Goal: Transaction & Acquisition: Obtain resource

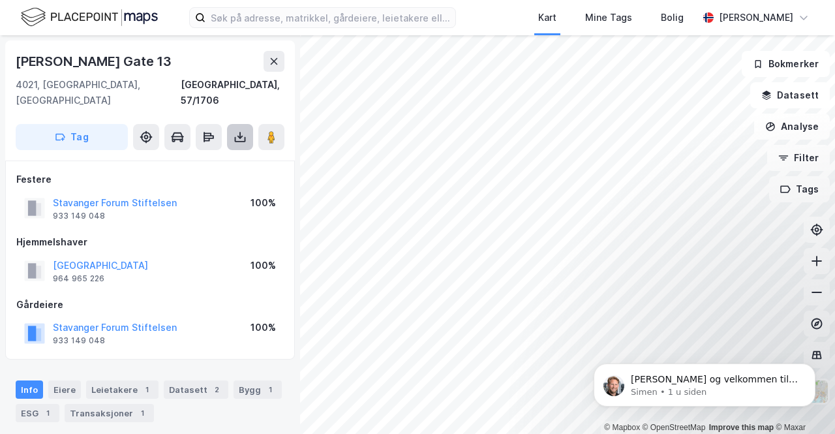
click at [239, 130] on icon at bounding box center [239, 136] width 13 height 13
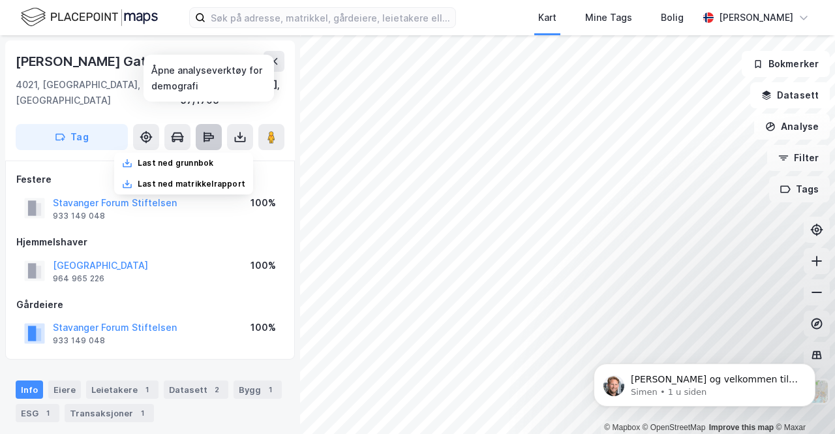
click at [205, 138] on icon at bounding box center [206, 140] width 6 height 4
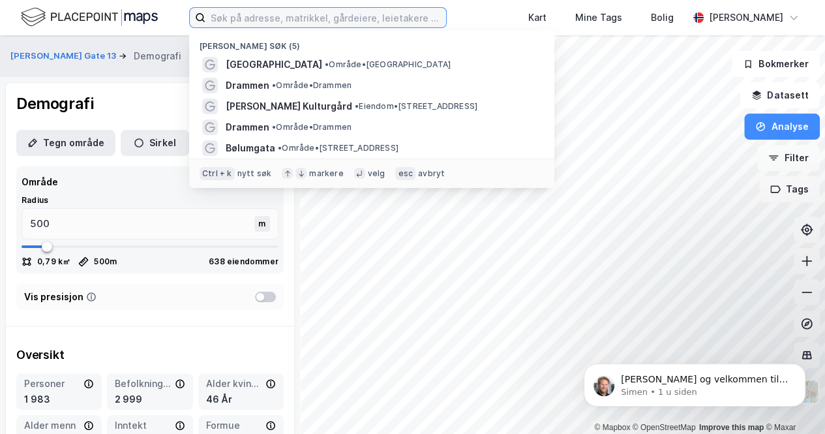
click at [224, 17] on input at bounding box center [325, 18] width 241 height 20
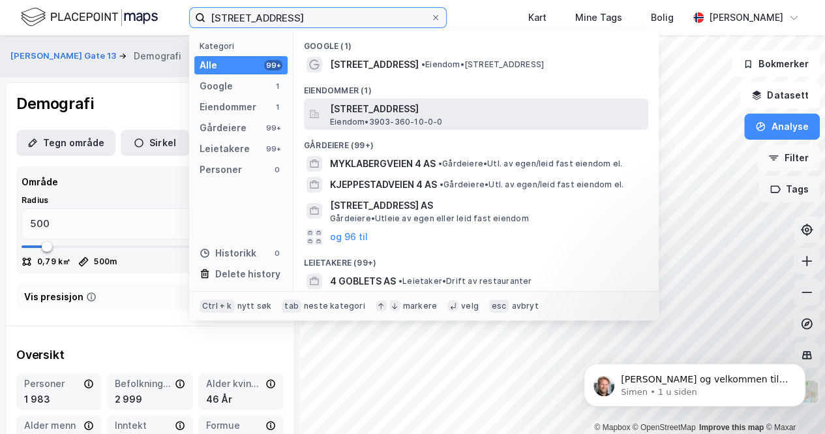
type input "bølumgata 4"
click at [356, 109] on span "Bølumgata 4, 3073, SANDE I VESTFOLD, HOLMESTRAND" at bounding box center [486, 109] width 313 height 16
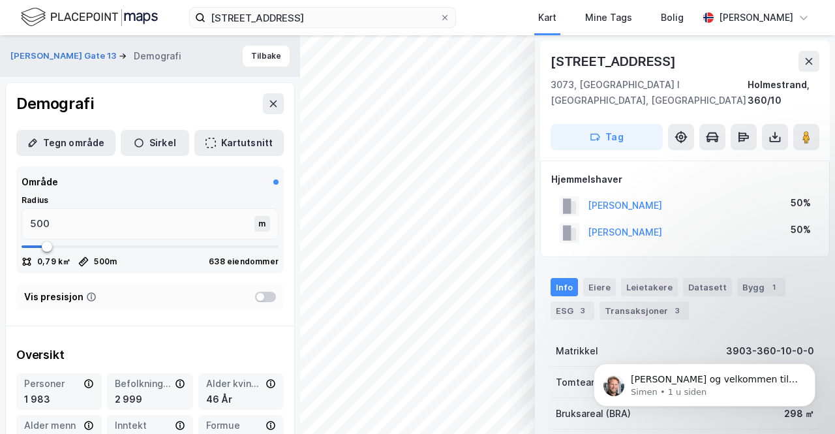
click at [442, 433] on html "bølumgata 4 Kart Mine Tags Bolig Egil Reiersrud © Mapbox © OpenStreetMap Improv…" at bounding box center [417, 217] width 835 height 434
click at [349, 12] on div "bølumgata 4 Kart Mine Tags Bolig Egil Reiersrud © Mapbox © OpenStreetMap Improv…" at bounding box center [417, 217] width 835 height 434
click at [644, 92] on div "© Mapbox © OpenStreetMap Improve this map © Maxar Bølumgata 4 3073, Sande I Ves…" at bounding box center [417, 234] width 835 height 398
click at [395, 433] on html "bølumgata 4 Kart Mine Tags Bolig Egil Reiersrud © Mapbox © OpenStreetMap Improv…" at bounding box center [417, 217] width 835 height 434
click at [224, 143] on button "Kartutsnitt" at bounding box center [238, 143] width 89 height 26
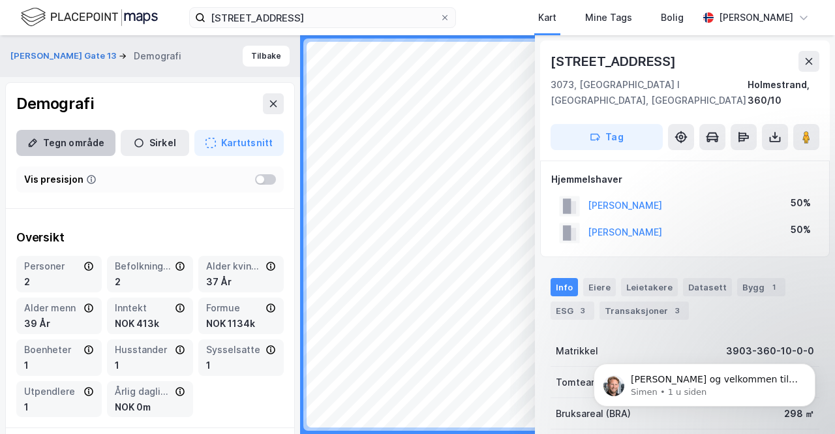
click at [60, 139] on button "Tegn område" at bounding box center [65, 143] width 99 height 26
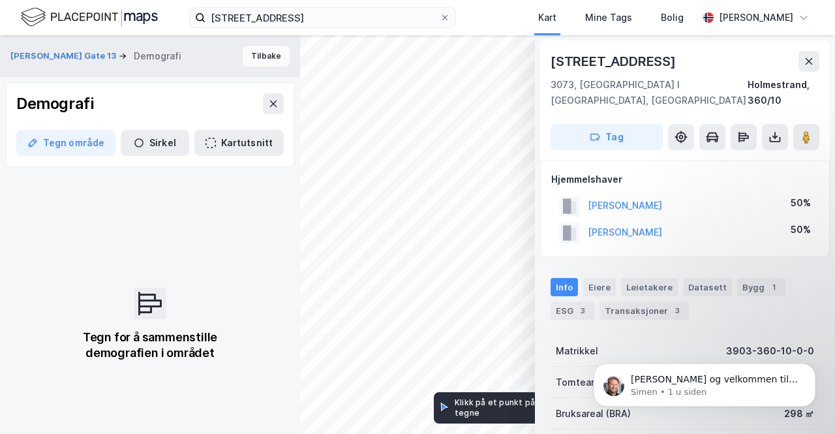
click at [251, 53] on button "Tilbake" at bounding box center [266, 56] width 47 height 21
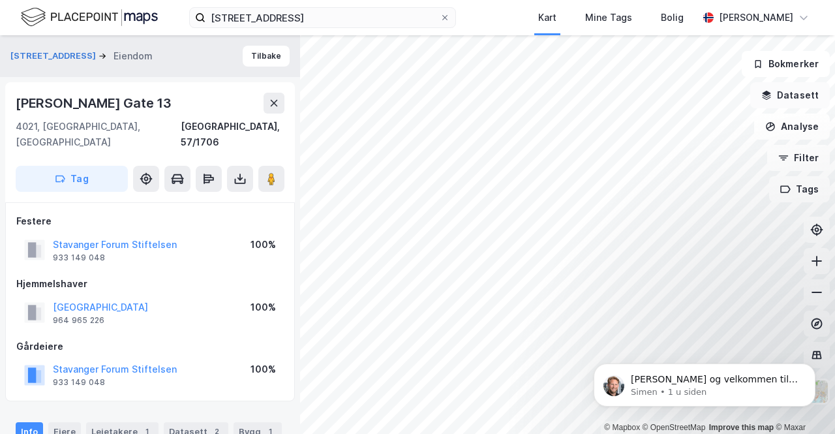
click at [779, 98] on button "Datasett" at bounding box center [790, 95] width 80 height 26
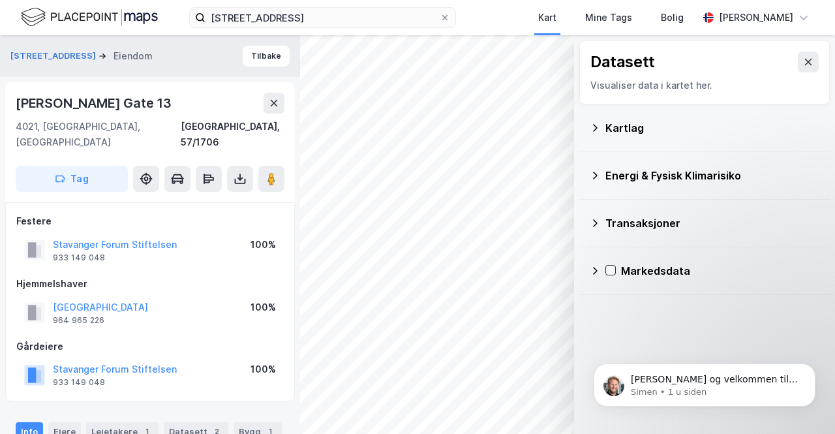
click at [623, 173] on div "Energi & Fysisk Klimarisiko" at bounding box center [712, 176] width 214 height 16
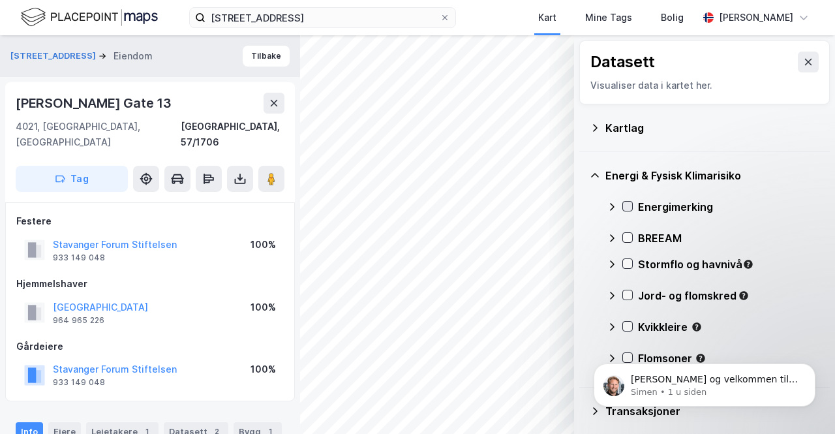
click at [626, 201] on div at bounding box center [627, 206] width 10 height 10
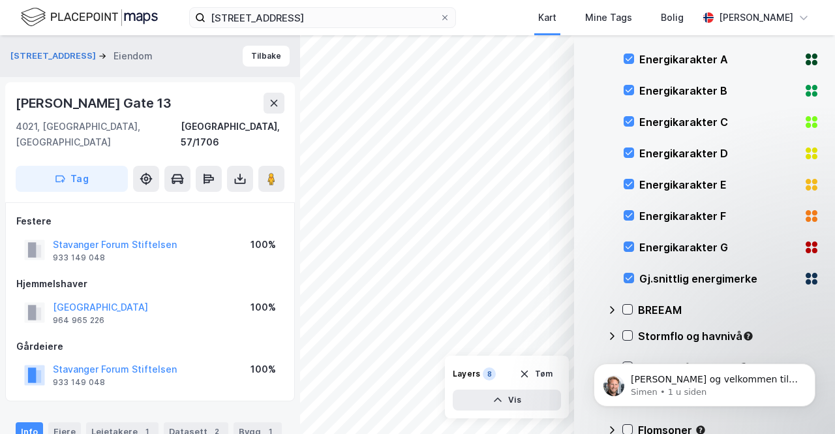
scroll to position [261, 0]
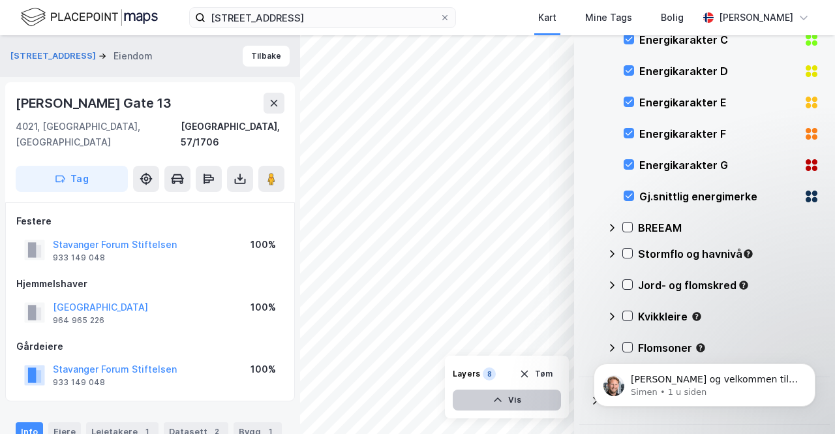
click at [509, 396] on button "Vis" at bounding box center [507, 399] width 108 height 21
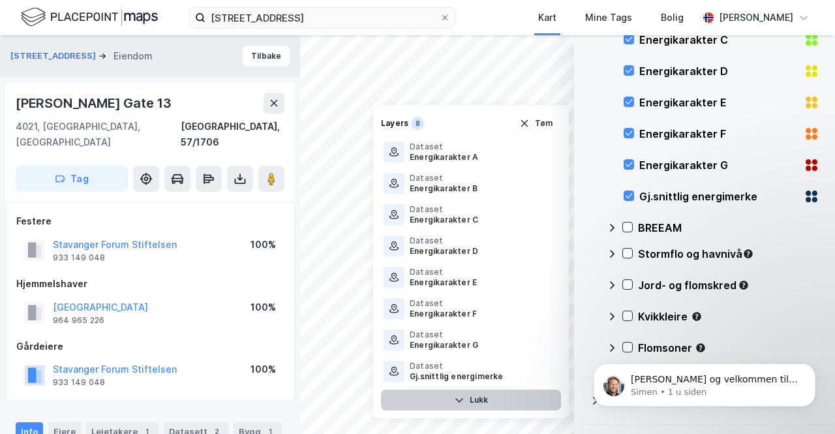
click at [468, 401] on button "Lukk" at bounding box center [471, 399] width 180 height 21
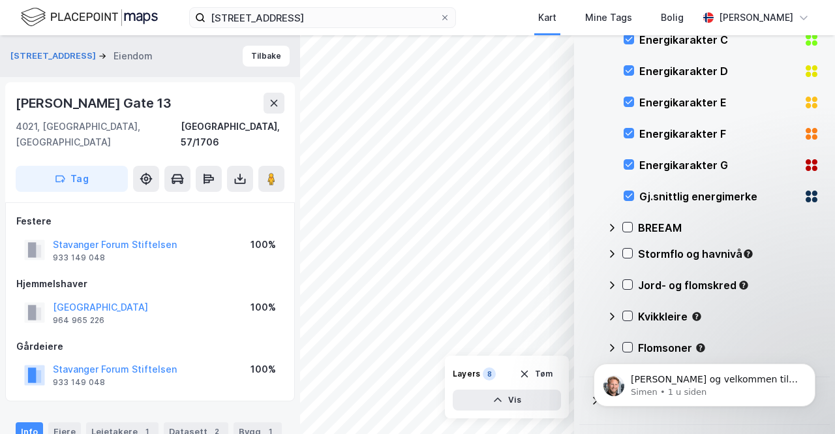
scroll to position [0, 0]
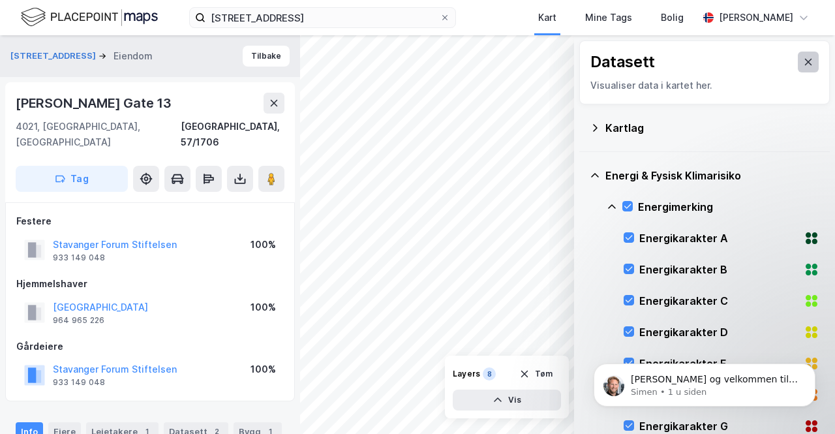
click at [803, 64] on icon at bounding box center [808, 62] width 10 height 10
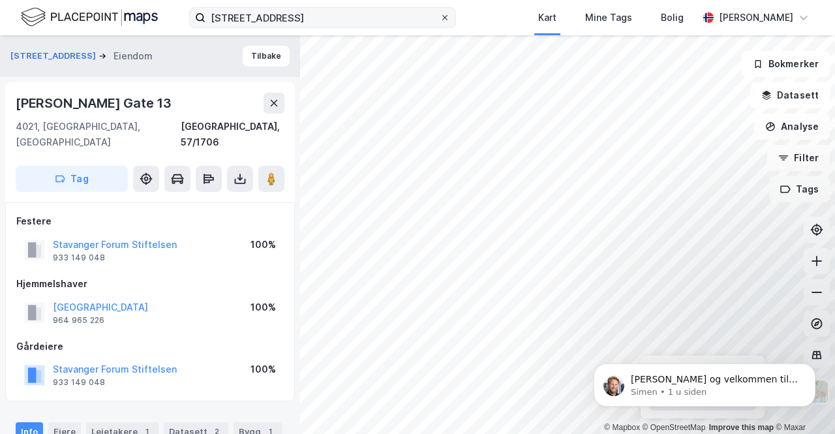
click at [447, 16] on icon at bounding box center [444, 17] width 5 height 5
click at [440, 16] on input "bølumgata 4" at bounding box center [322, 18] width 234 height 20
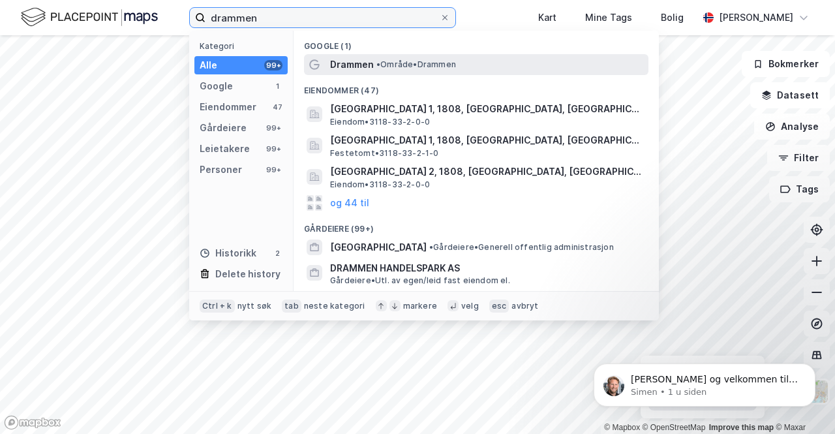
type input "drammen"
click at [350, 65] on span "Drammen" at bounding box center [352, 65] width 44 height 16
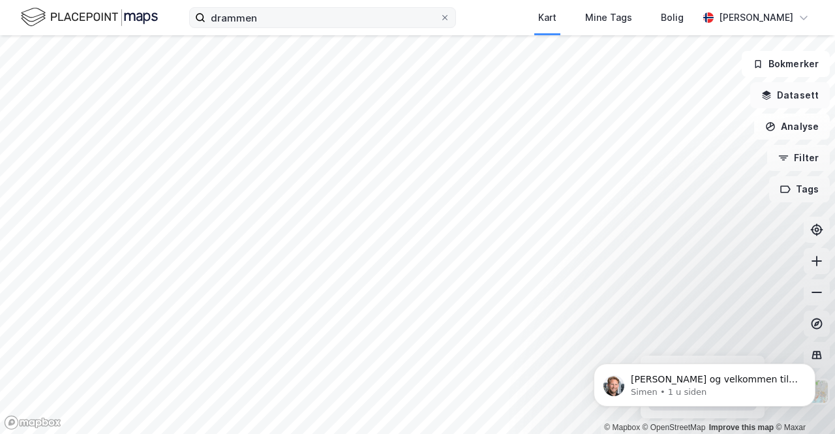
click at [788, 93] on button "Datasett" at bounding box center [790, 95] width 80 height 26
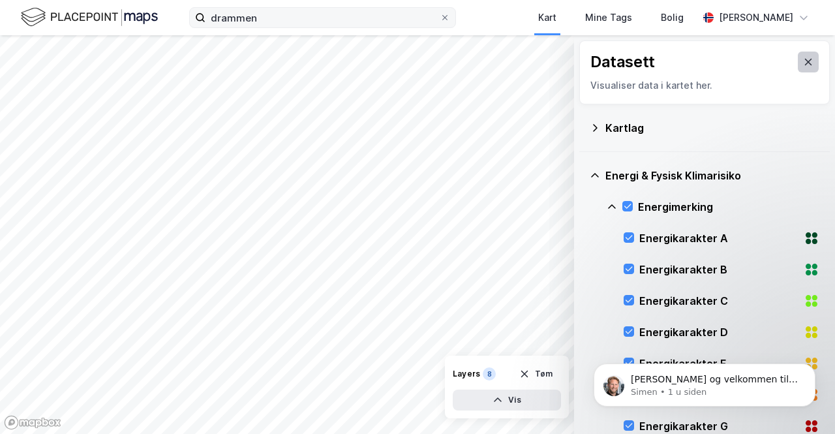
click at [805, 64] on icon at bounding box center [808, 62] width 7 height 7
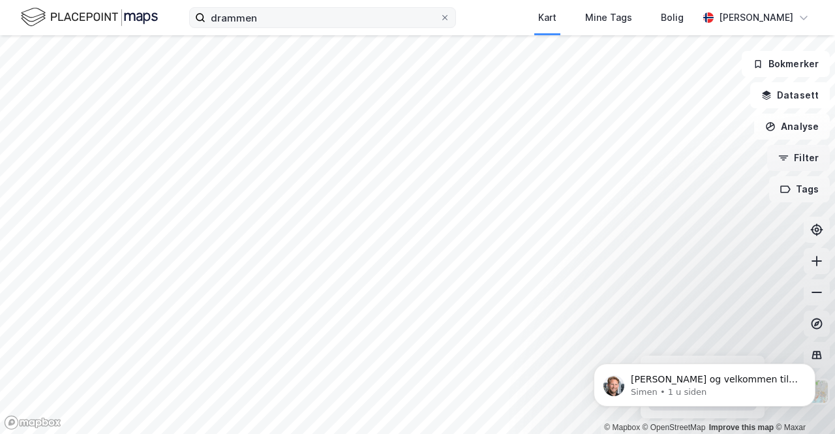
click at [797, 161] on button "Filter" at bounding box center [798, 158] width 63 height 26
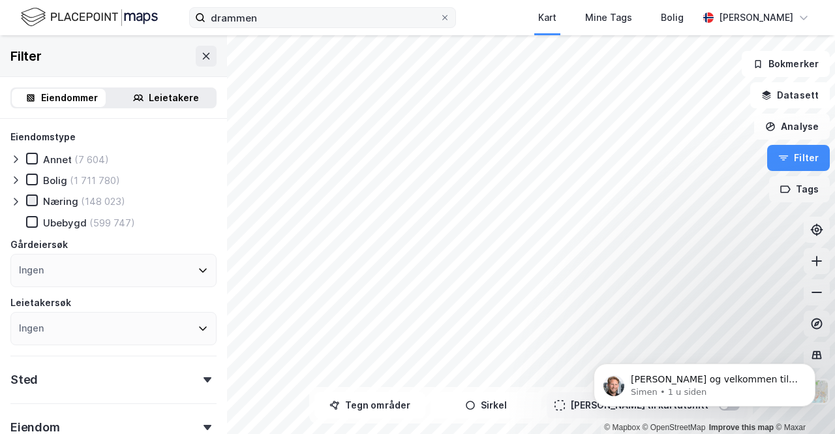
click at [35, 196] on icon at bounding box center [31, 200] width 9 height 9
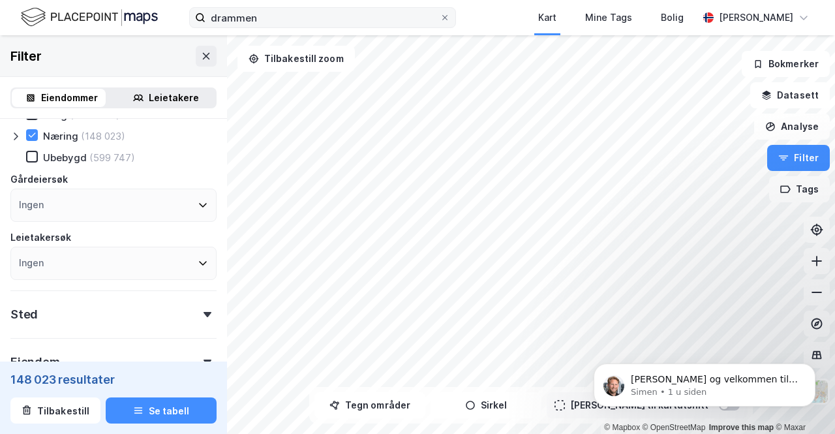
scroll to position [130, 0]
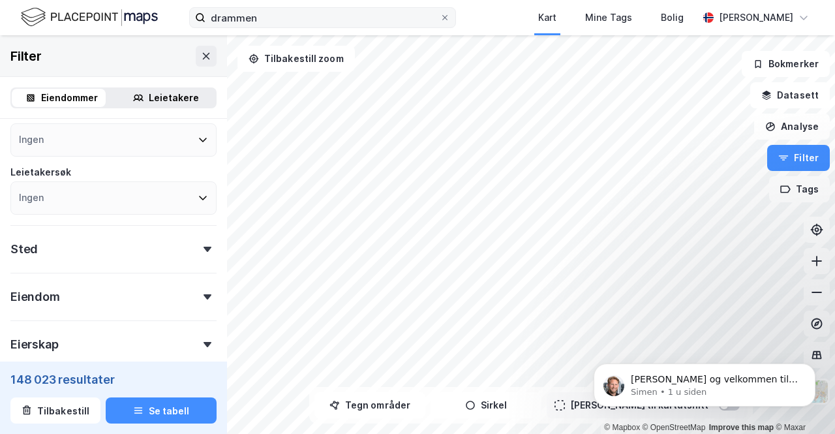
click at [198, 198] on icon at bounding box center [203, 197] width 10 height 10
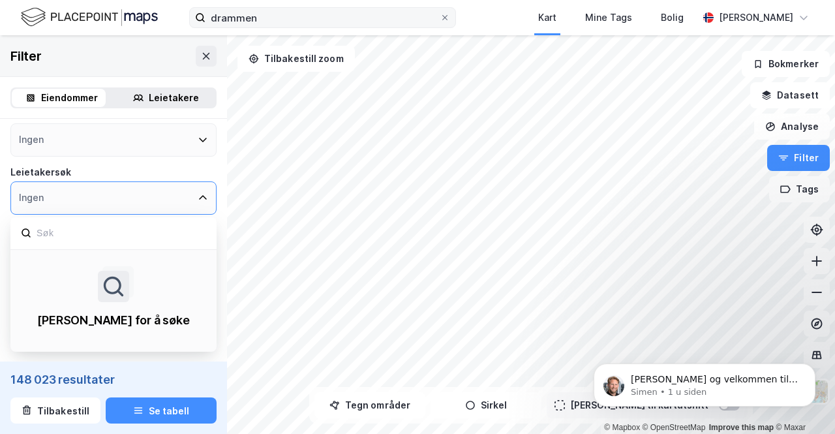
click at [199, 198] on icon at bounding box center [203, 198] width 8 height 5
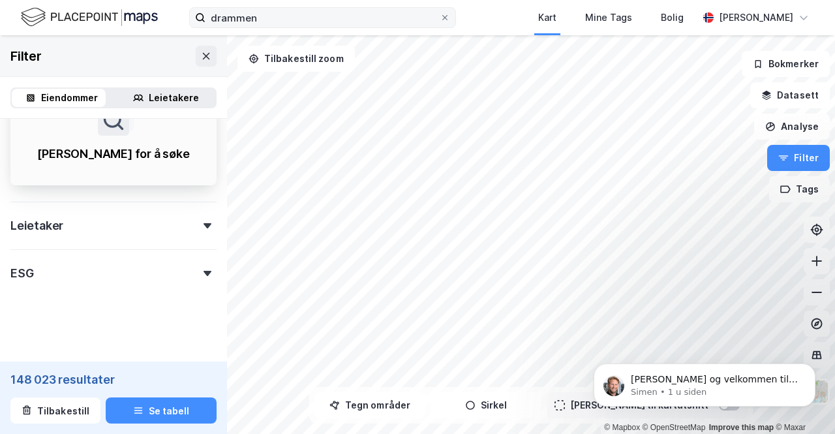
scroll to position [297, 0]
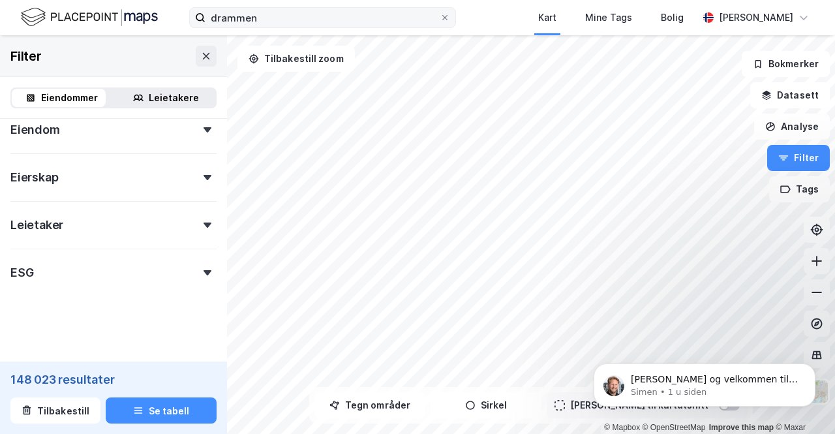
click at [48, 224] on div "Leietaker" at bounding box center [36, 225] width 53 height 16
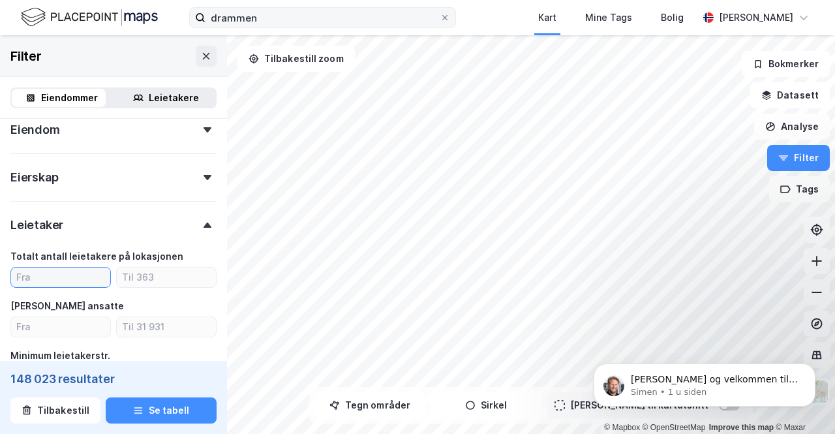
click at [32, 273] on input "number" at bounding box center [60, 277] width 99 height 20
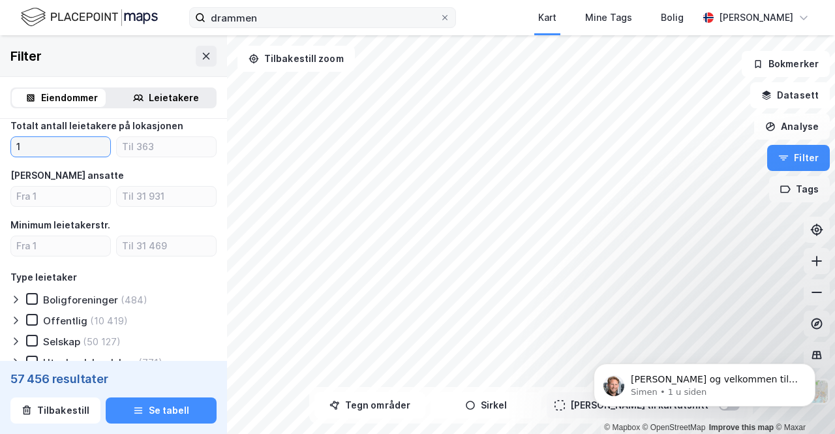
scroll to position [493, 0]
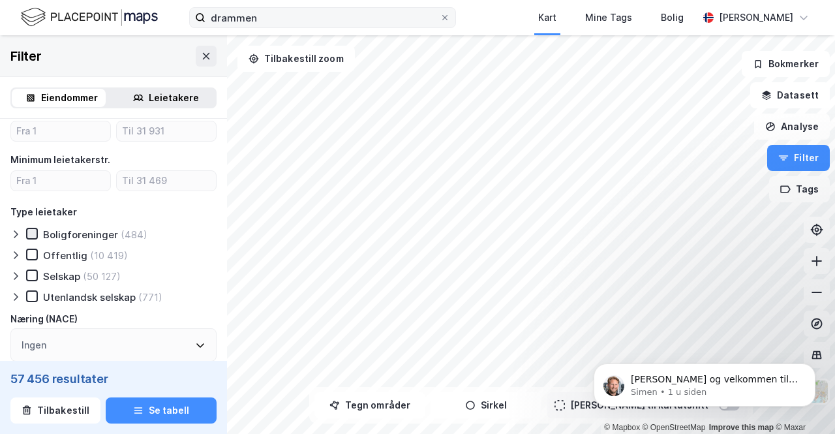
type input "1"
click at [33, 235] on icon at bounding box center [31, 233] width 9 height 9
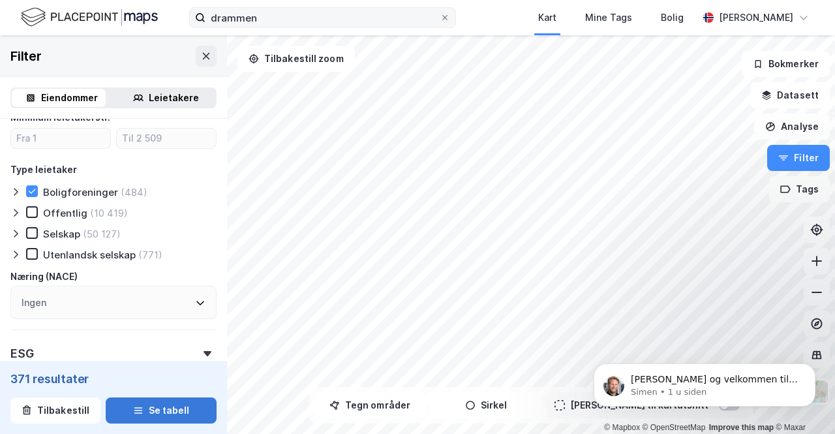
scroll to position [552, 0]
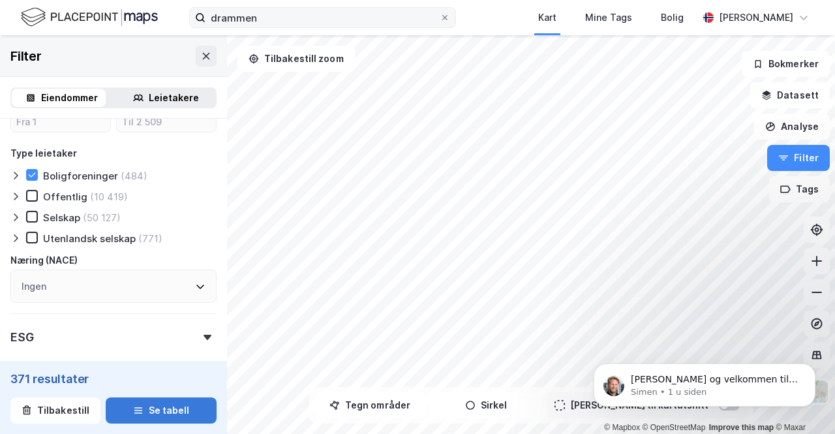
click at [143, 412] on button "Se tabell" at bounding box center [161, 410] width 111 height 26
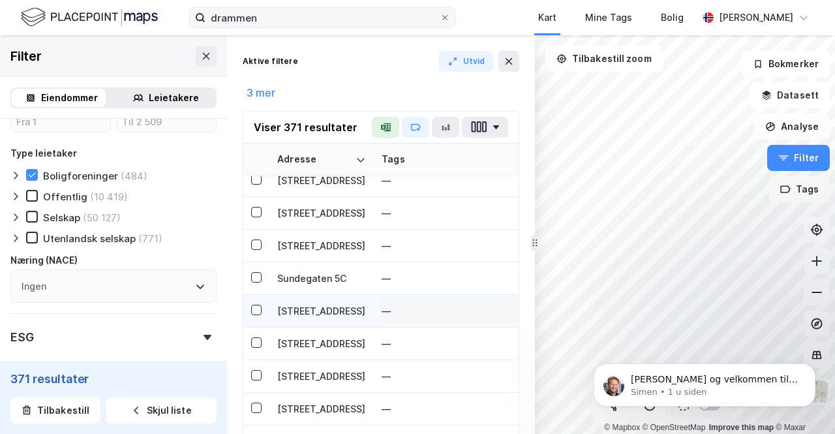
scroll to position [1565, 0]
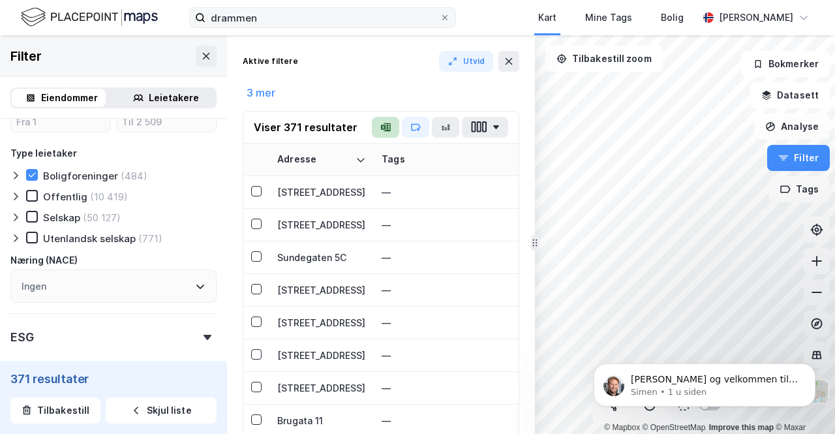
click at [389, 125] on icon "button" at bounding box center [387, 127] width 7 height 8
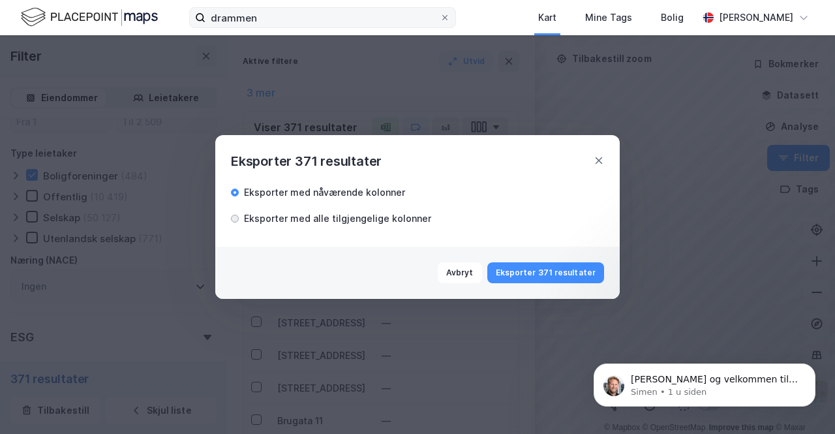
click at [236, 216] on div at bounding box center [235, 219] width 8 height 8
click at [527, 273] on button "Eksporter 371 resultater" at bounding box center [545, 272] width 117 height 21
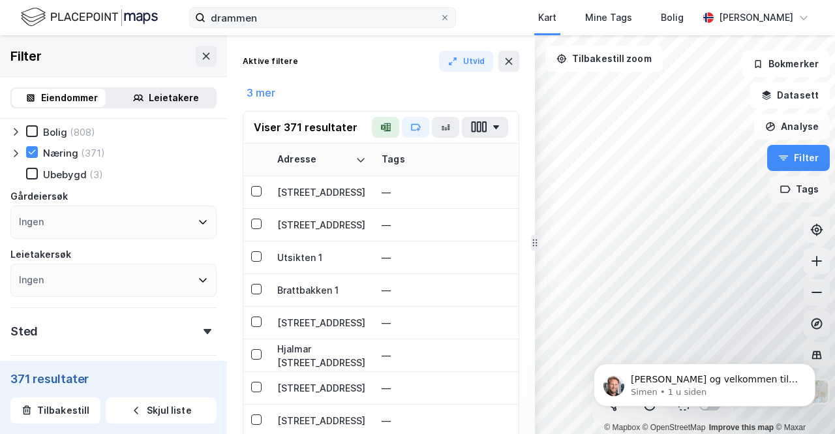
scroll to position [130, 0]
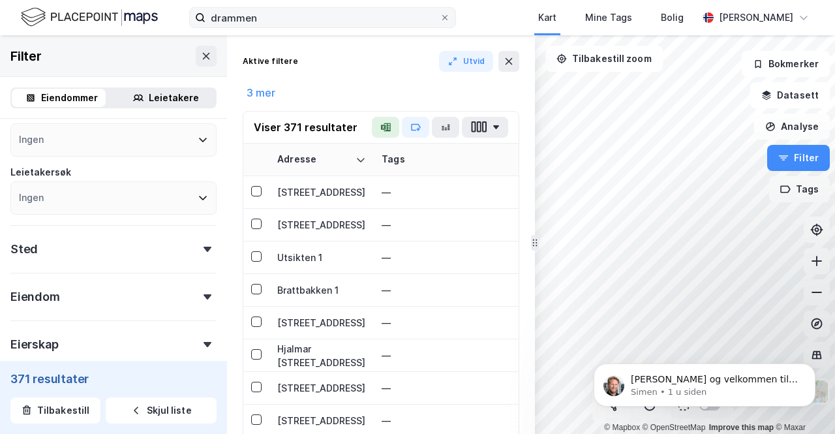
click at [77, 241] on div "Sted" at bounding box center [113, 243] width 206 height 37
click at [51, 310] on div "Ingen" at bounding box center [113, 306] width 206 height 33
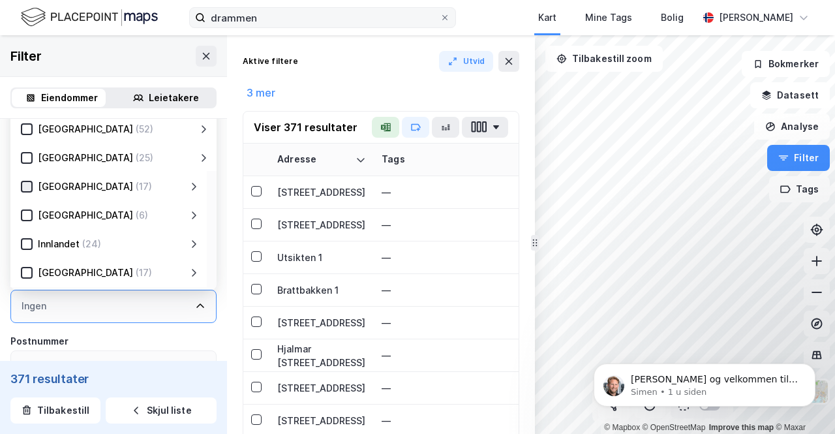
click at [28, 188] on icon at bounding box center [26, 186] width 9 height 9
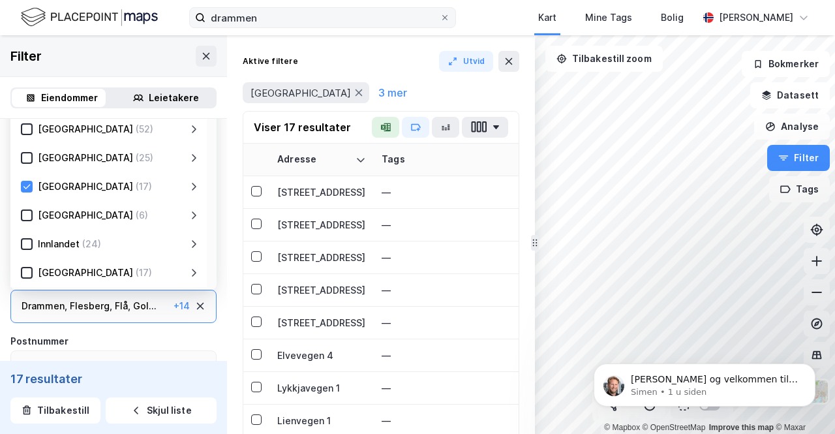
click at [40, 305] on div "Drammen ," at bounding box center [45, 306] width 46 height 16
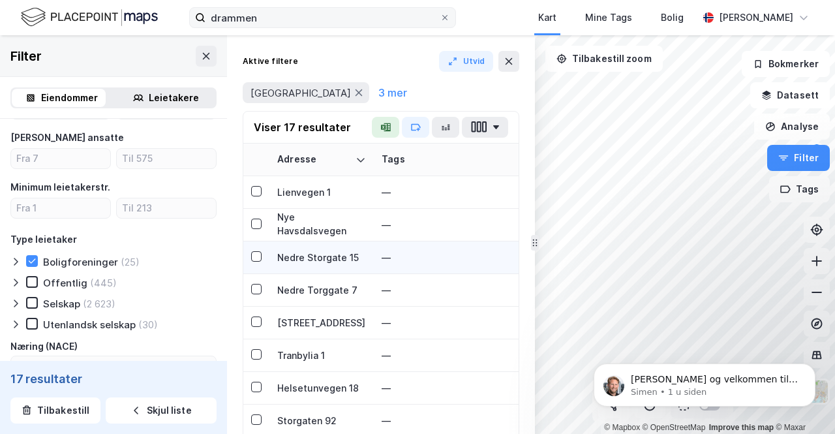
scroll to position [271, 0]
click at [385, 125] on icon "button" at bounding box center [383, 127] width 5 height 5
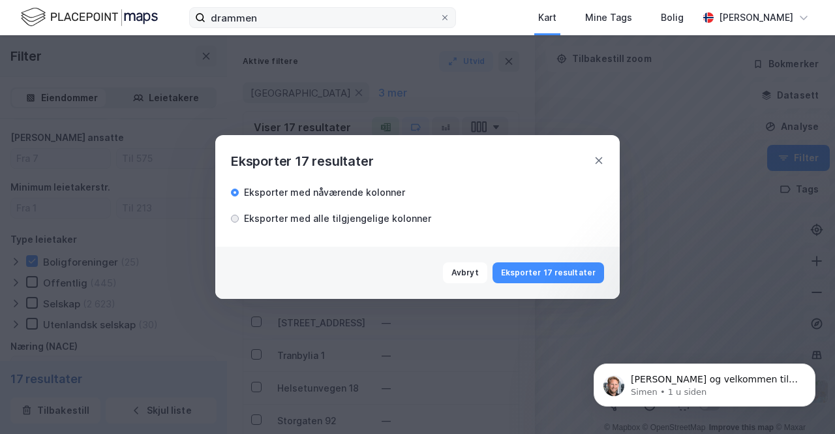
click at [235, 219] on div at bounding box center [235, 219] width 8 height 8
click at [543, 271] on button "Eksporter 17 resultater" at bounding box center [548, 272] width 112 height 21
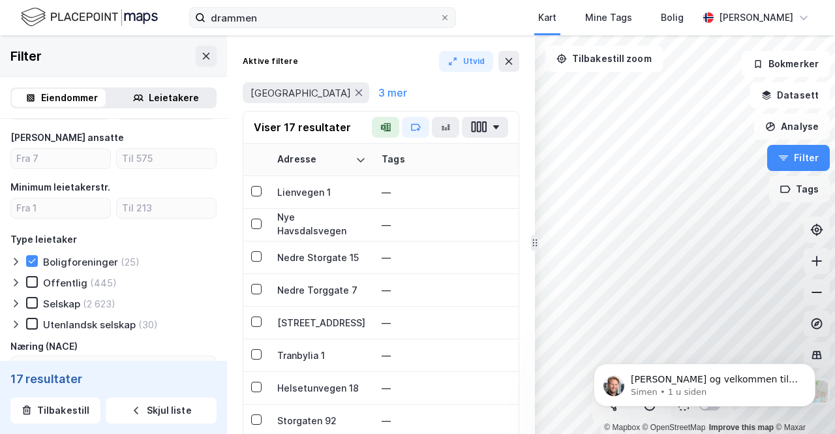
click at [14, 260] on icon at bounding box center [15, 261] width 10 height 10
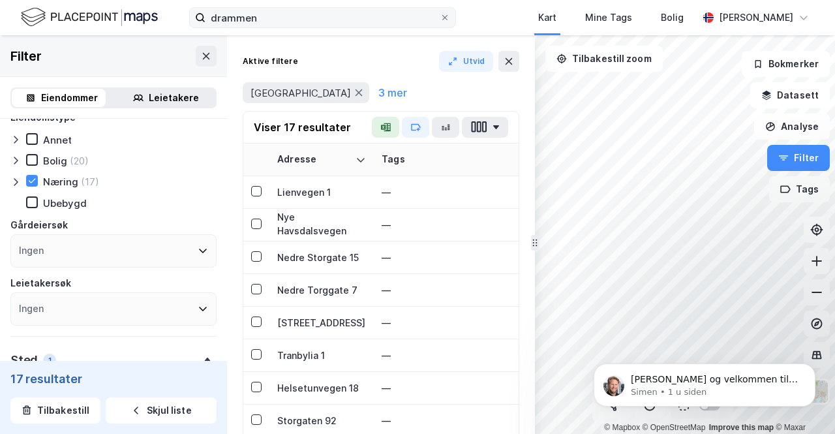
scroll to position [0, 0]
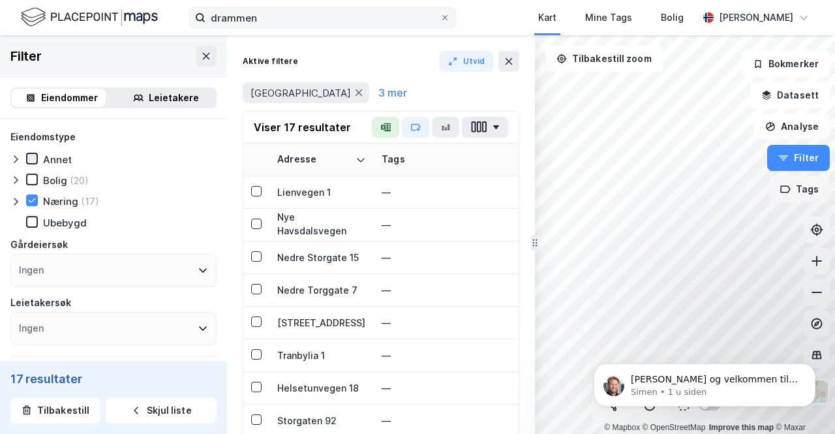
click at [35, 158] on icon at bounding box center [31, 158] width 9 height 9
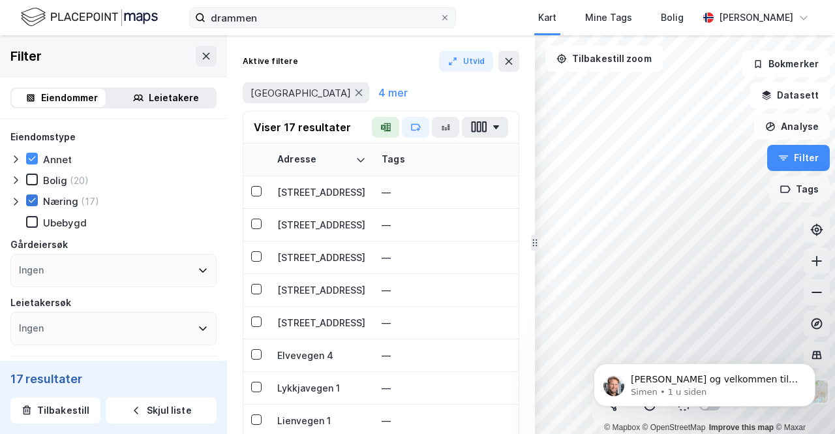
click at [29, 202] on icon at bounding box center [31, 200] width 9 height 9
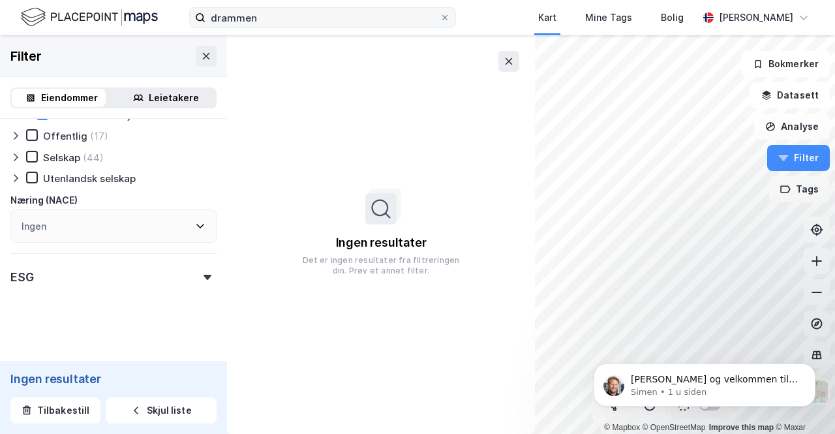
scroll to position [802, 0]
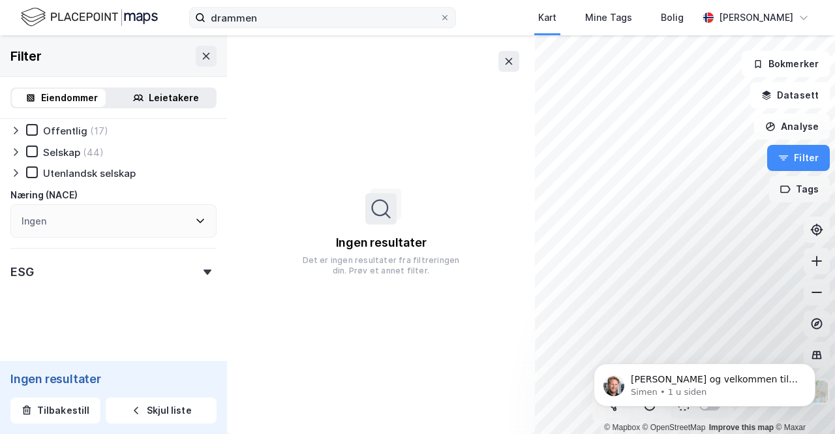
click at [100, 280] on div "ESG" at bounding box center [113, 266] width 206 height 37
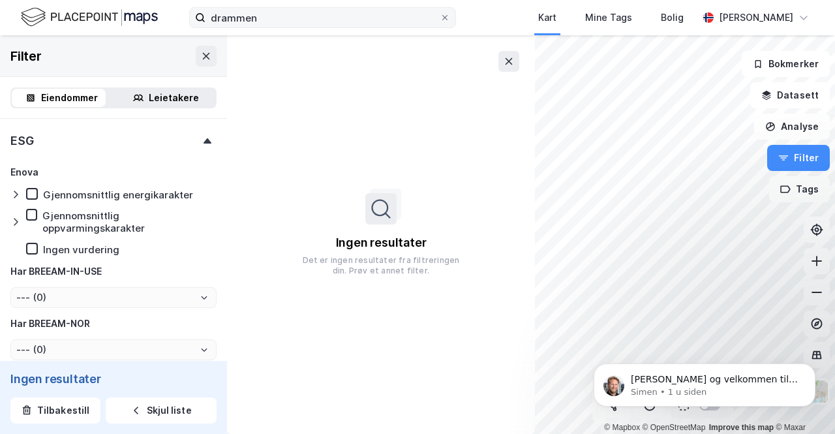
scroll to position [998, 0]
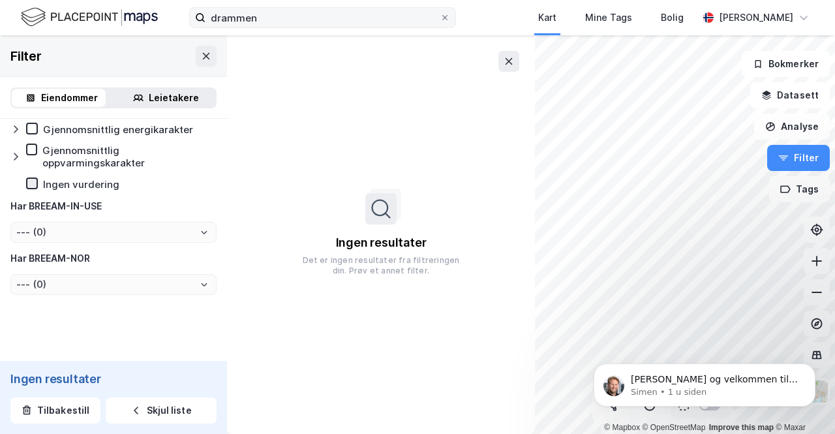
click at [33, 186] on icon at bounding box center [31, 183] width 9 height 9
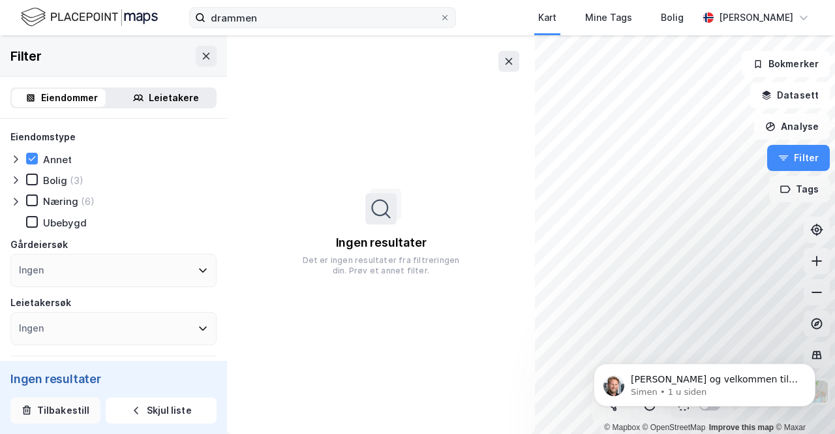
click at [50, 408] on button "Tilbakestill" at bounding box center [55, 410] width 90 height 26
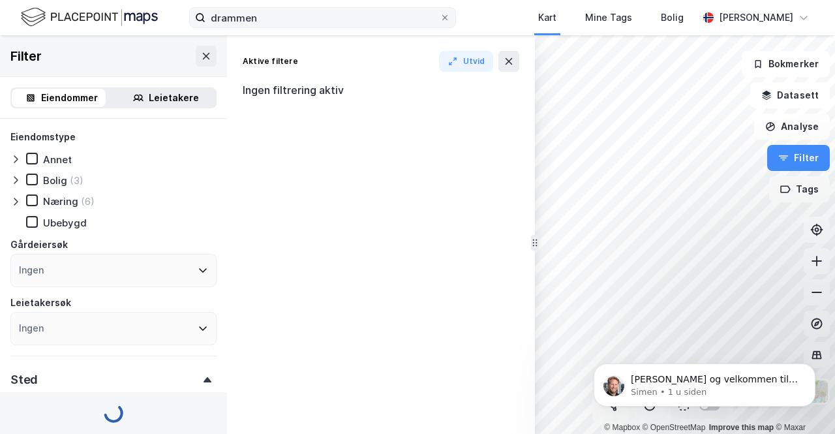
type input "--- (2 590 249)"
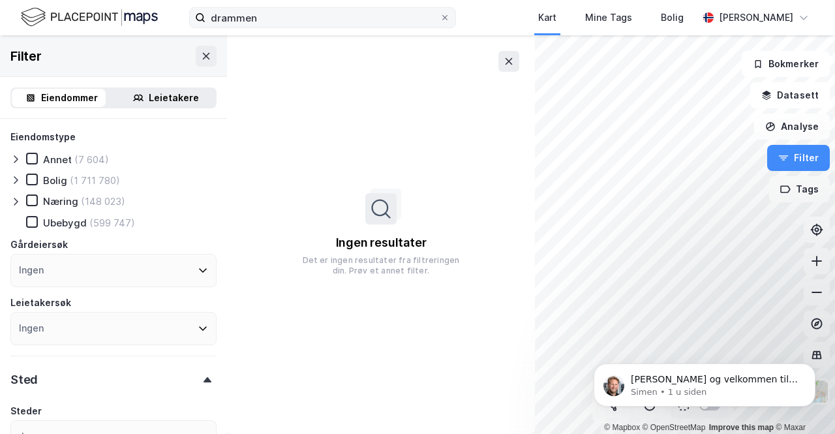
click at [14, 157] on icon at bounding box center [15, 159] width 10 height 10
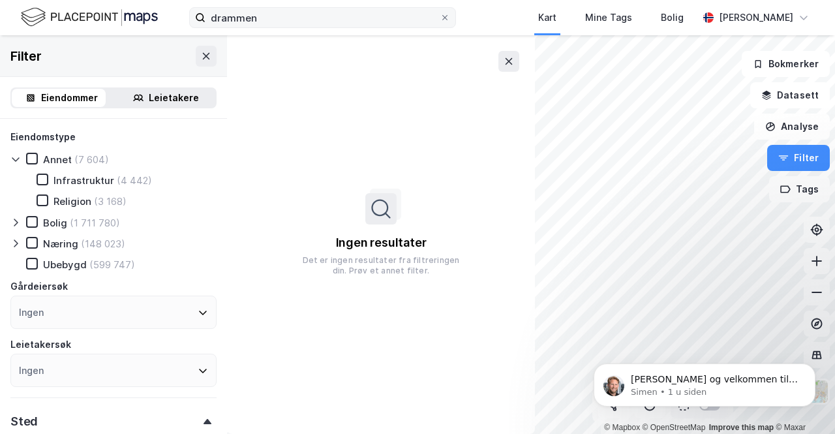
click at [17, 222] on icon at bounding box center [16, 222] width 4 height 8
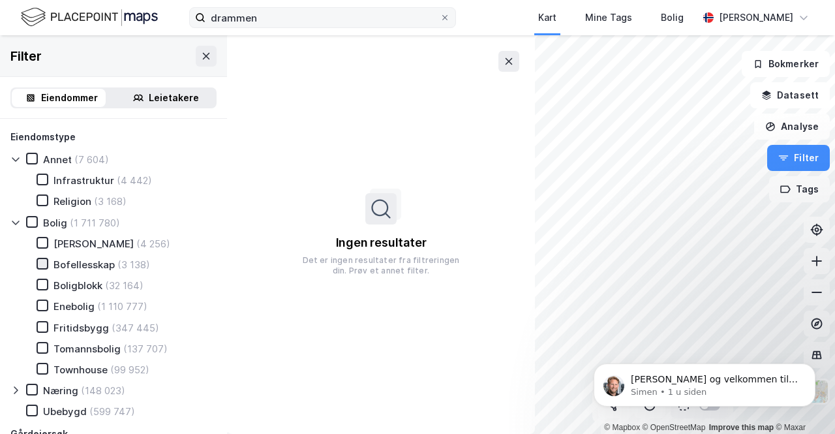
click at [38, 258] on div at bounding box center [43, 264] width 12 height 12
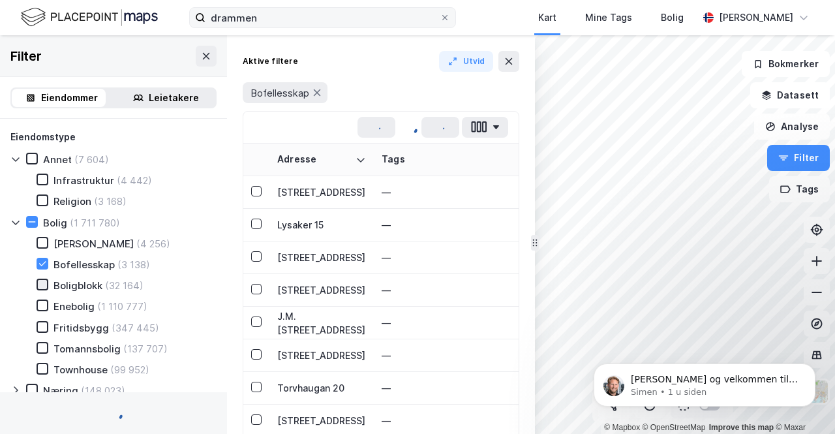
type input "--- (3 138)"
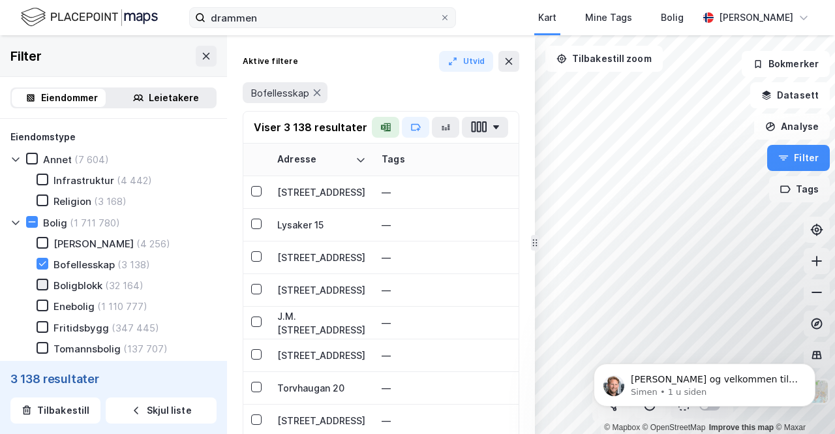
click at [43, 290] on div at bounding box center [43, 284] width 12 height 12
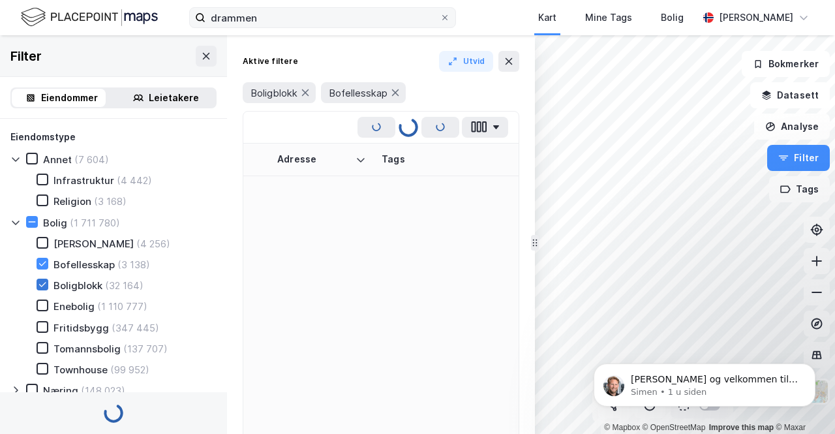
type input "--- (35 156)"
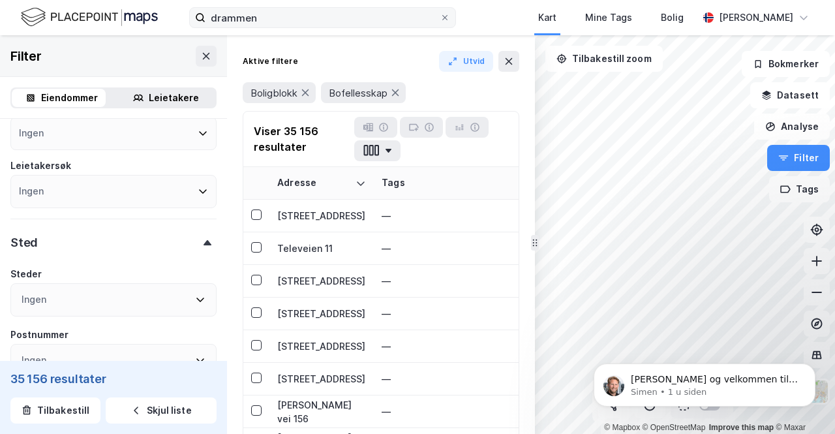
scroll to position [391, 0]
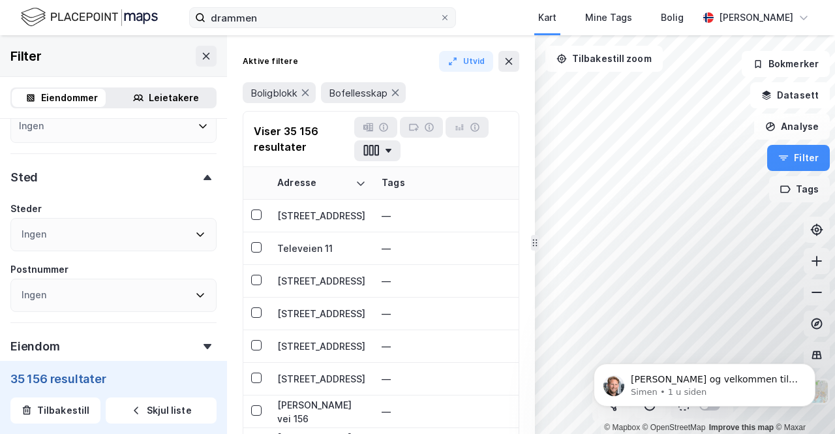
click at [90, 241] on div "Ingen" at bounding box center [113, 234] width 206 height 33
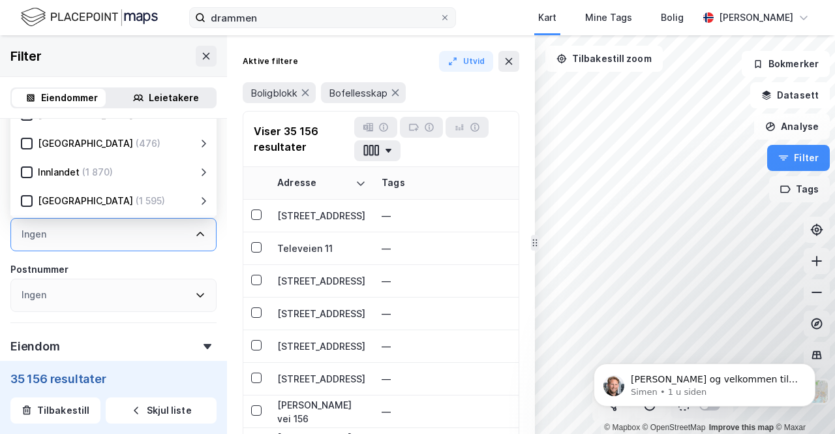
scroll to position [374, 0]
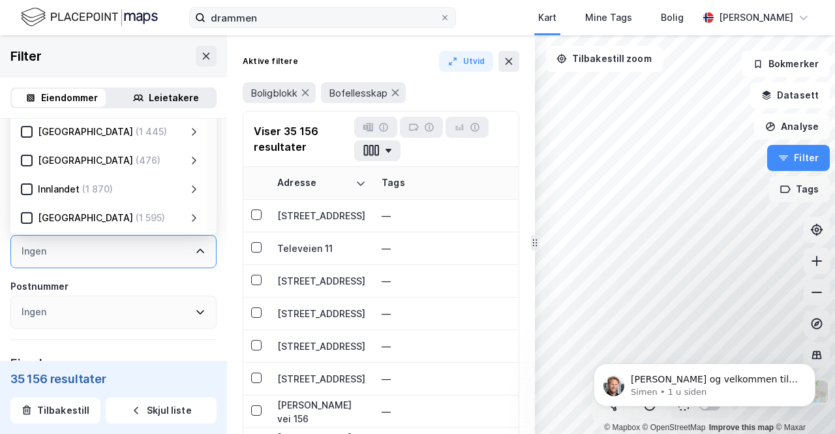
click at [53, 136] on div "[GEOGRAPHIC_DATA]" at bounding box center [85, 132] width 95 height 16
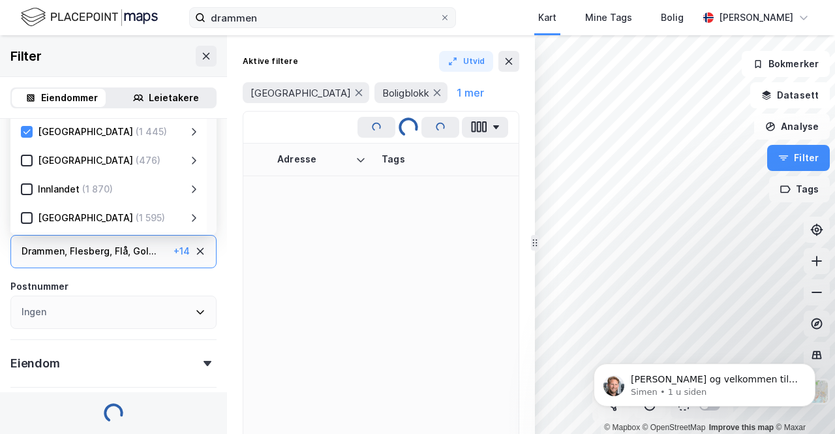
type input "--- (1 445)"
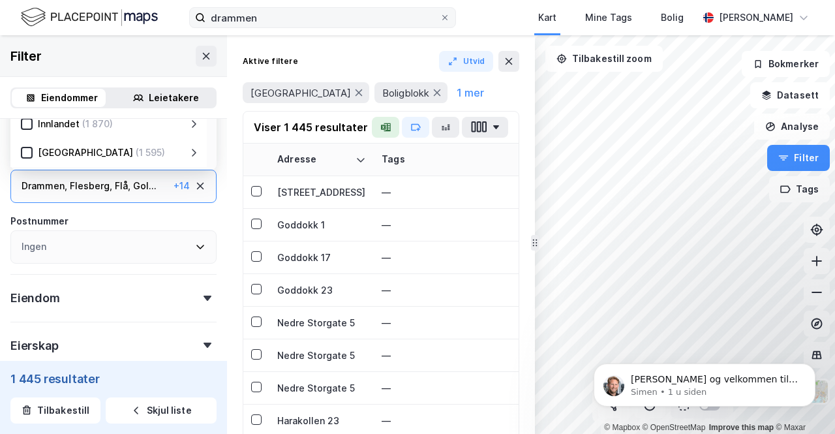
scroll to position [505, 0]
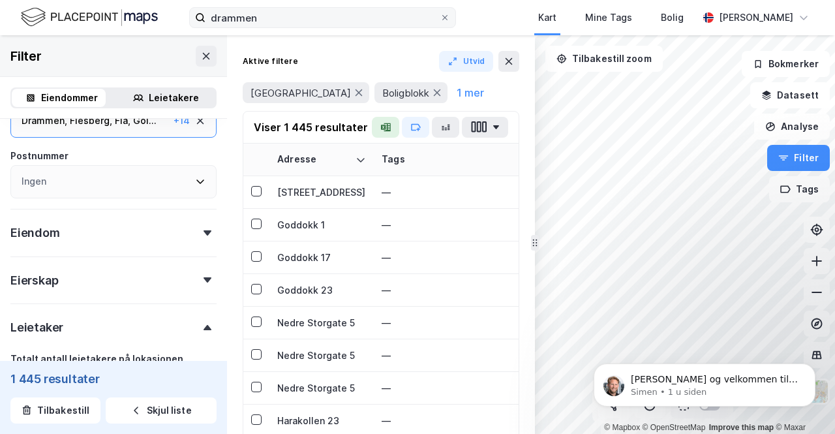
click at [91, 237] on div "Eiendom" at bounding box center [113, 227] width 206 height 37
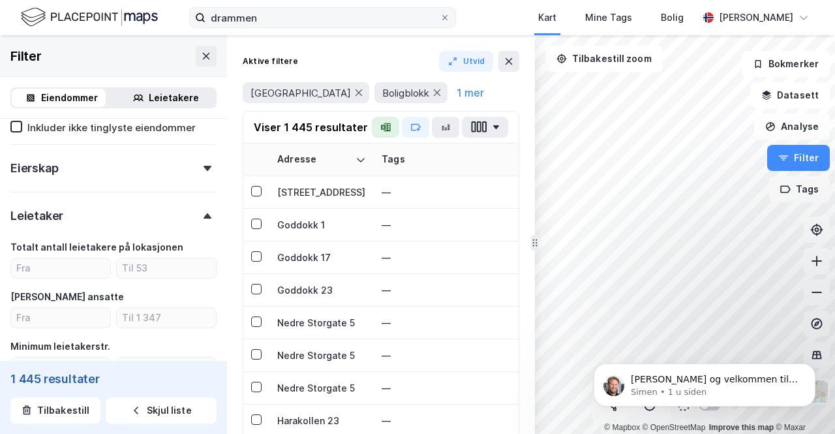
scroll to position [961, 0]
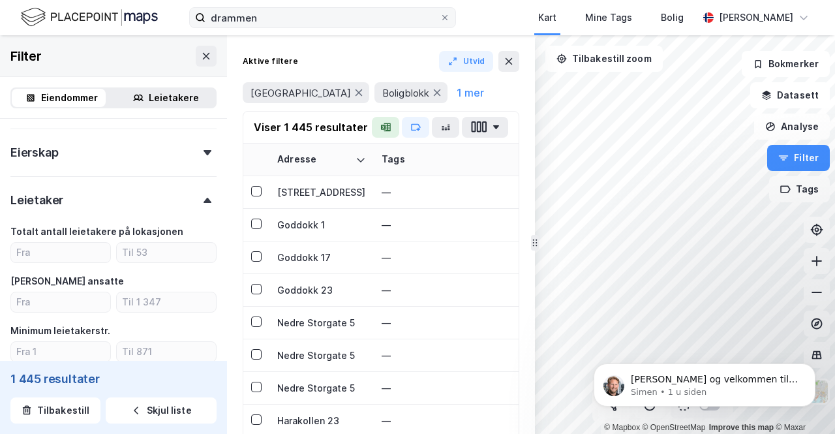
click at [178, 152] on div "Eierskap" at bounding box center [113, 146] width 206 height 37
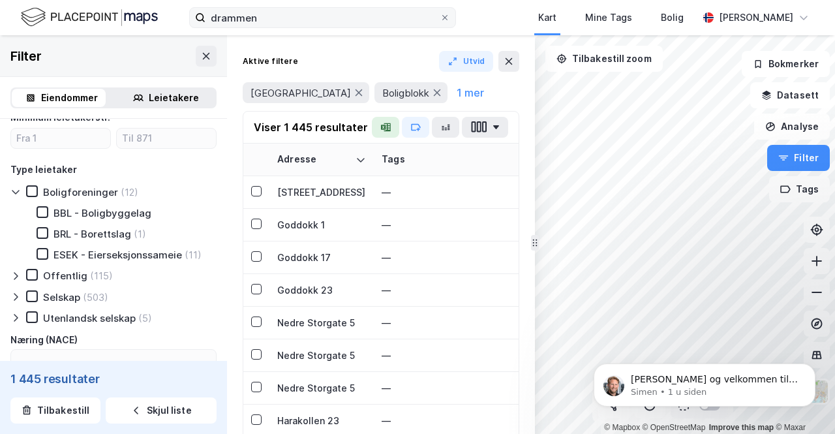
scroll to position [1477, 0]
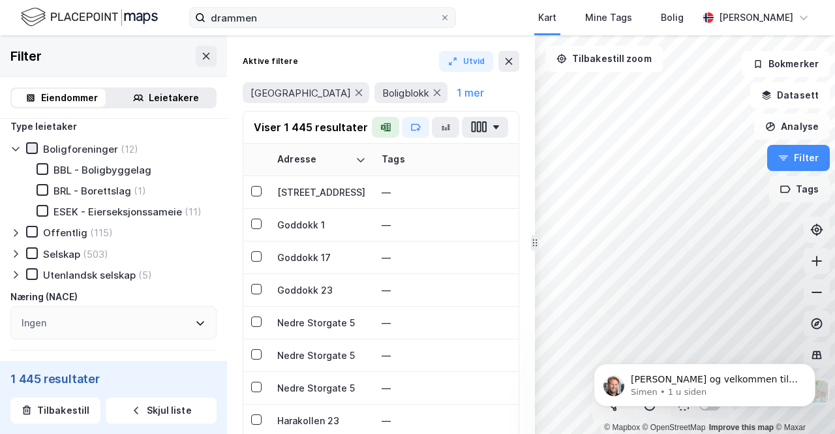
click at [33, 150] on icon at bounding box center [32, 147] width 7 height 5
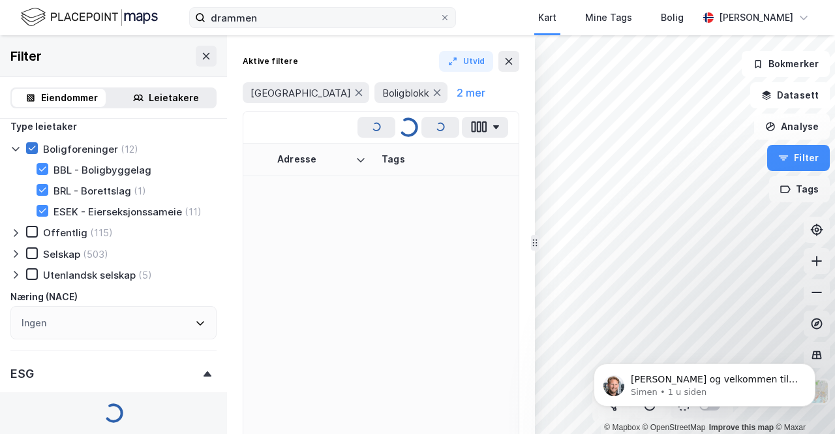
type input "--- (12)"
type input "Inkluder (12)"
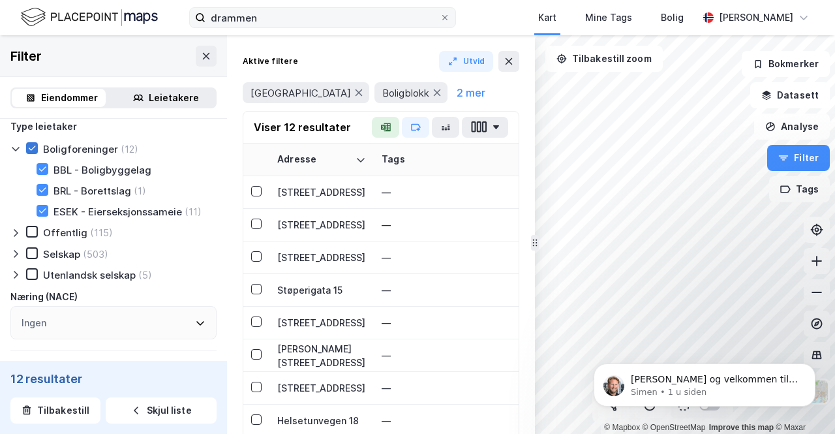
click at [33, 150] on icon at bounding box center [32, 147] width 7 height 5
type input "--- (1 445)"
type input "Inkluder (1 445)"
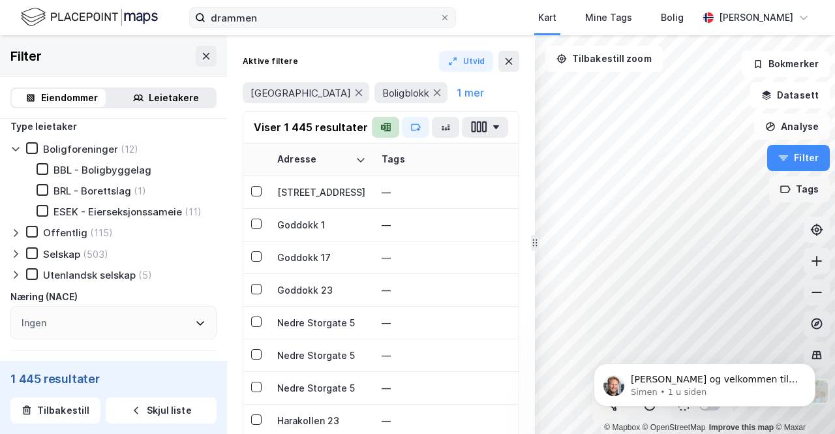
click at [386, 127] on icon "button" at bounding box center [383, 127] width 5 height 5
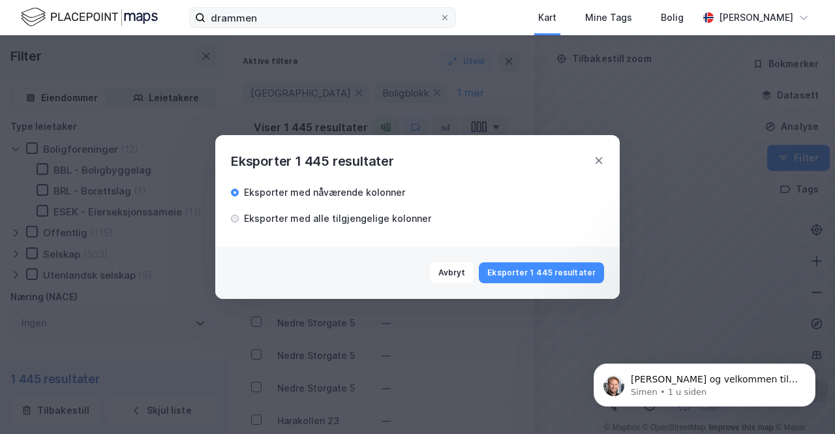
click at [235, 218] on div at bounding box center [234, 218] width 3 height 3
click at [541, 277] on button "Eksporter 1 445 resultater" at bounding box center [541, 272] width 125 height 21
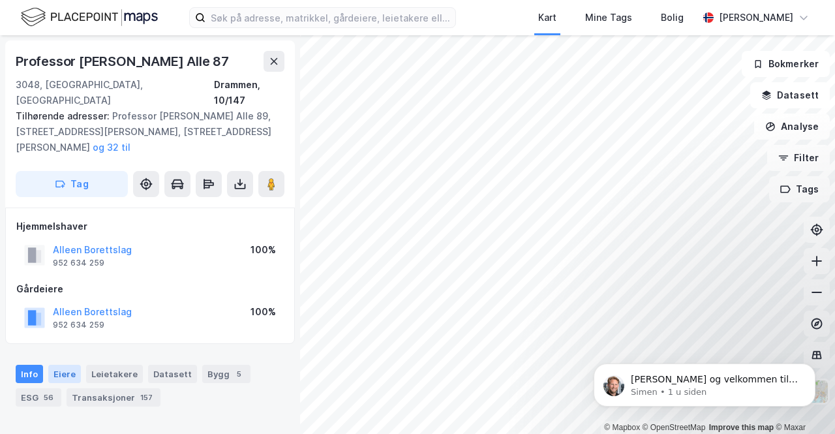
click at [69, 365] on div "Eiere" at bounding box center [64, 374] width 33 height 18
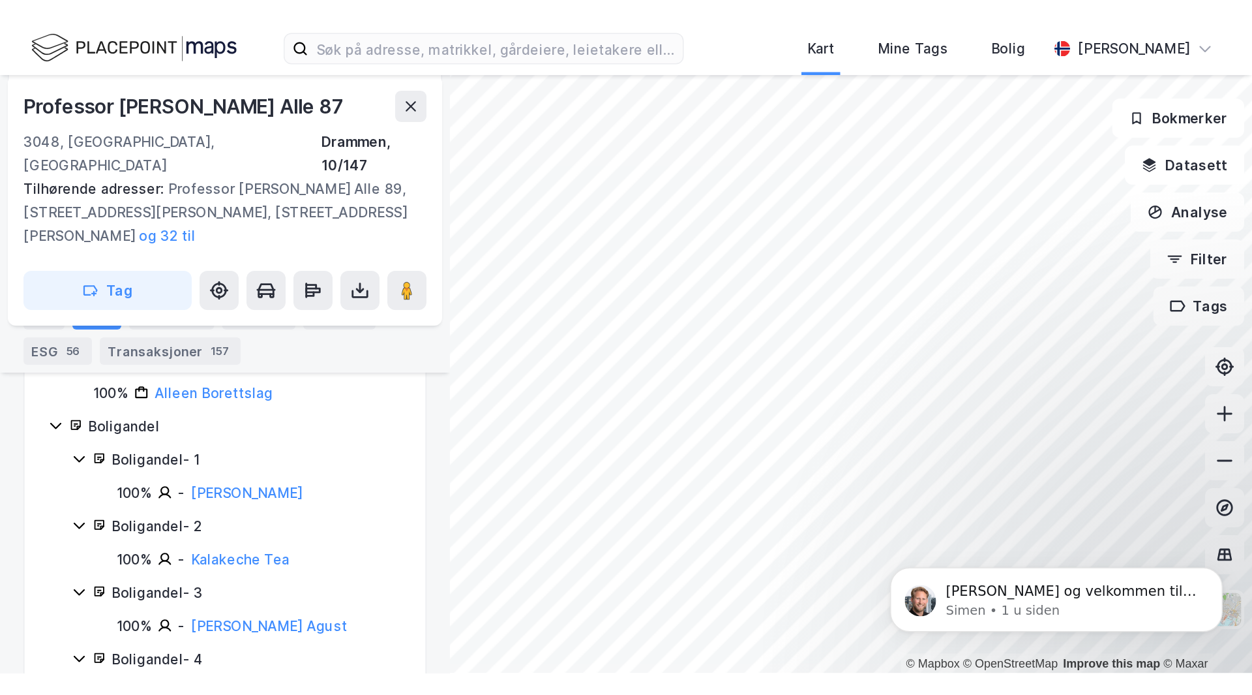
scroll to position [261, 0]
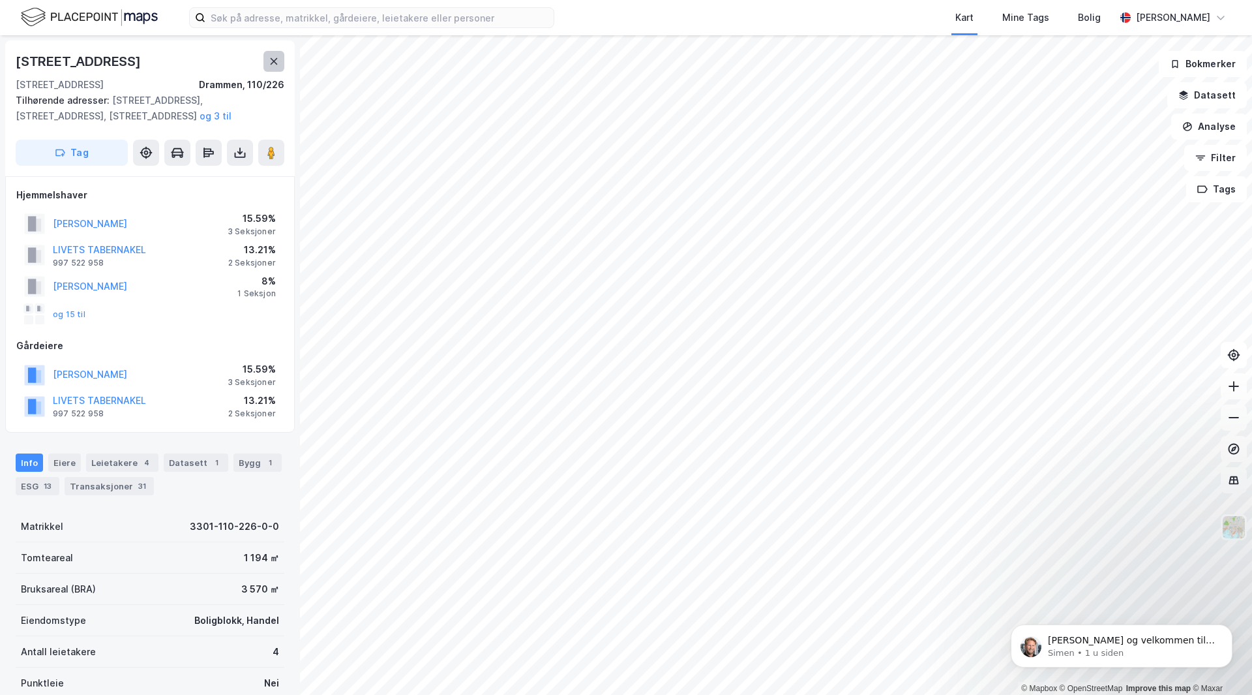
click at [268, 64] on button at bounding box center [273, 61] width 21 height 21
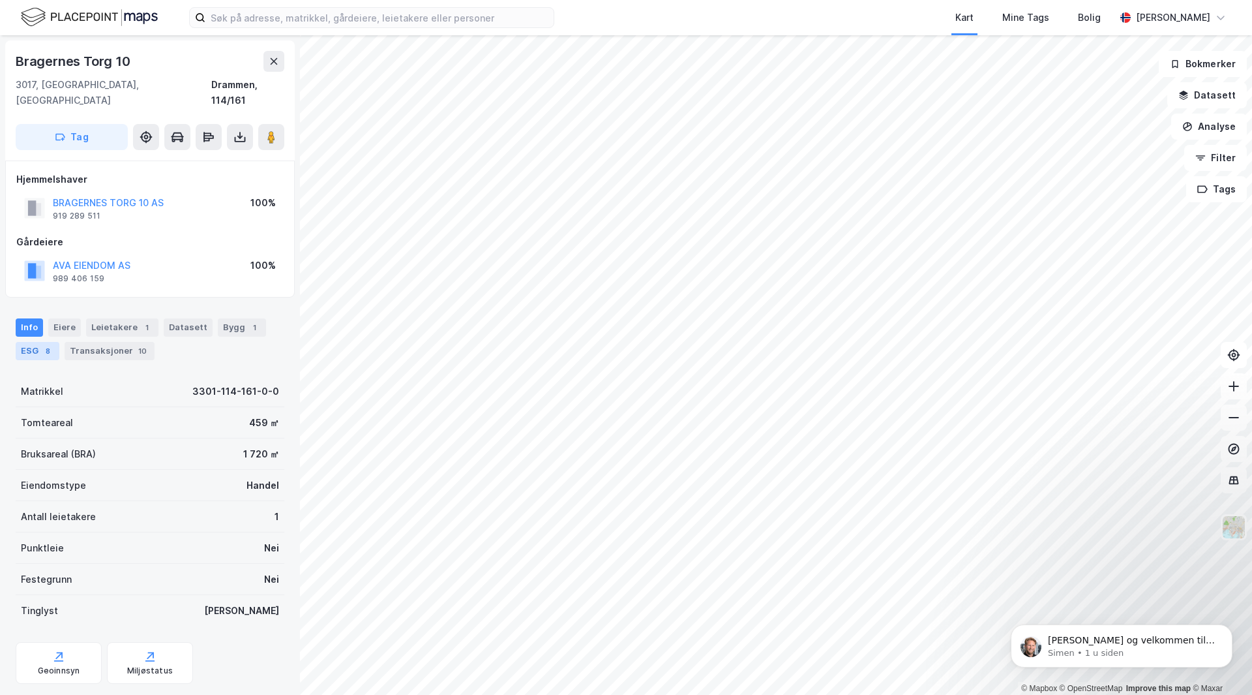
click at [41, 344] on div "8" at bounding box center [47, 350] width 13 height 13
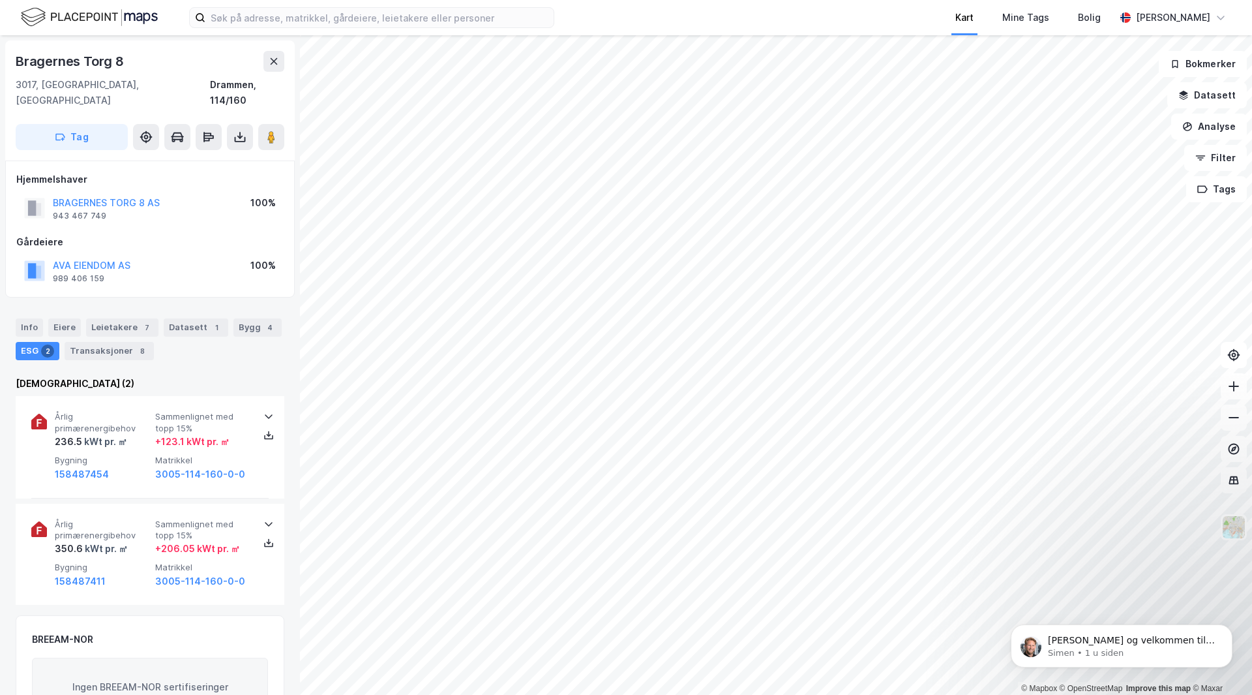
scroll to position [1, 0]
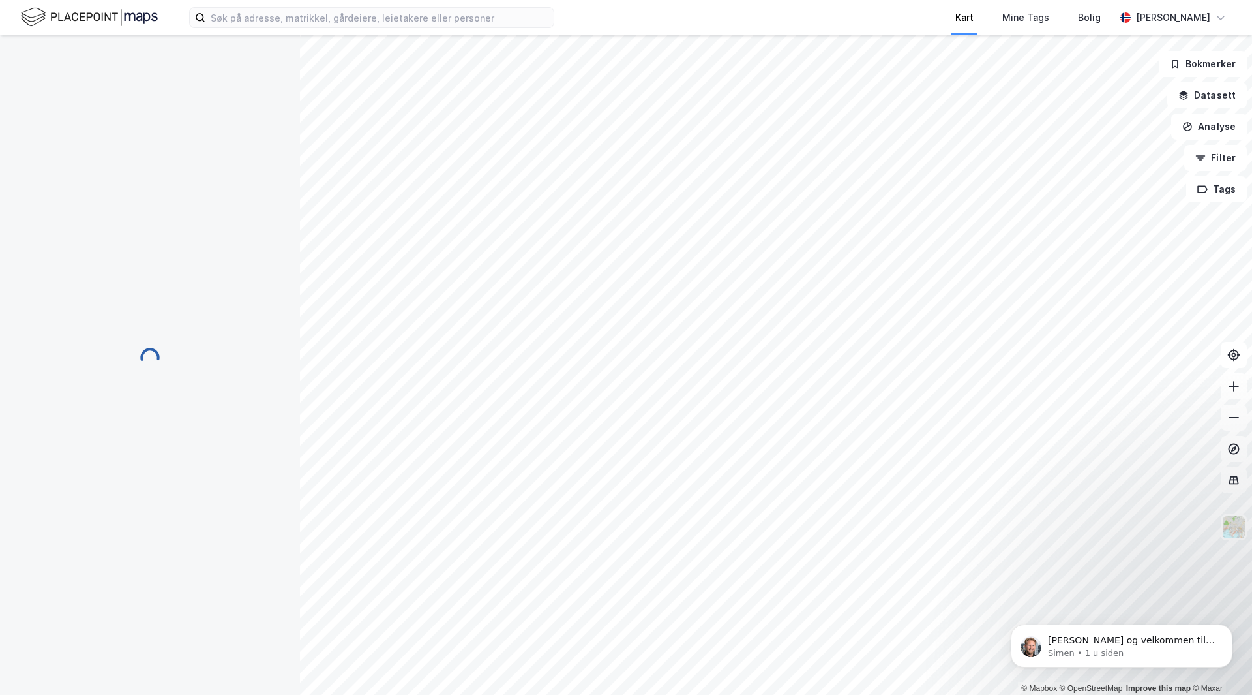
scroll to position [1, 0]
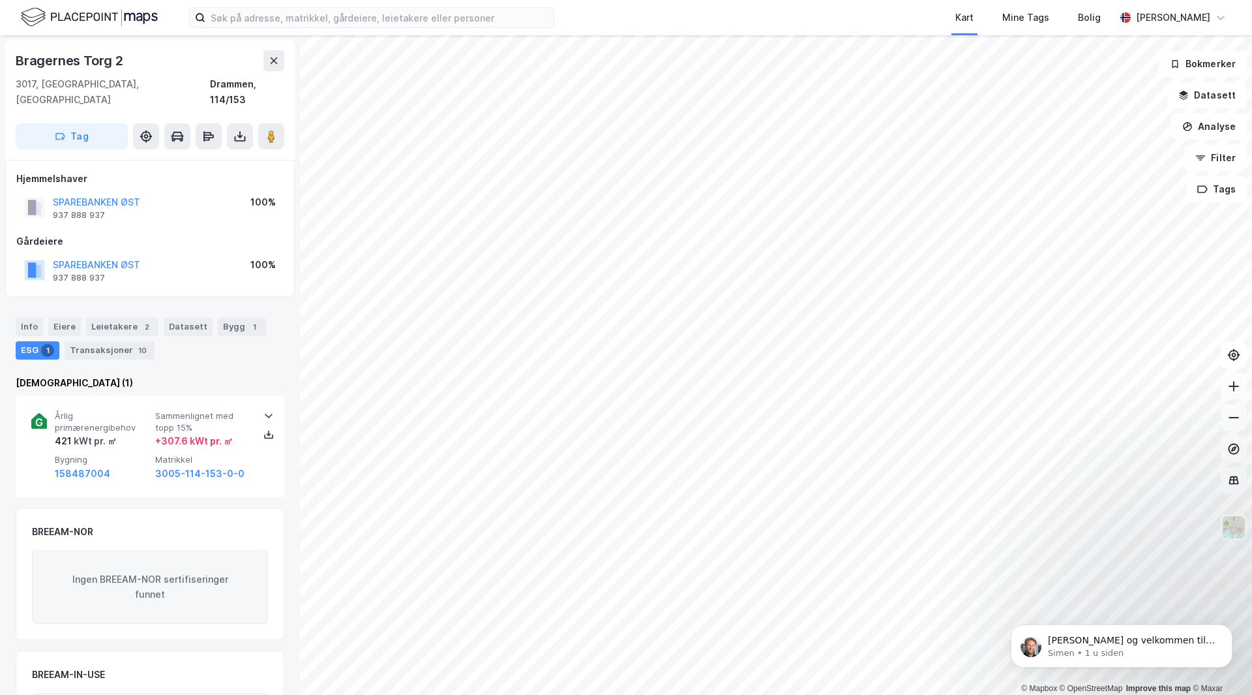
click at [30, 341] on div "ESG 1" at bounding box center [38, 350] width 44 height 18
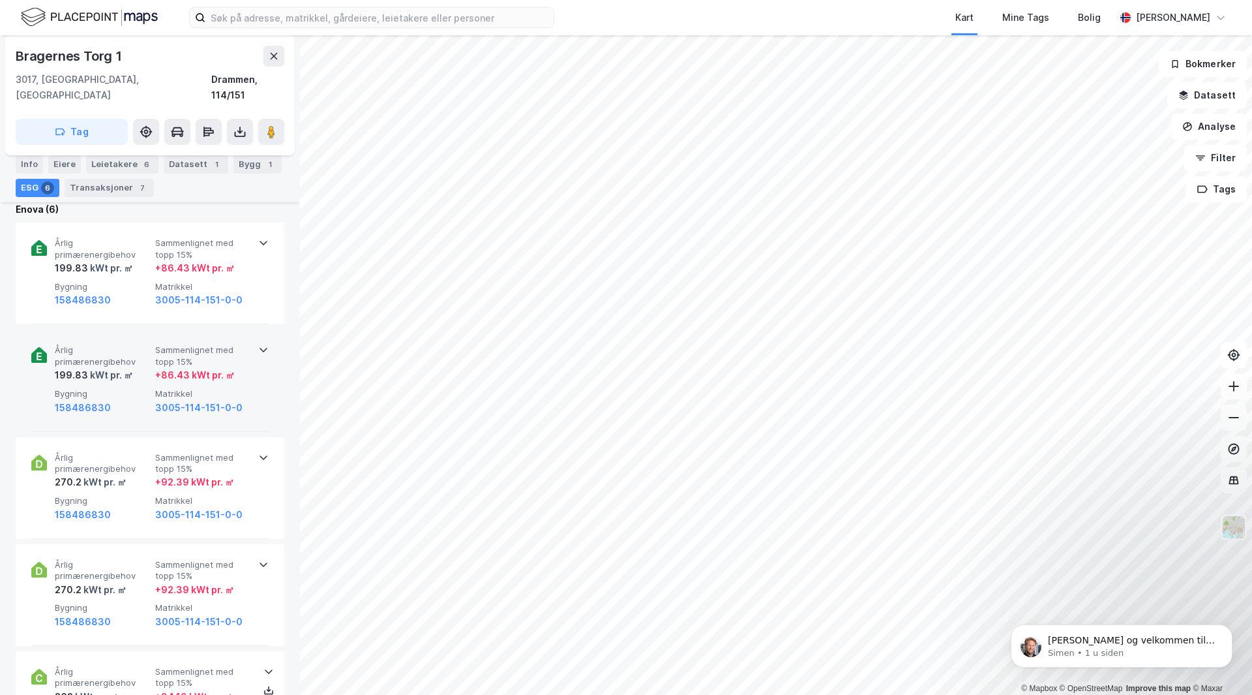
scroll to position [463, 0]
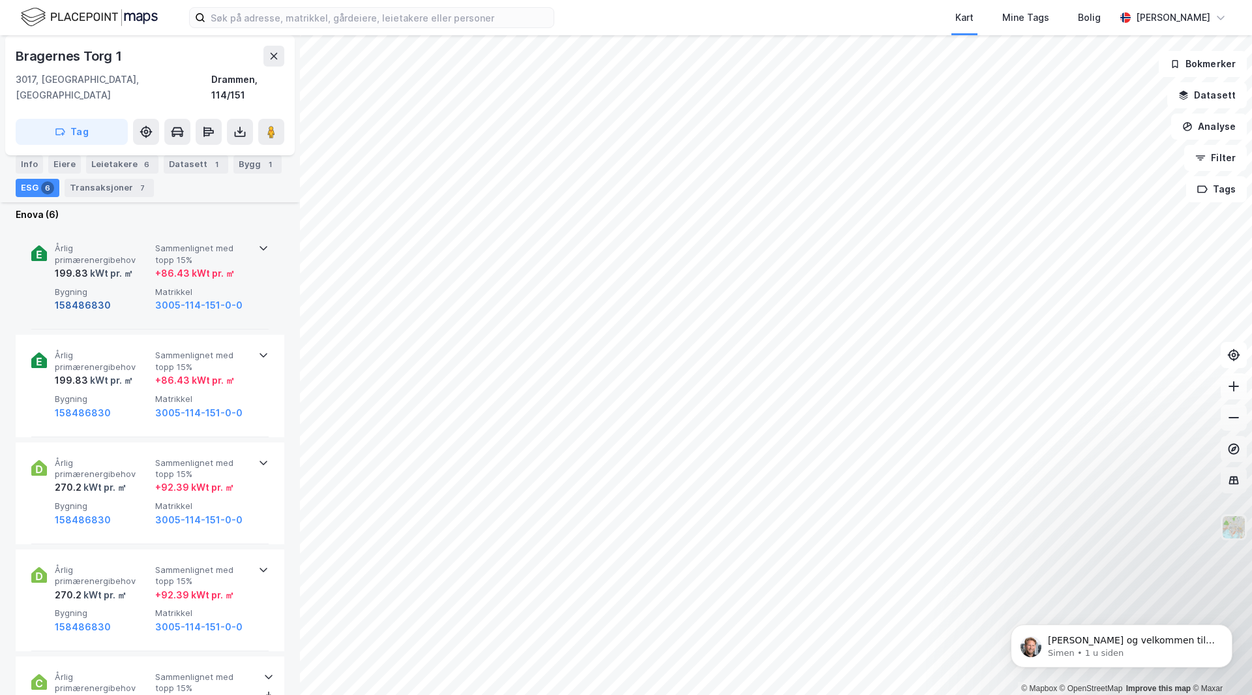
click at [75, 297] on button "158486830" at bounding box center [83, 305] width 56 height 16
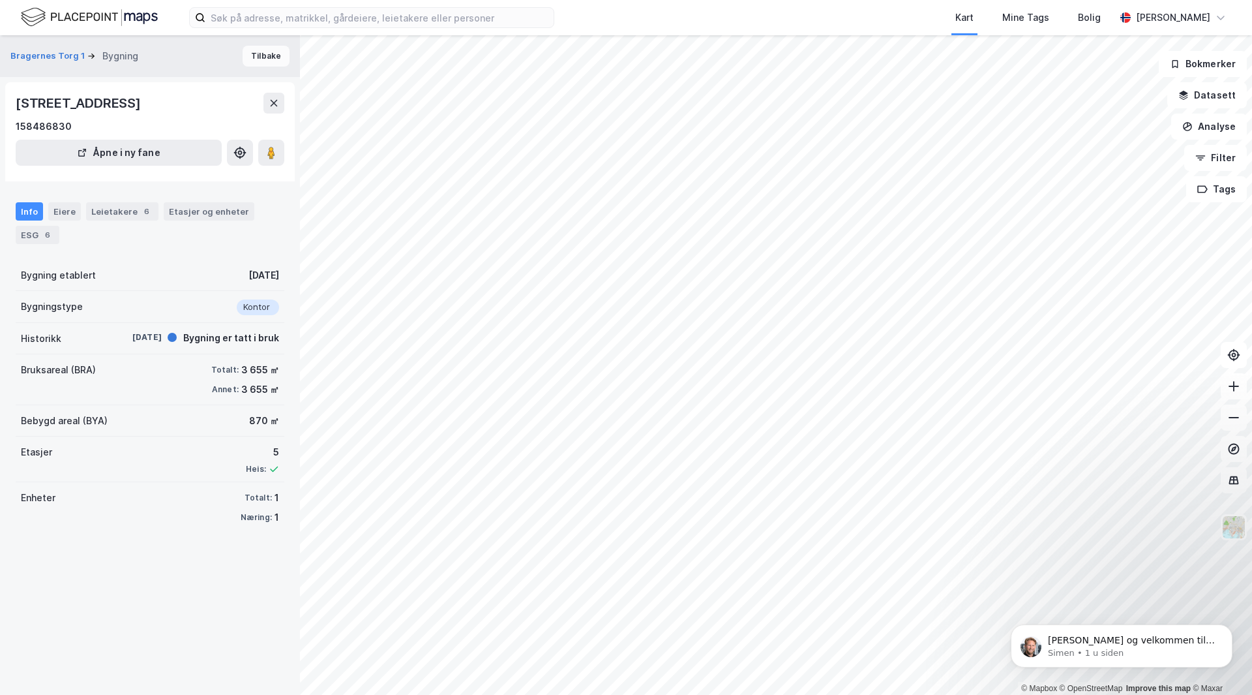
click at [262, 56] on button "Tilbake" at bounding box center [266, 56] width 47 height 21
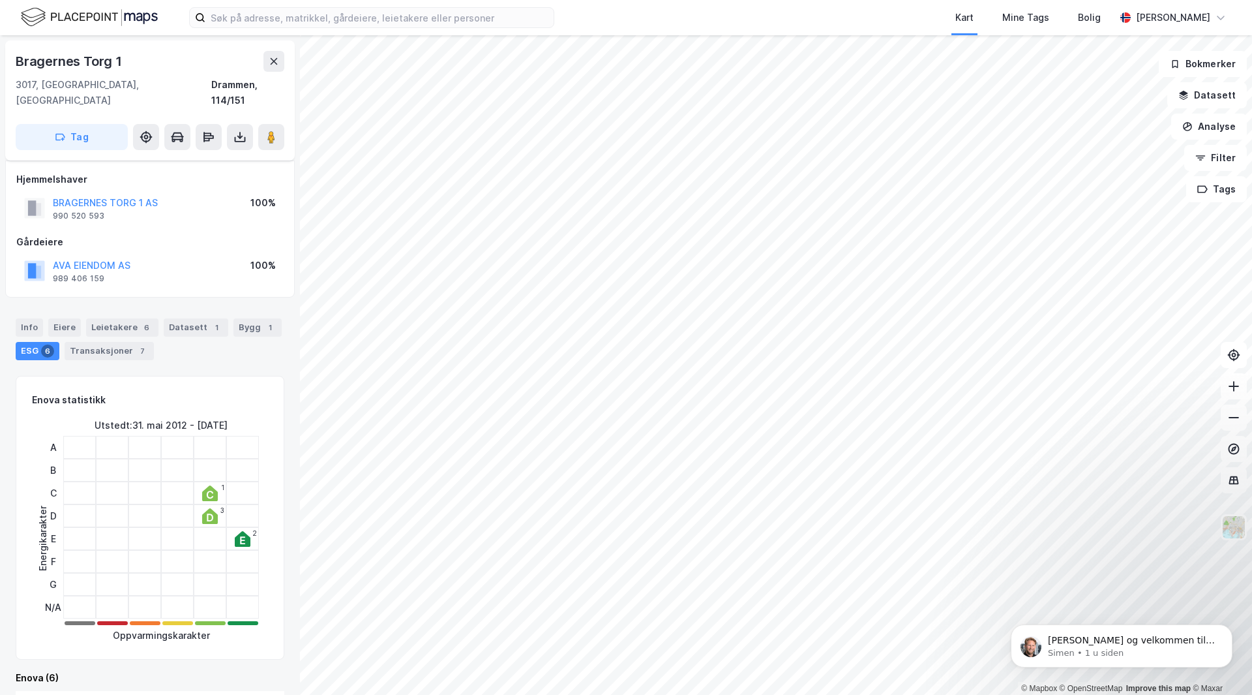
scroll to position [463, 0]
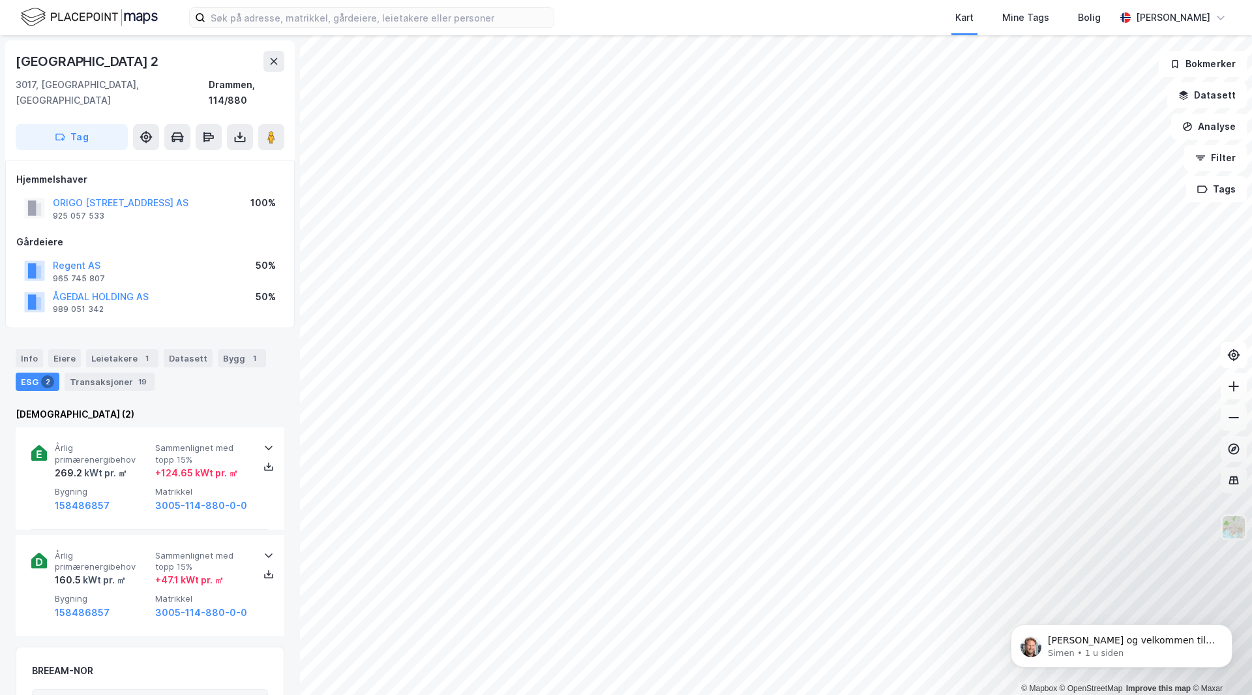
scroll to position [1, 0]
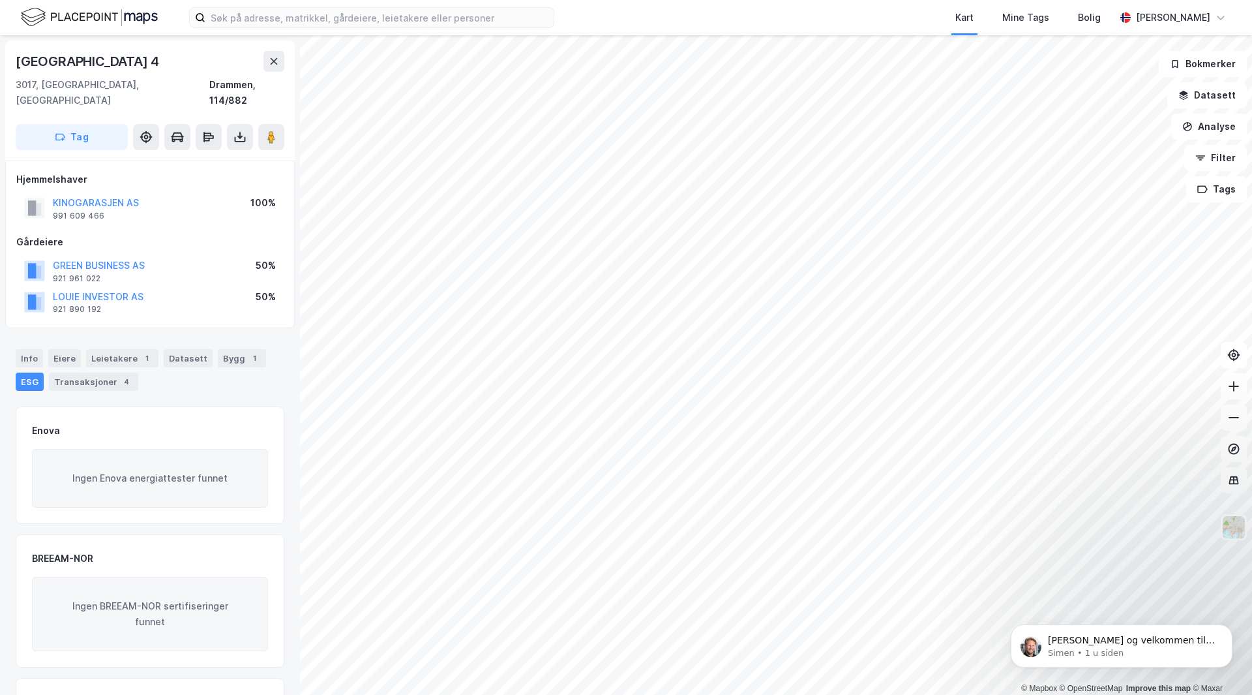
scroll to position [1, 0]
drag, startPoint x: 147, startPoint y: 248, endPoint x: 53, endPoint y: 254, distance: 94.1
click at [53, 254] on div "GREEN BUSINESS AS 921 961 022 50%" at bounding box center [149, 269] width 267 height 31
copy button "GREEN BUSINESS AS"
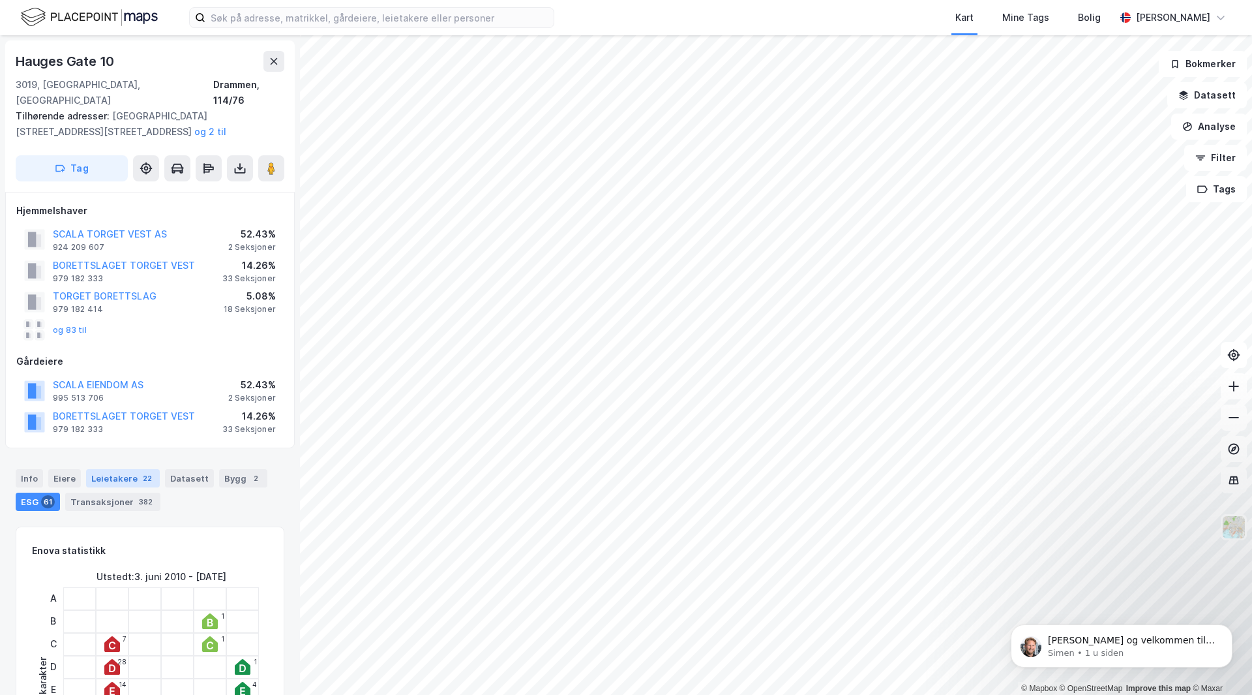
click at [108, 469] on div "Leietakere 22" at bounding box center [123, 478] width 74 height 18
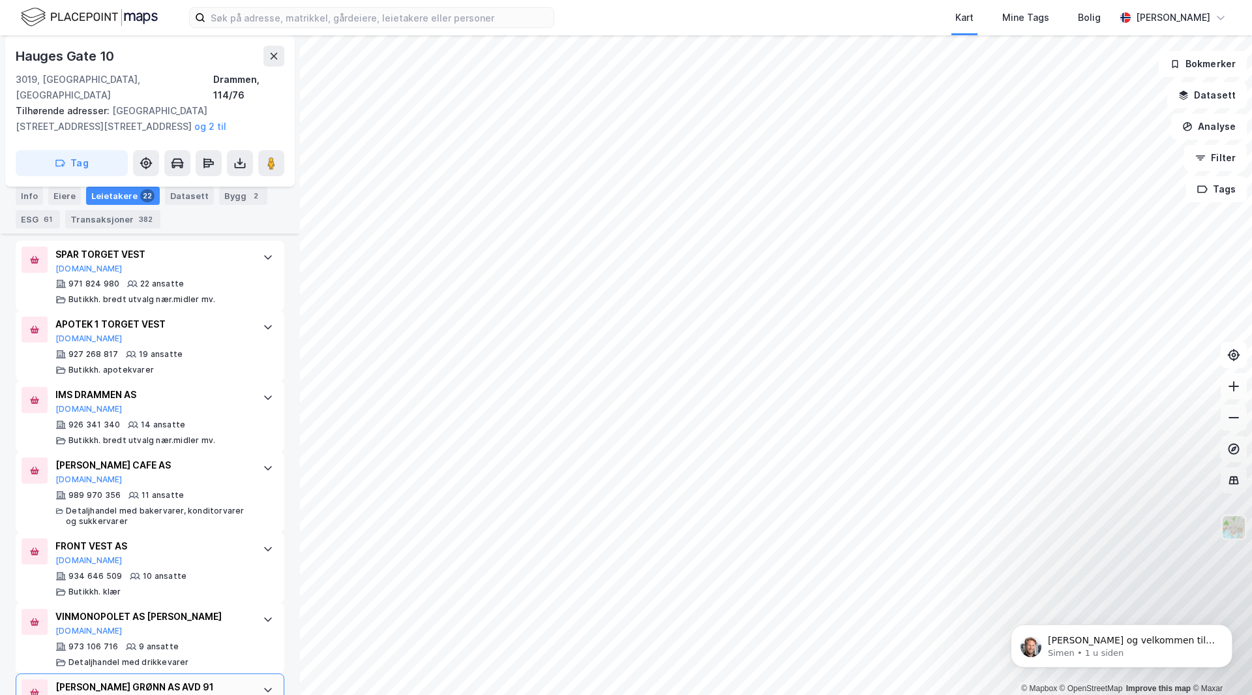
scroll to position [279, 0]
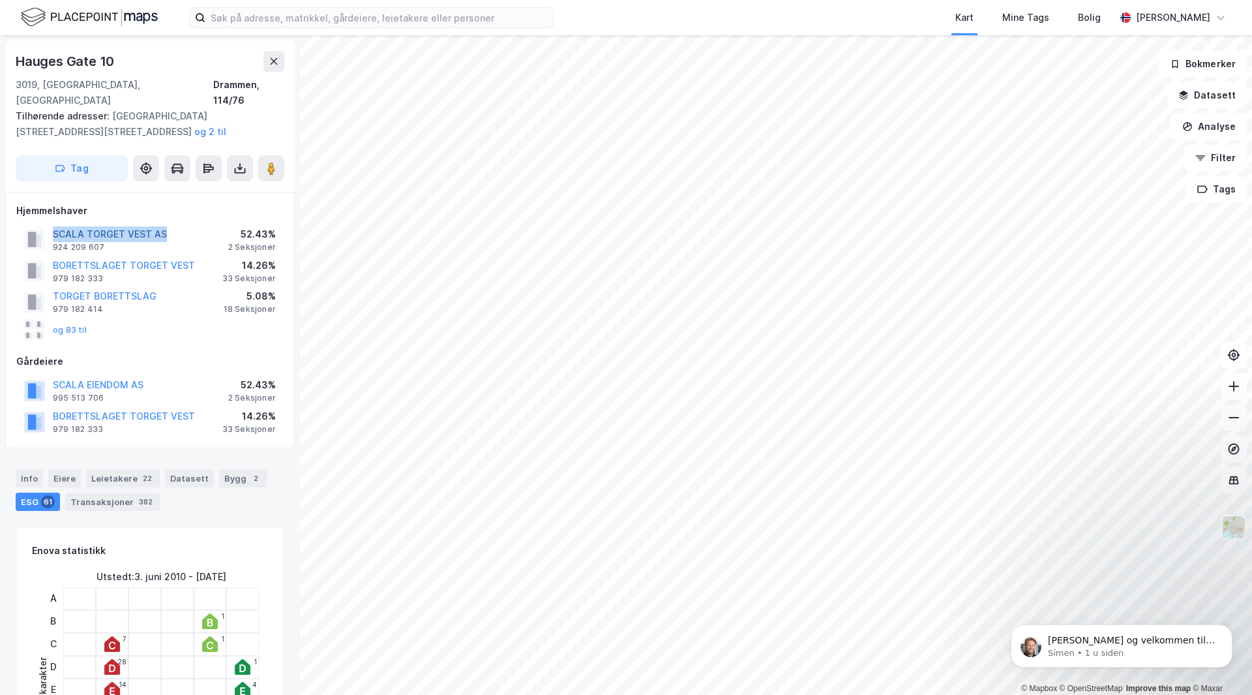
drag, startPoint x: 171, startPoint y: 217, endPoint x: 53, endPoint y: 218, distance: 118.0
click at [53, 224] on div "SCALA TORGET VEST AS 924 209 607 52.43% 2 Seksjoner" at bounding box center [149, 239] width 267 height 31
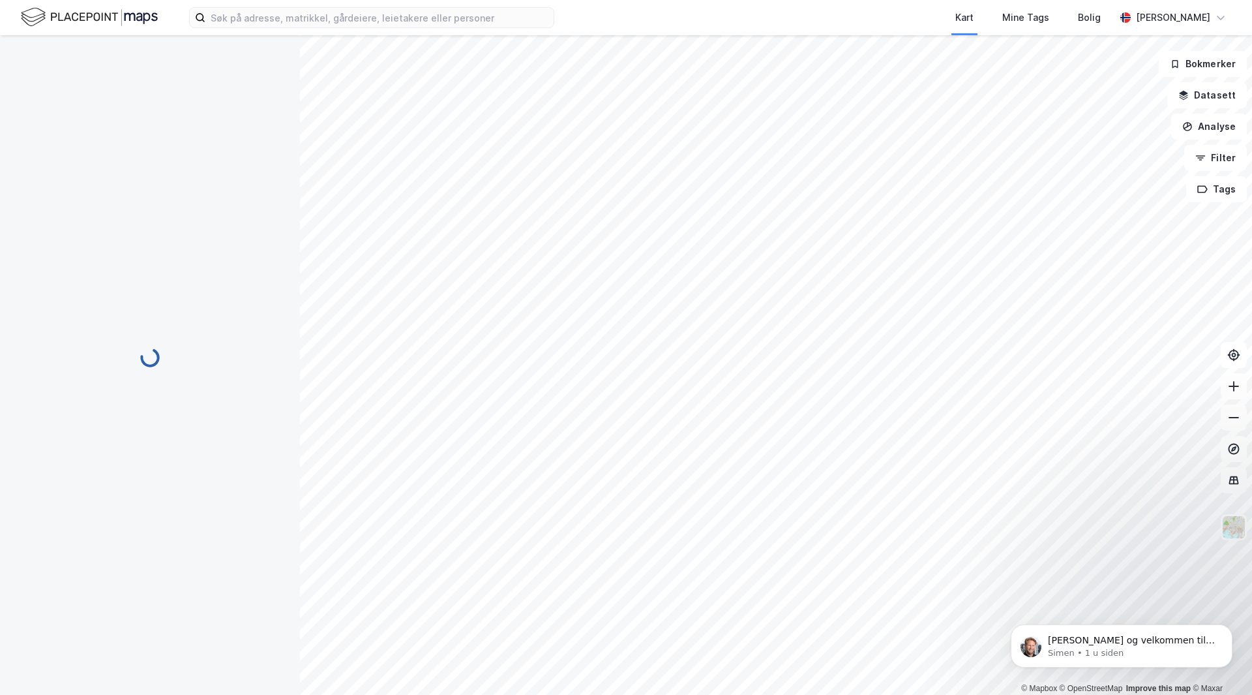
scroll to position [4, 0]
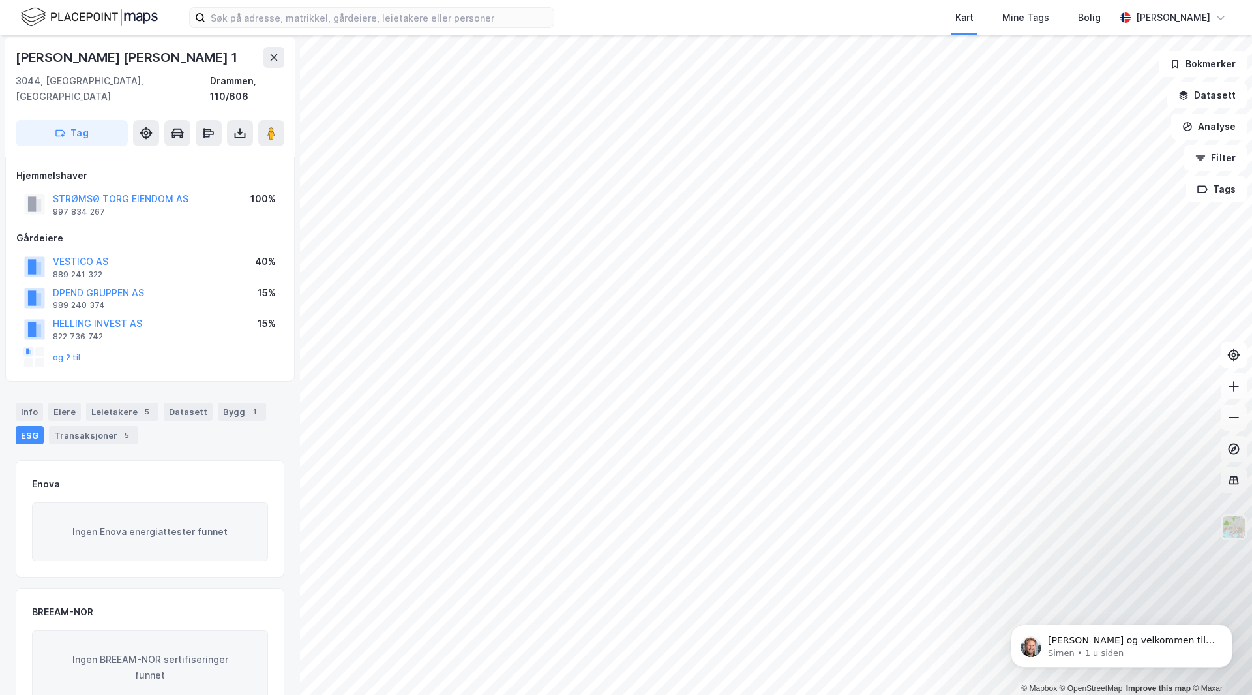
scroll to position [4, 0]
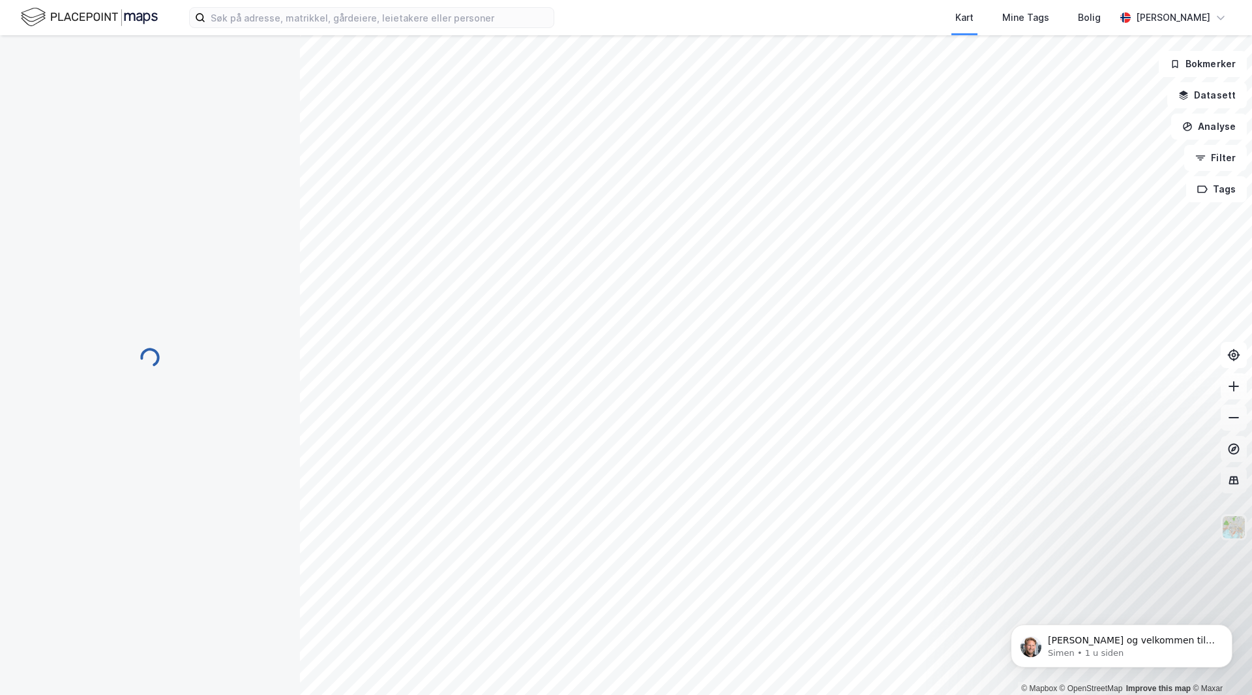
scroll to position [4, 0]
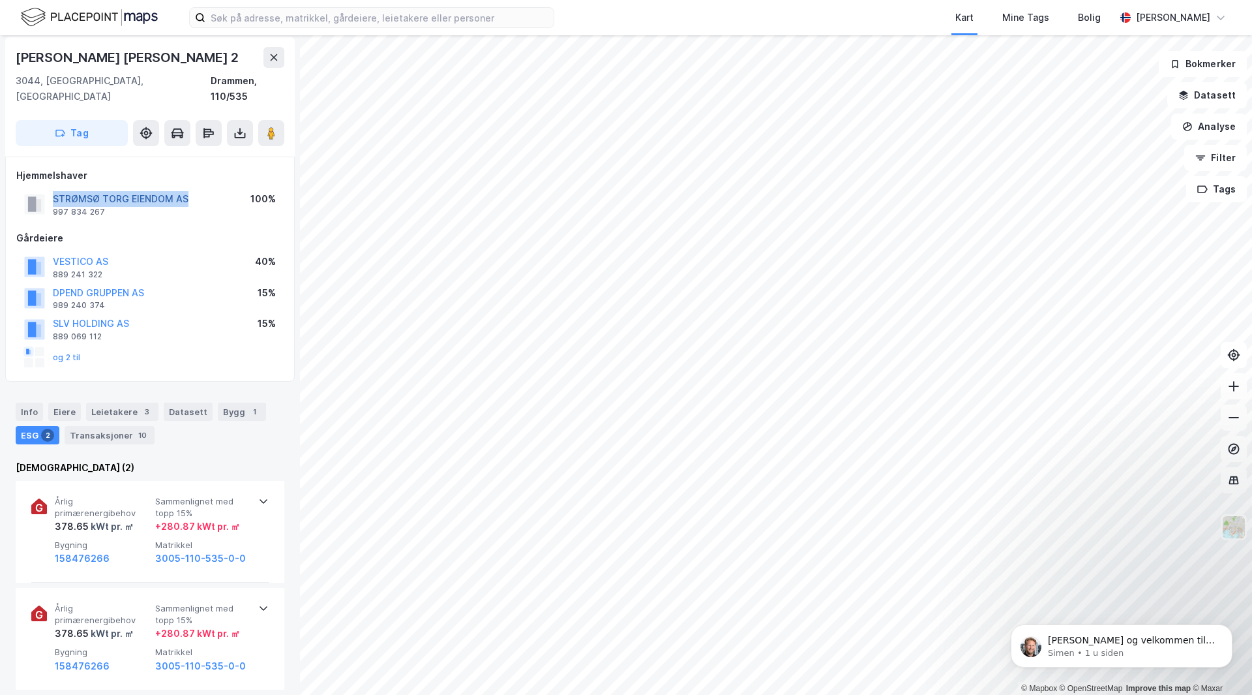
drag, startPoint x: 205, startPoint y: 185, endPoint x: 55, endPoint y: 185, distance: 150.0
click at [55, 188] on div "STRØMSØ TORG EIENDOM AS 997 834 267 100%" at bounding box center [149, 203] width 267 height 31
copy button "STRØMSØ TORG EIENDOM AS"
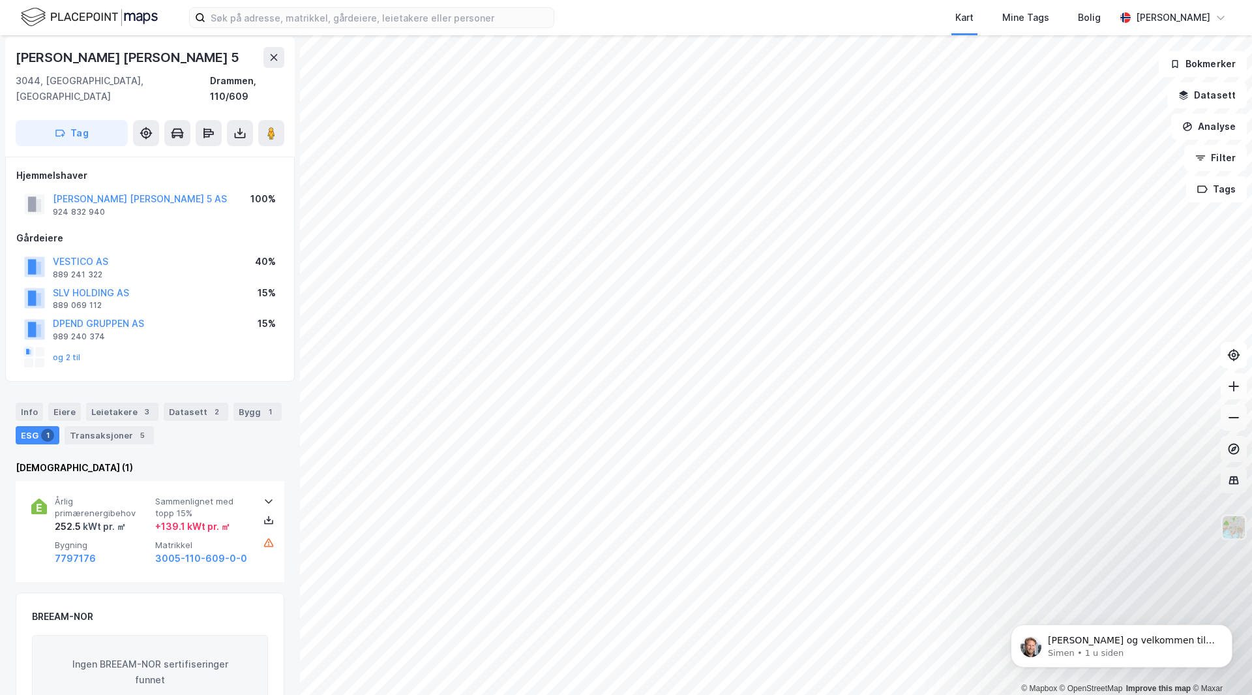
scroll to position [4, 0]
click at [0, 0] on button "og 2 til" at bounding box center [0, 0] width 0 height 0
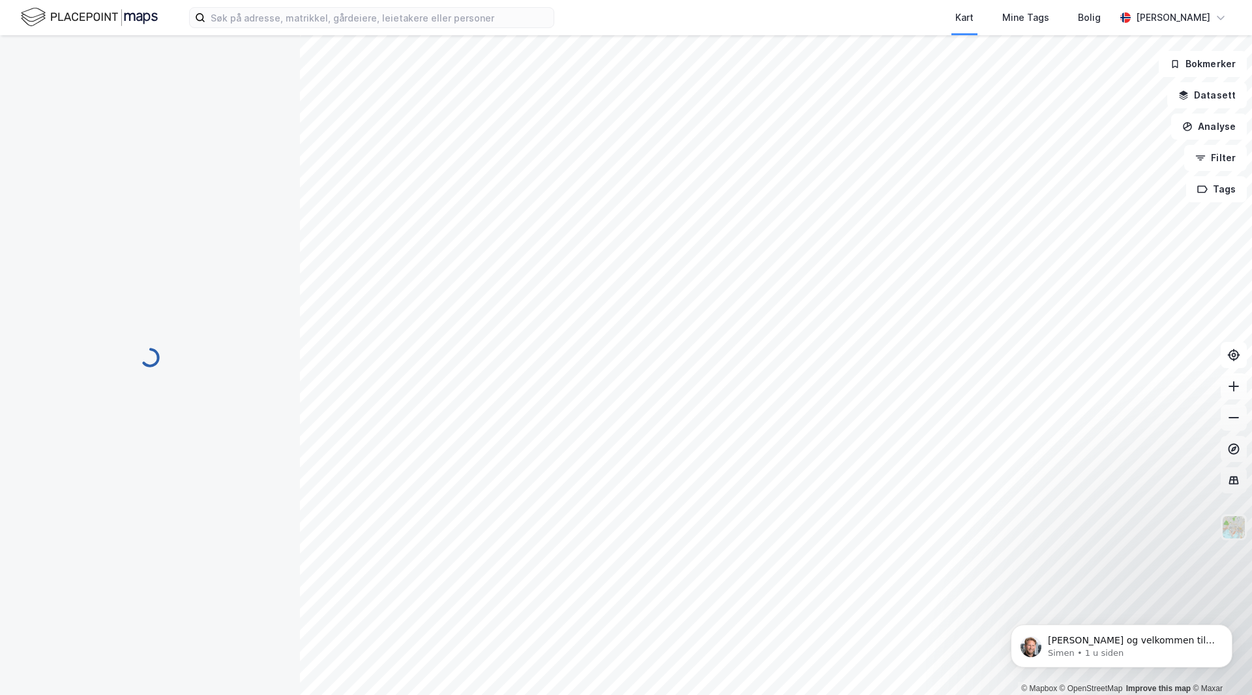
scroll to position [4, 0]
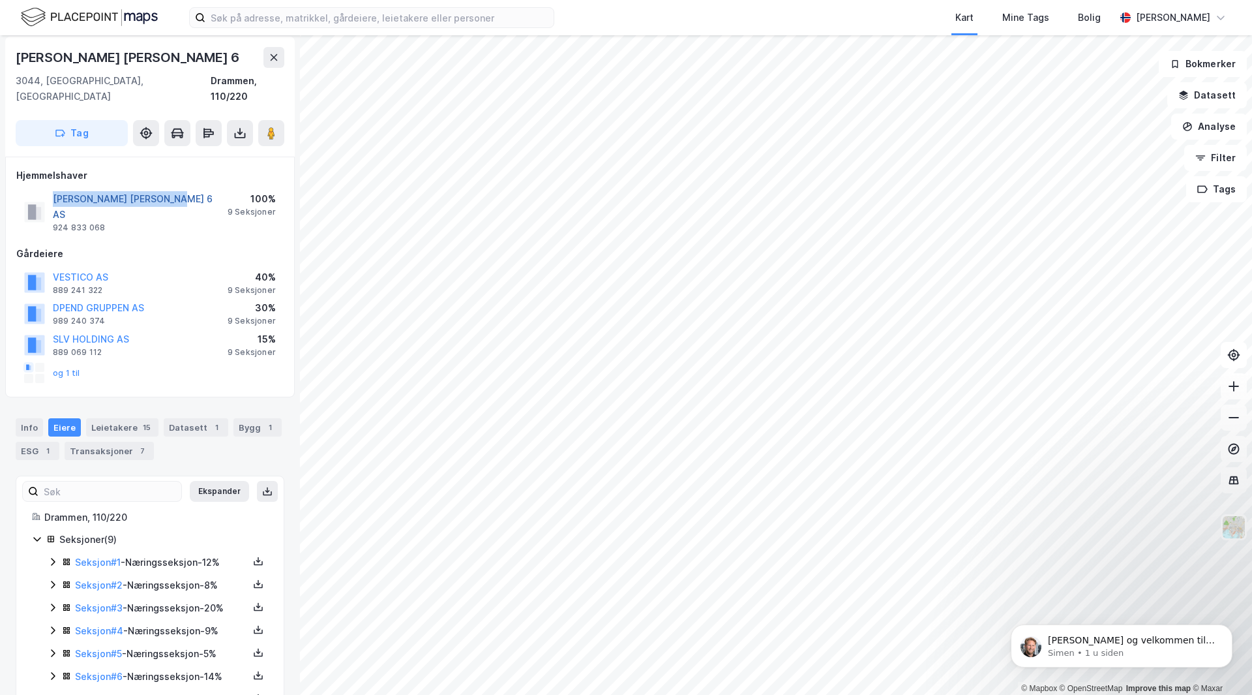
drag, startPoint x: 188, startPoint y: 183, endPoint x: 54, endPoint y: 185, distance: 133.7
click at [54, 188] on div "TORGEIR VRAAS PLASS 6 AS 924 833 068 100% 9 Seksjoner" at bounding box center [149, 211] width 267 height 47
copy button "TORGEIR VRAAS PLASS 6 AS"
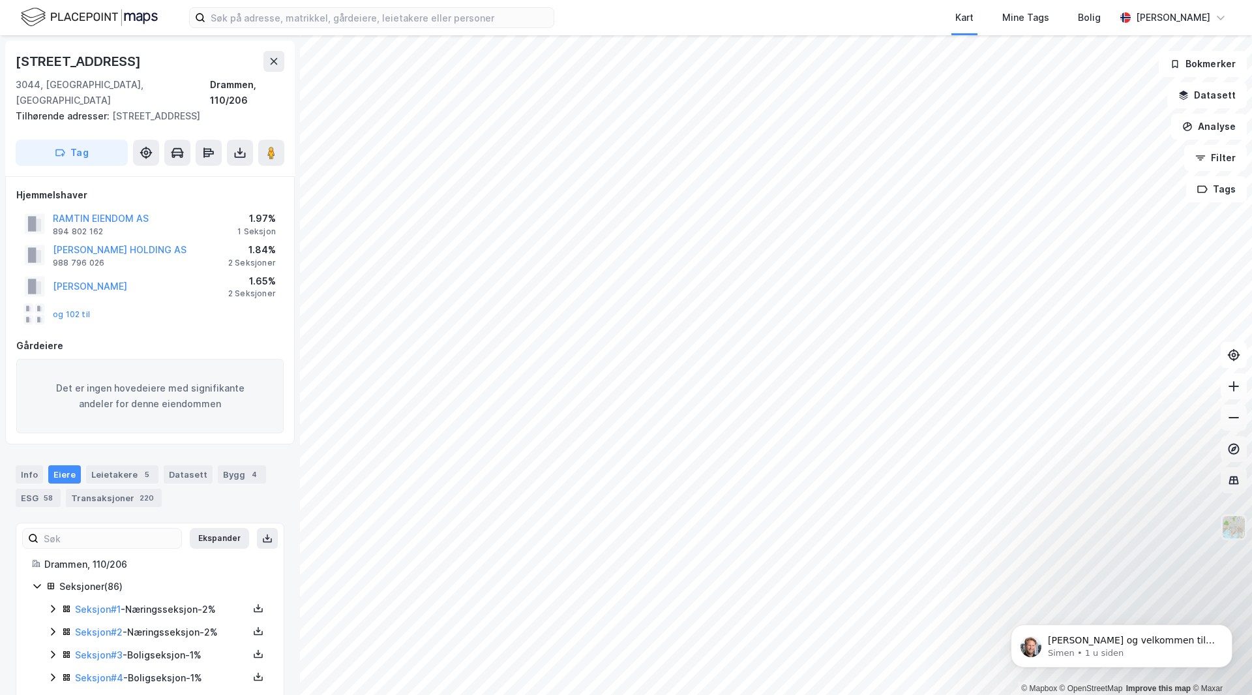
scroll to position [4, 0]
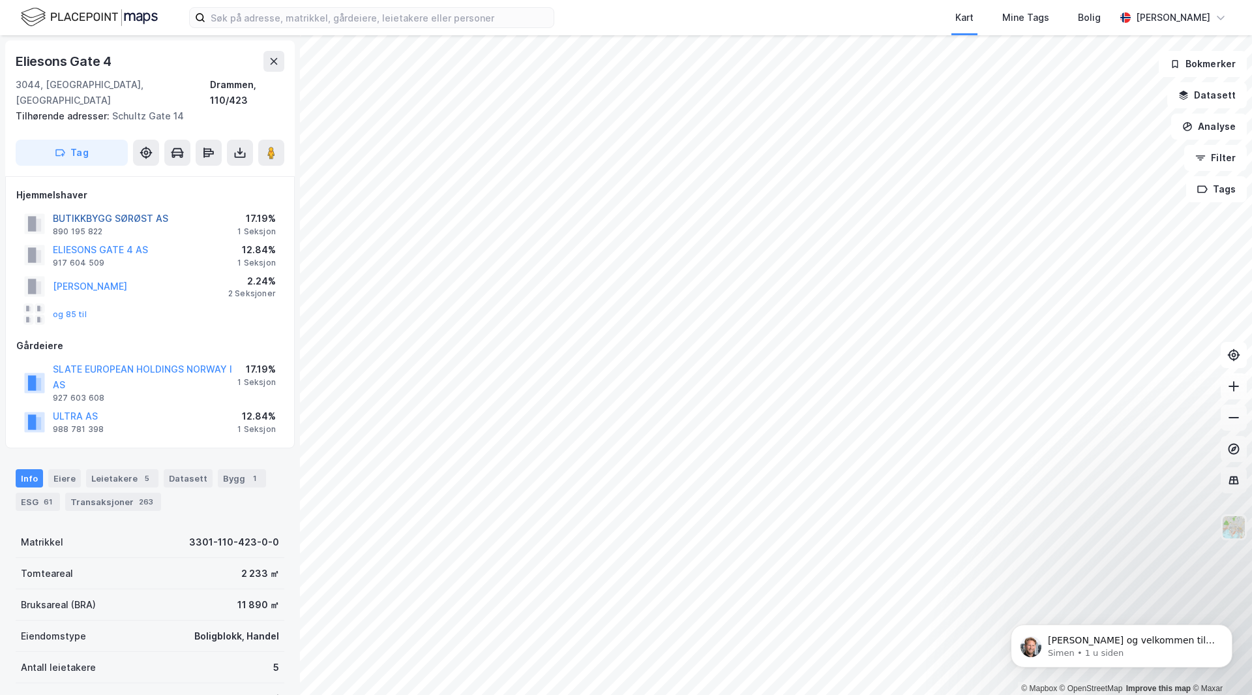
click at [0, 0] on button "BUTIKKBYGG SØRØST AS" at bounding box center [0, 0] width 0 height 0
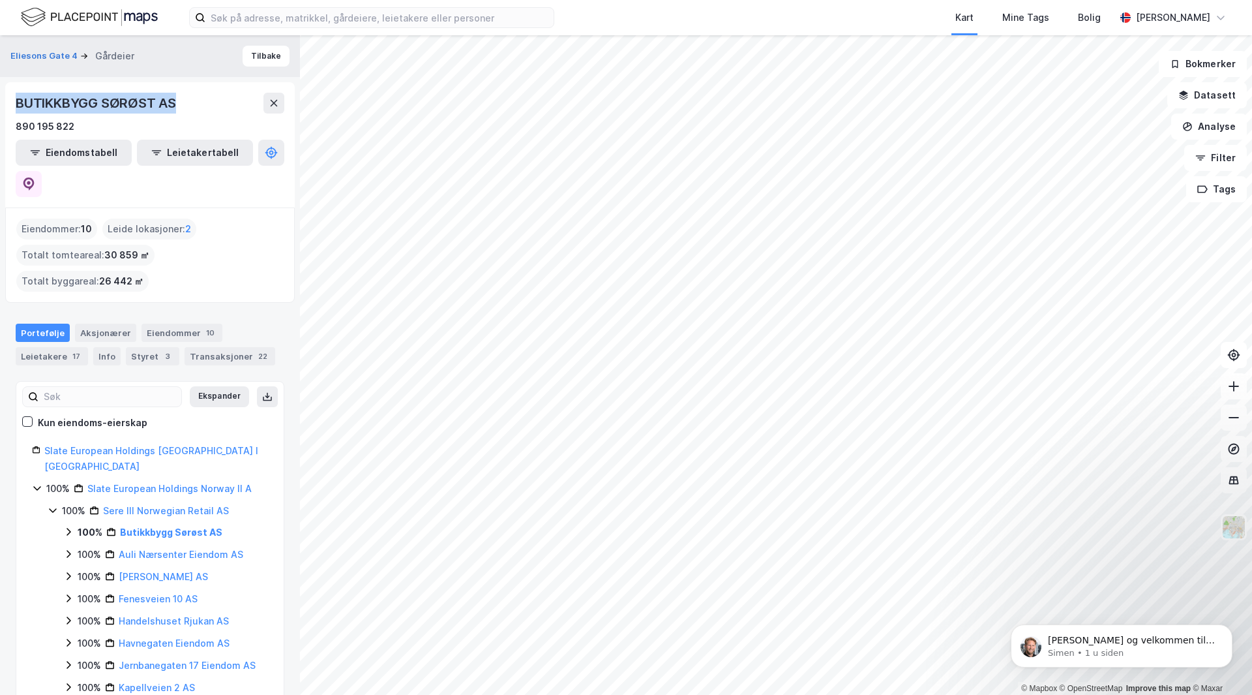
drag, startPoint x: 190, startPoint y: 98, endPoint x: 19, endPoint y: 109, distance: 171.9
click at [19, 109] on div "BUTIKKBYGG SØRØST AS" at bounding box center [150, 103] width 269 height 21
copy div "BUTIKKBYGG SØRØST AS"
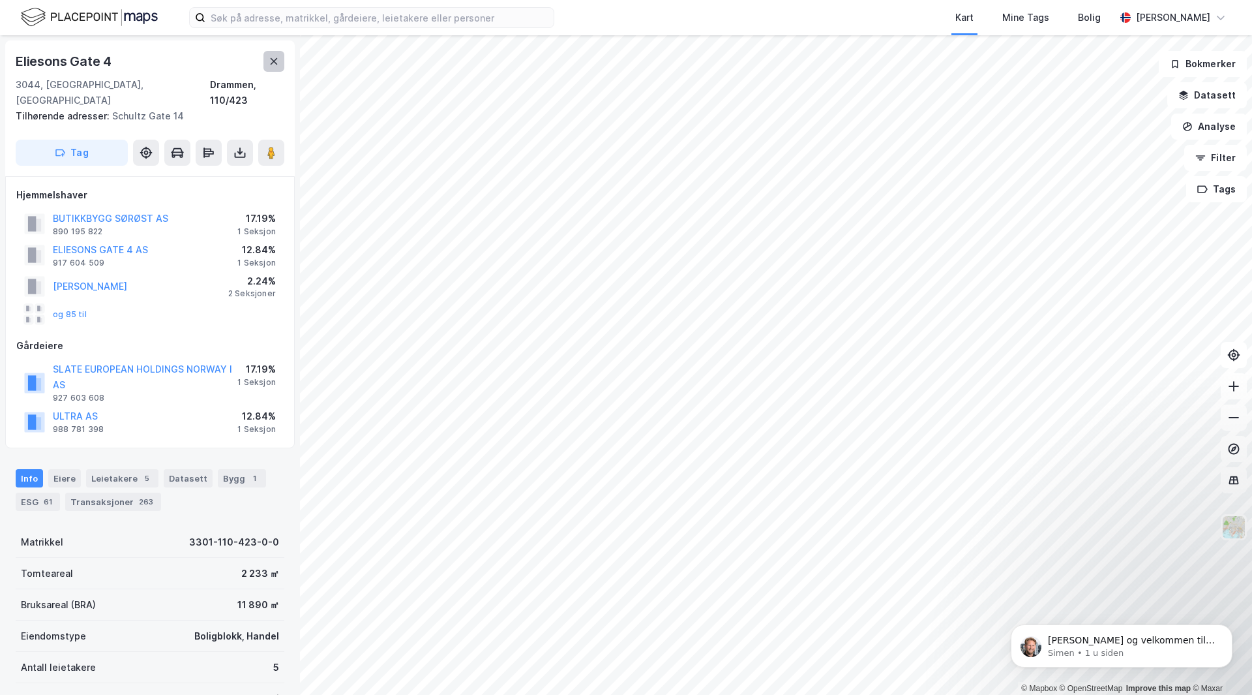
click at [275, 61] on icon at bounding box center [274, 61] width 10 height 10
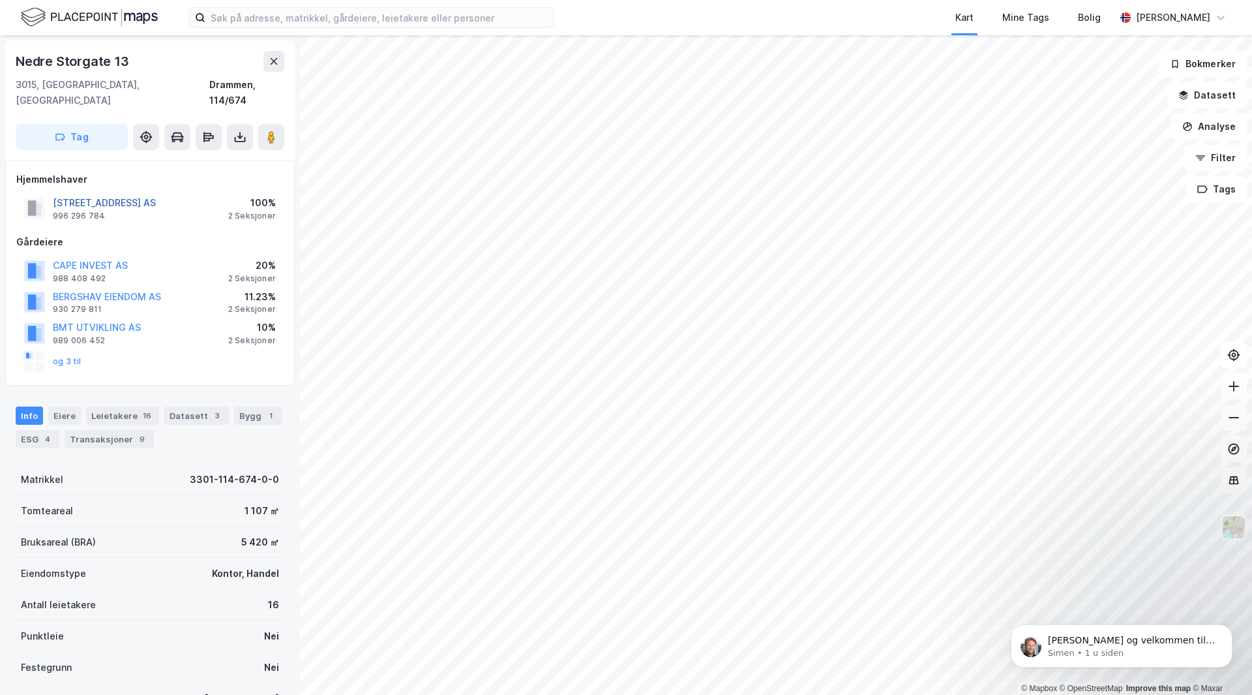
click at [0, 0] on button "NEDRE STORGATE 13 AS" at bounding box center [0, 0] width 0 height 0
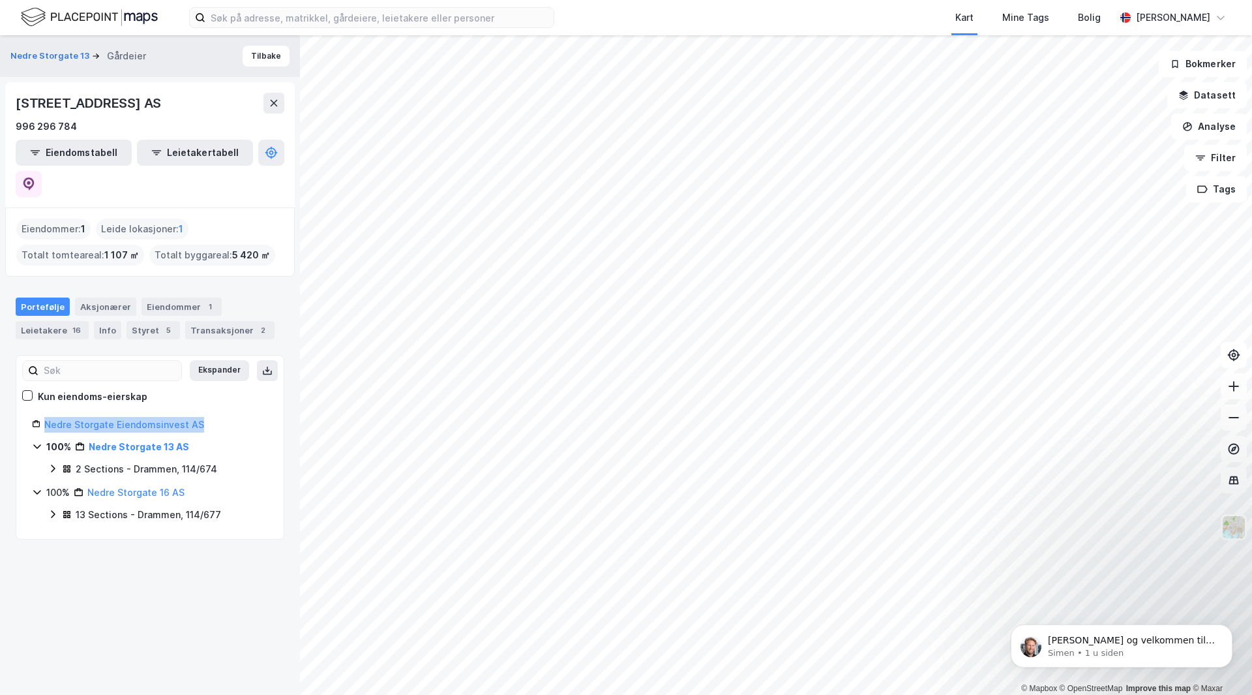
drag, startPoint x: 207, startPoint y: 397, endPoint x: 47, endPoint y: 399, distance: 159.8
click at [47, 417] on div "Nedre Storgate Eiendomsinvest AS" at bounding box center [156, 425] width 224 height 16
copy link "Nedre Storgate Eiendomsinvest AS"
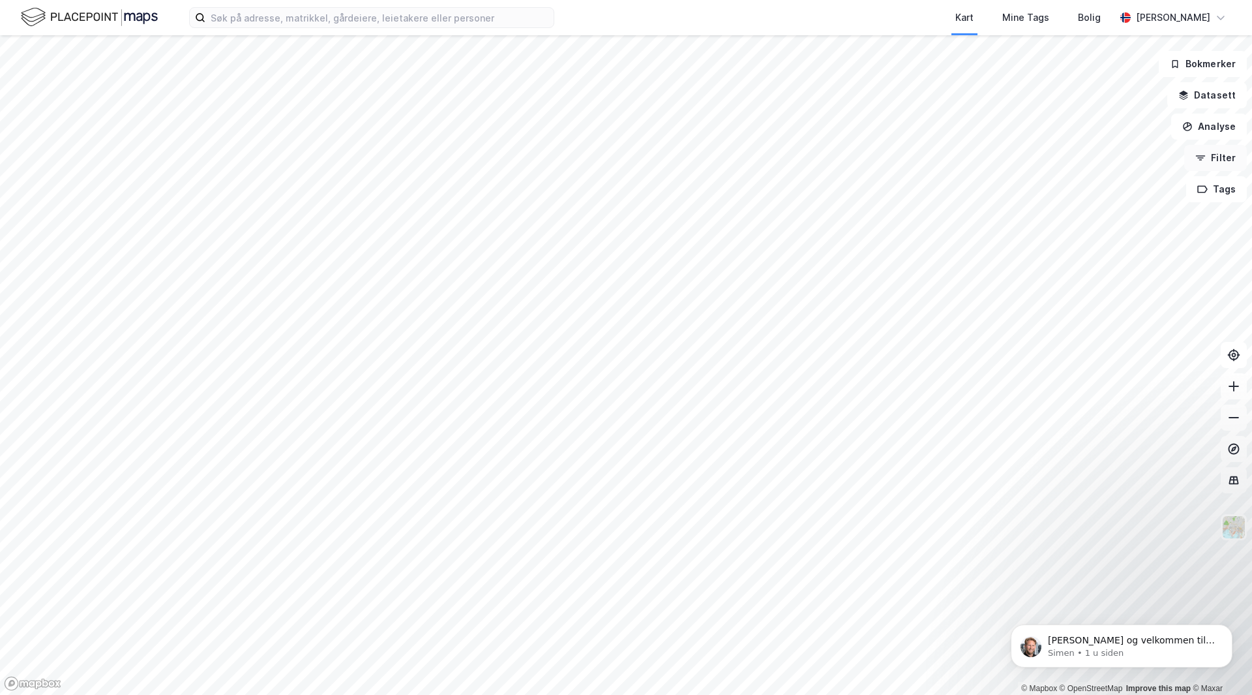
click at [1210, 160] on button "Filter" at bounding box center [1215, 158] width 63 height 26
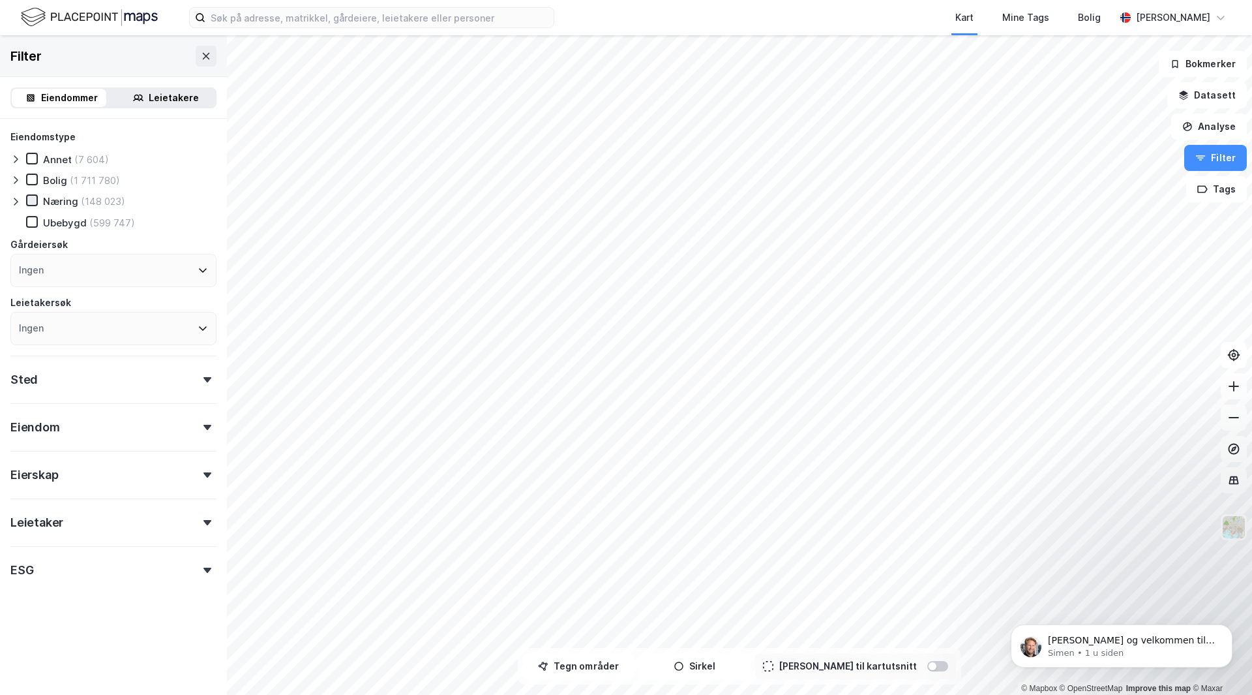
click at [34, 201] on icon at bounding box center [31, 200] width 9 height 9
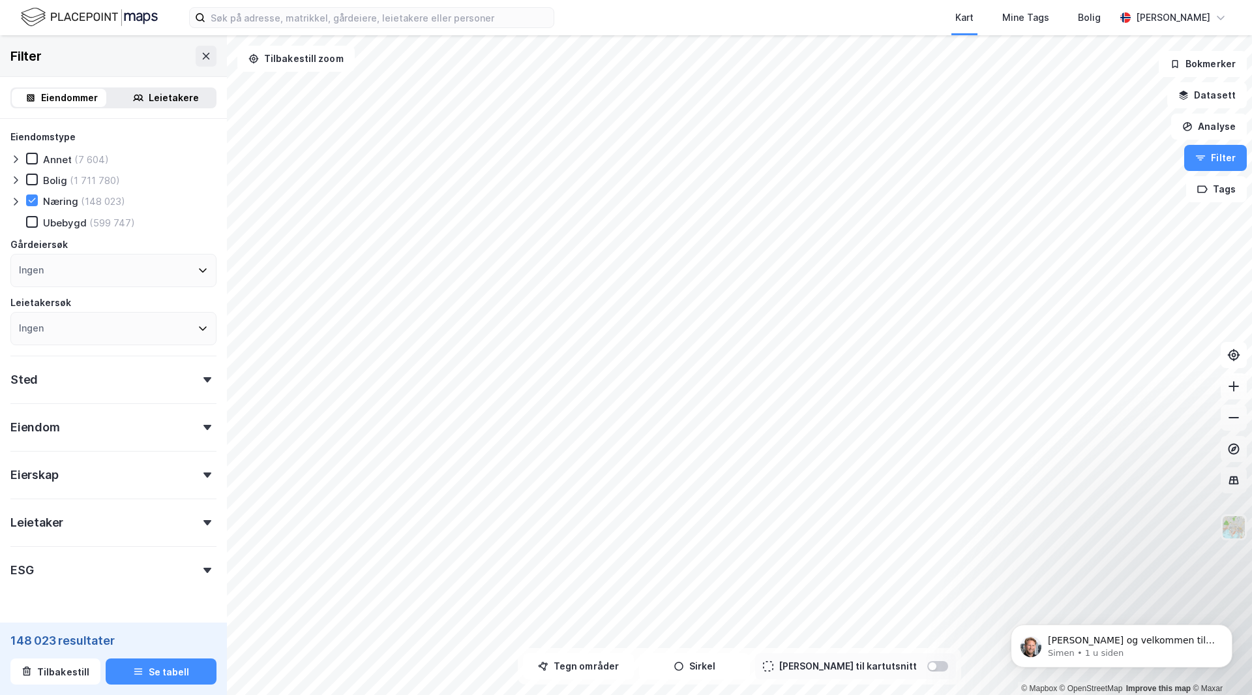
click at [93, 380] on div "Sted" at bounding box center [113, 373] width 206 height 37
click at [82, 432] on div "Ingen" at bounding box center [113, 436] width 206 height 33
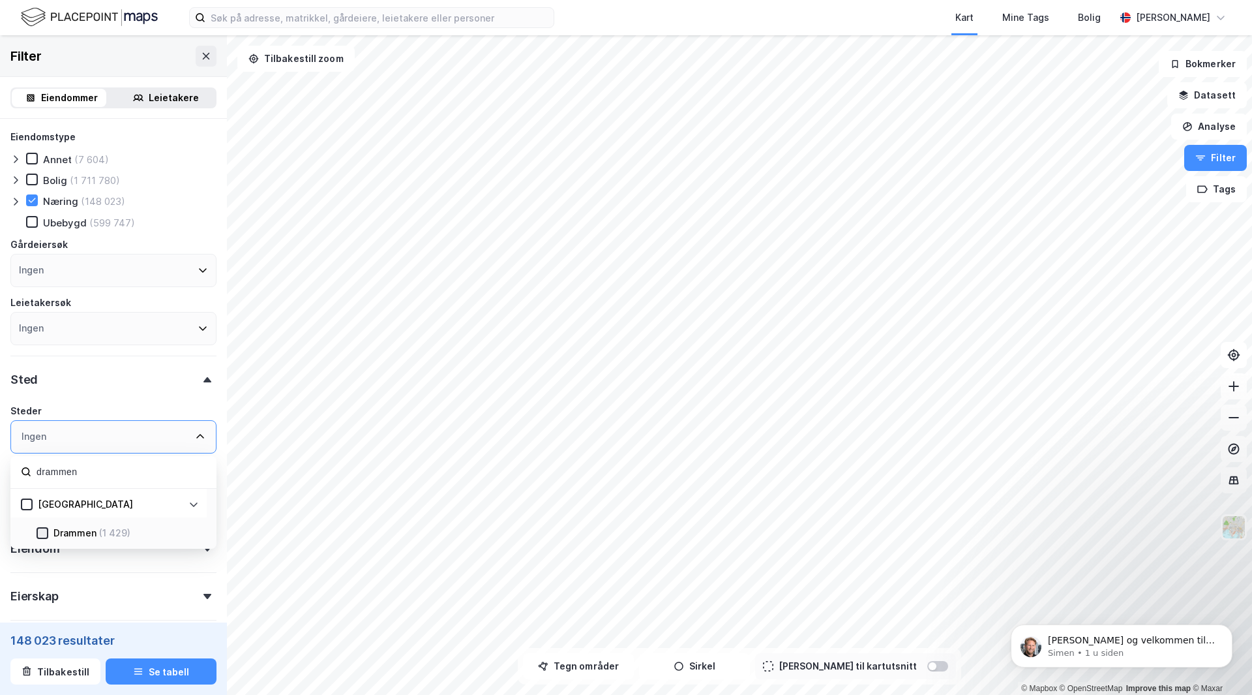
type input "drammen"
click at [48, 535] on div at bounding box center [43, 533] width 12 height 12
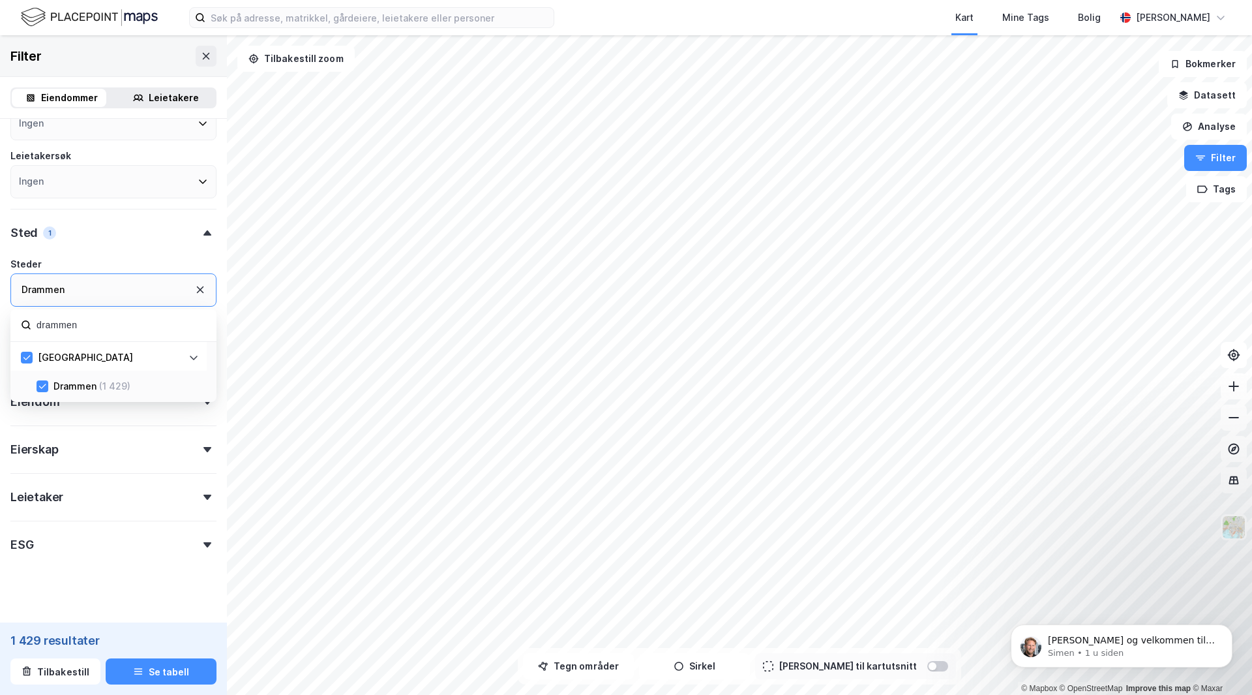
scroll to position [158, 0]
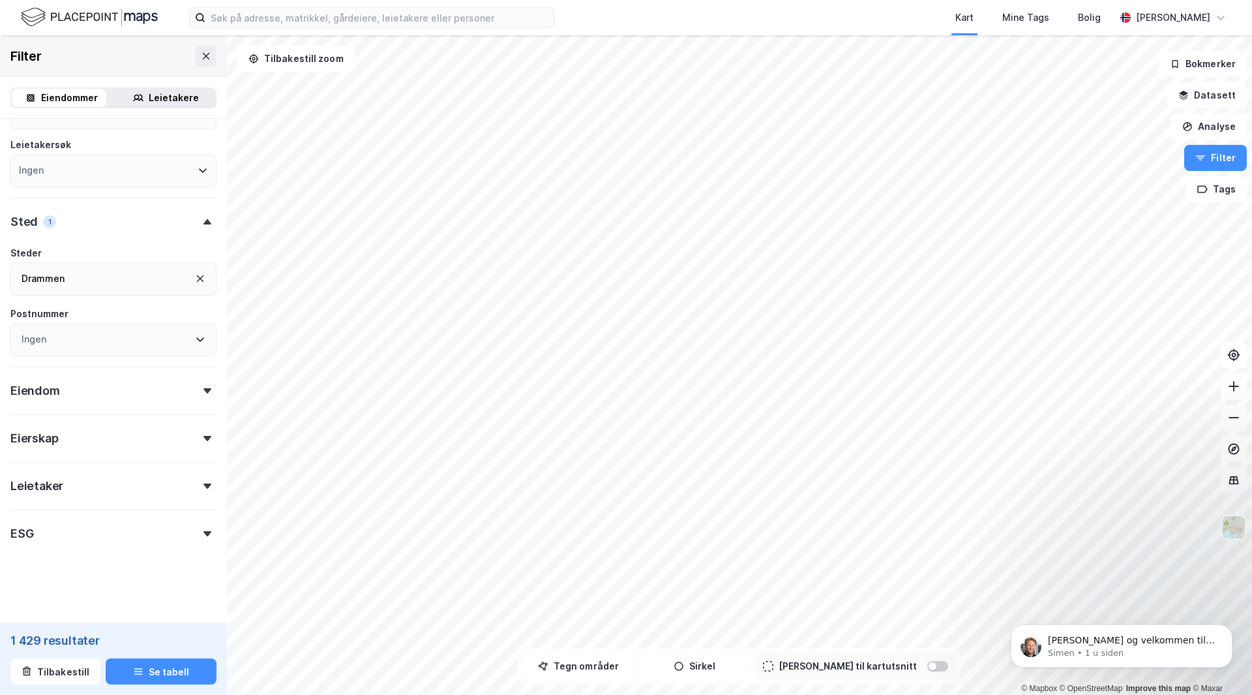
click at [142, 434] on div "Eierskap" at bounding box center [113, 432] width 206 height 37
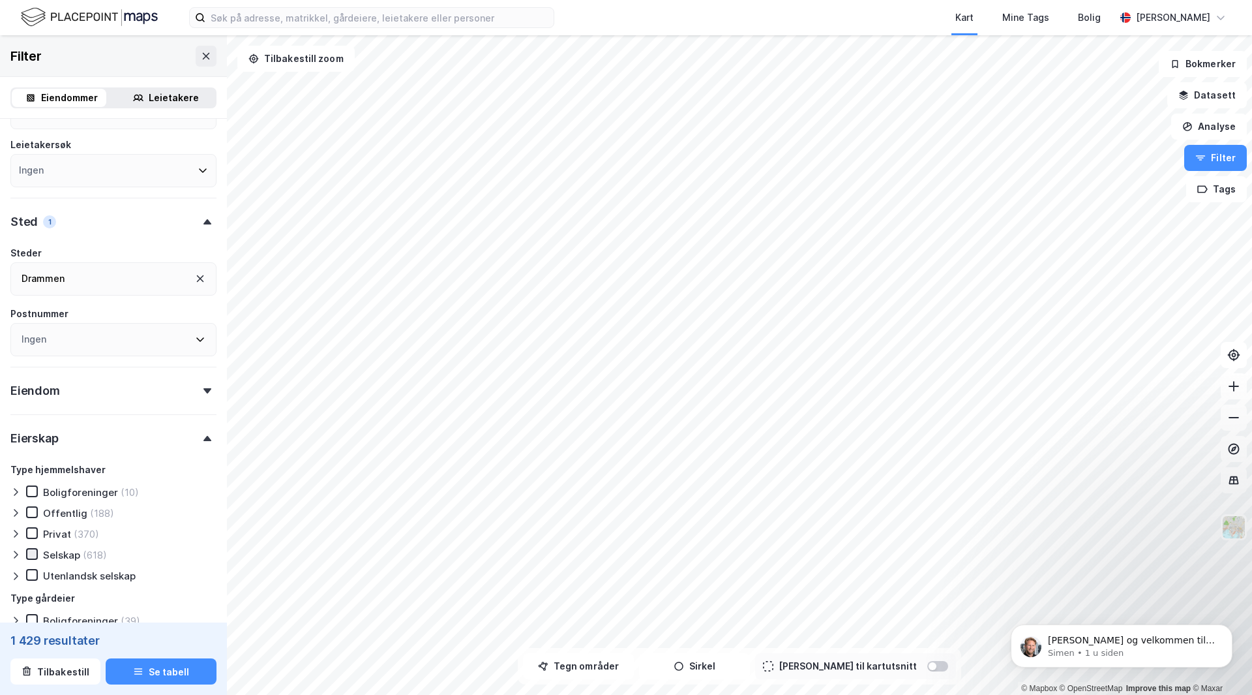
click at [32, 556] on icon at bounding box center [31, 553] width 9 height 9
click at [198, 393] on div "Eiendom" at bounding box center [113, 385] width 206 height 37
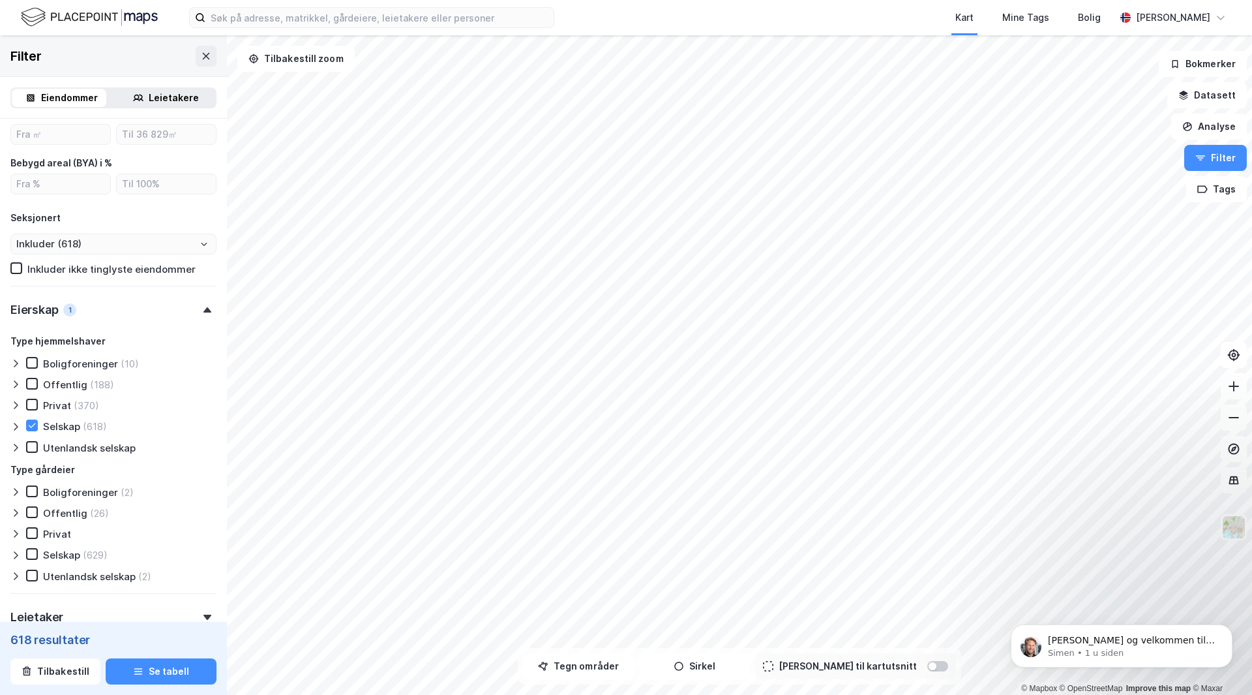
scroll to position [680, 0]
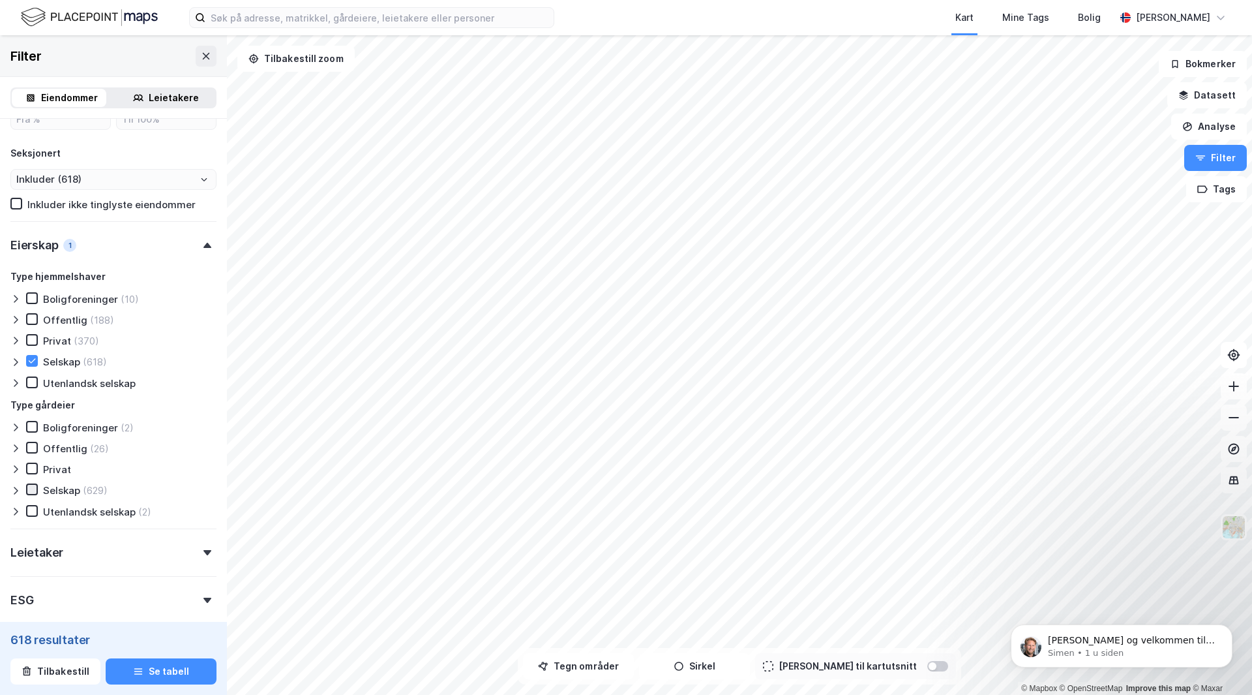
click at [31, 491] on icon at bounding box center [32, 489] width 7 height 5
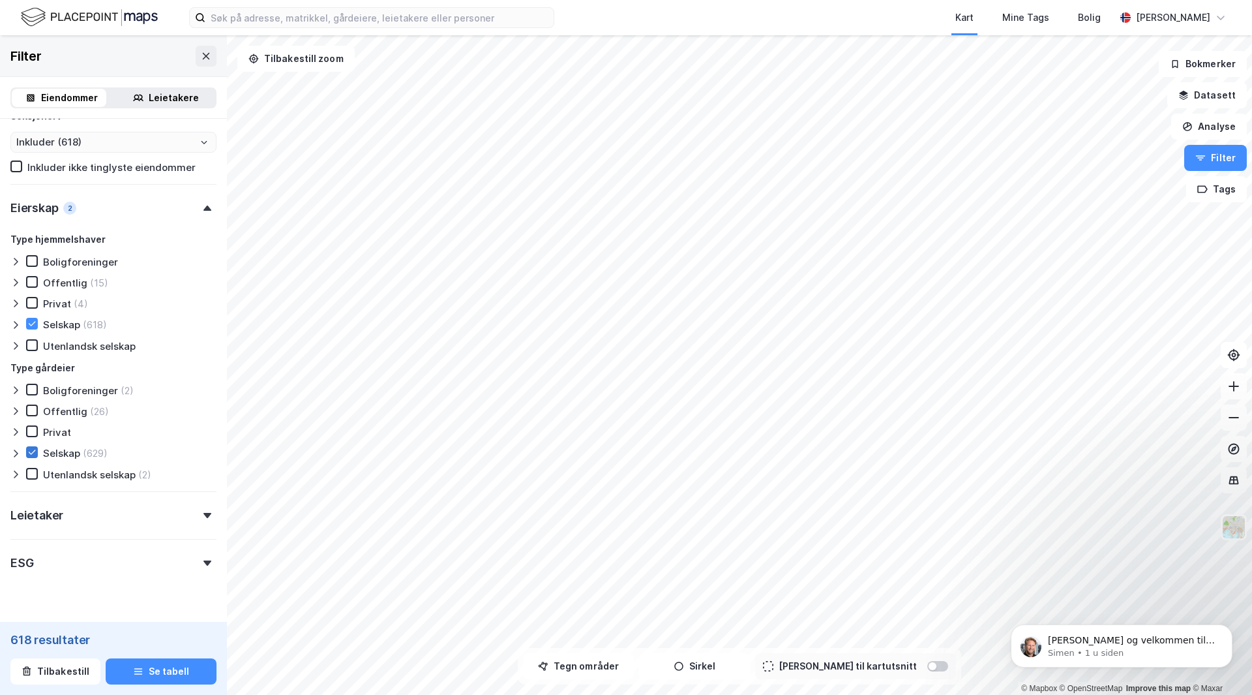
scroll to position [747, 0]
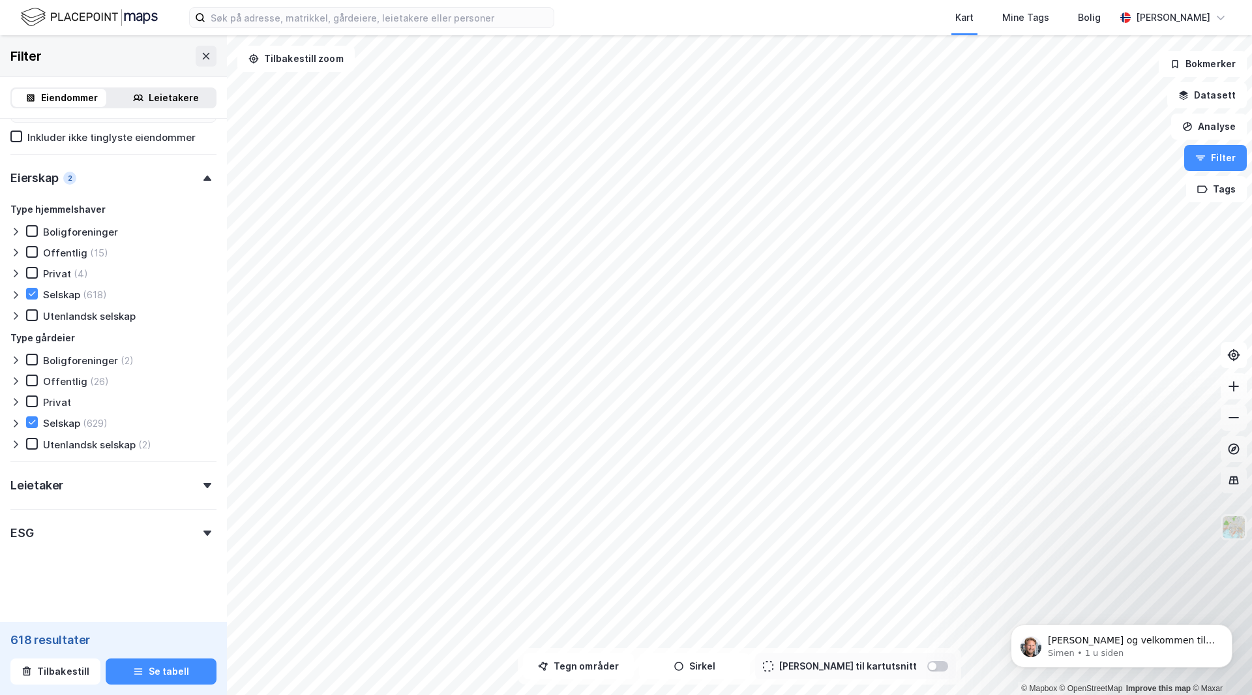
click at [25, 532] on div "ESG" at bounding box center [21, 533] width 23 height 16
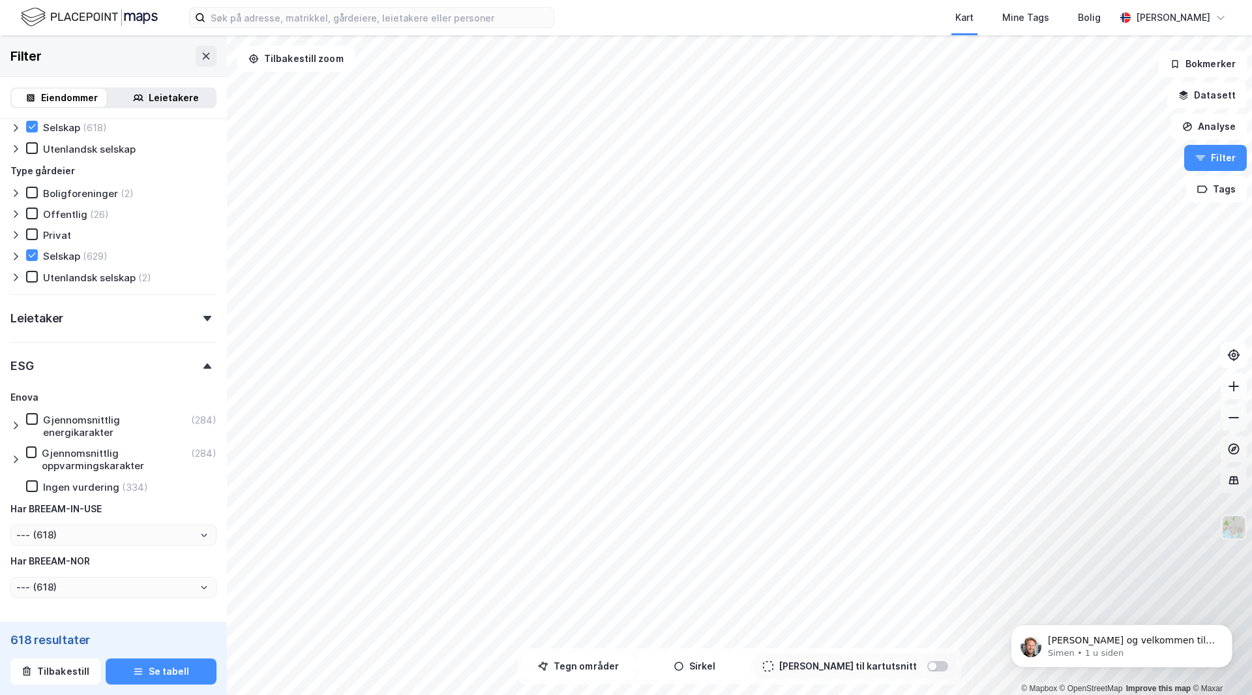
scroll to position [942, 0]
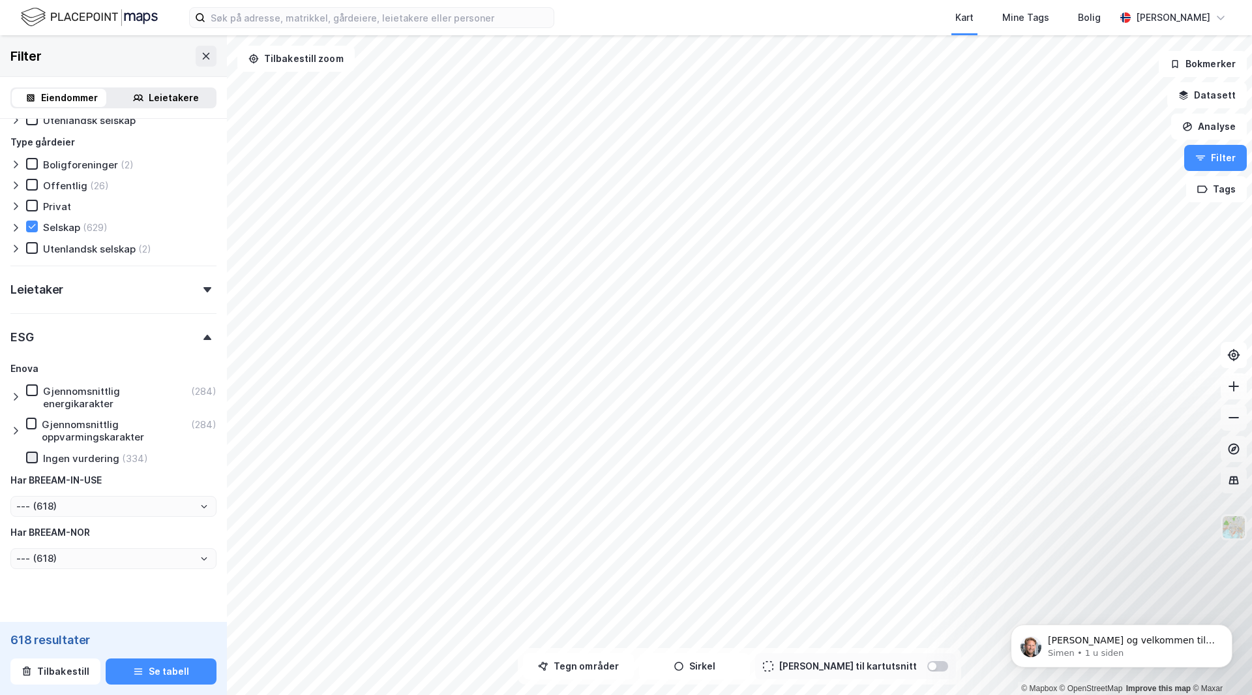
click at [31, 457] on icon at bounding box center [31, 457] width 9 height 9
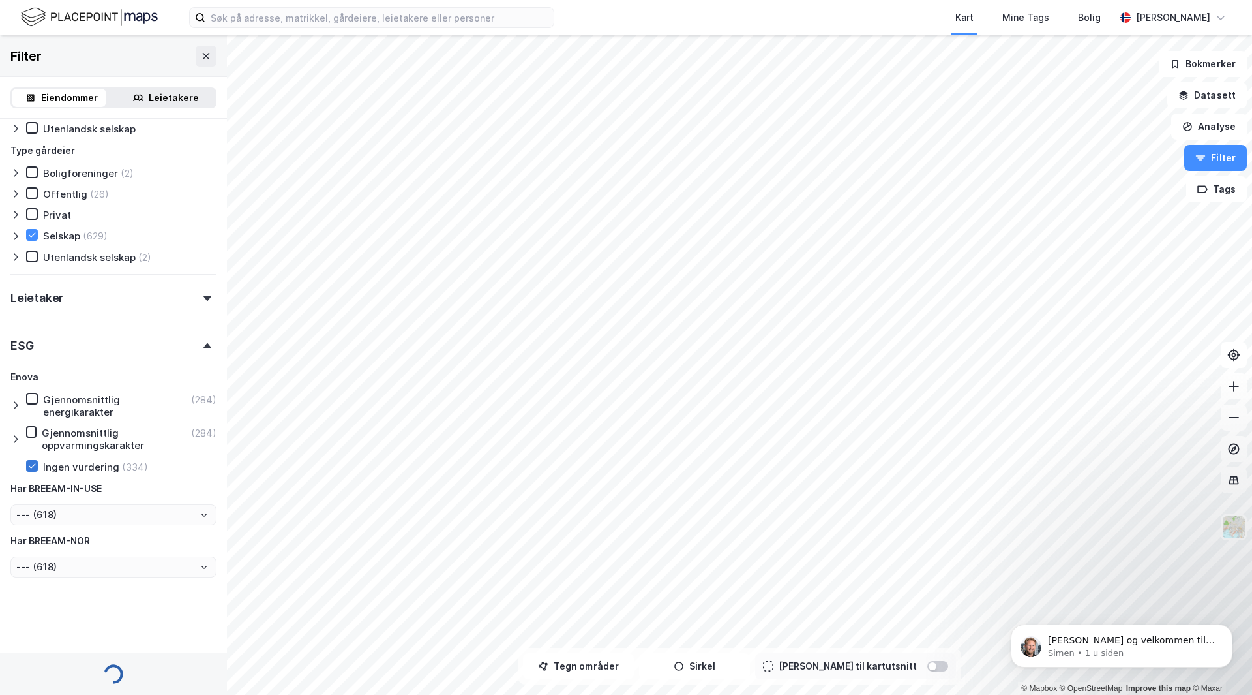
type input "Inkluder (334)"
type input "--- (334)"
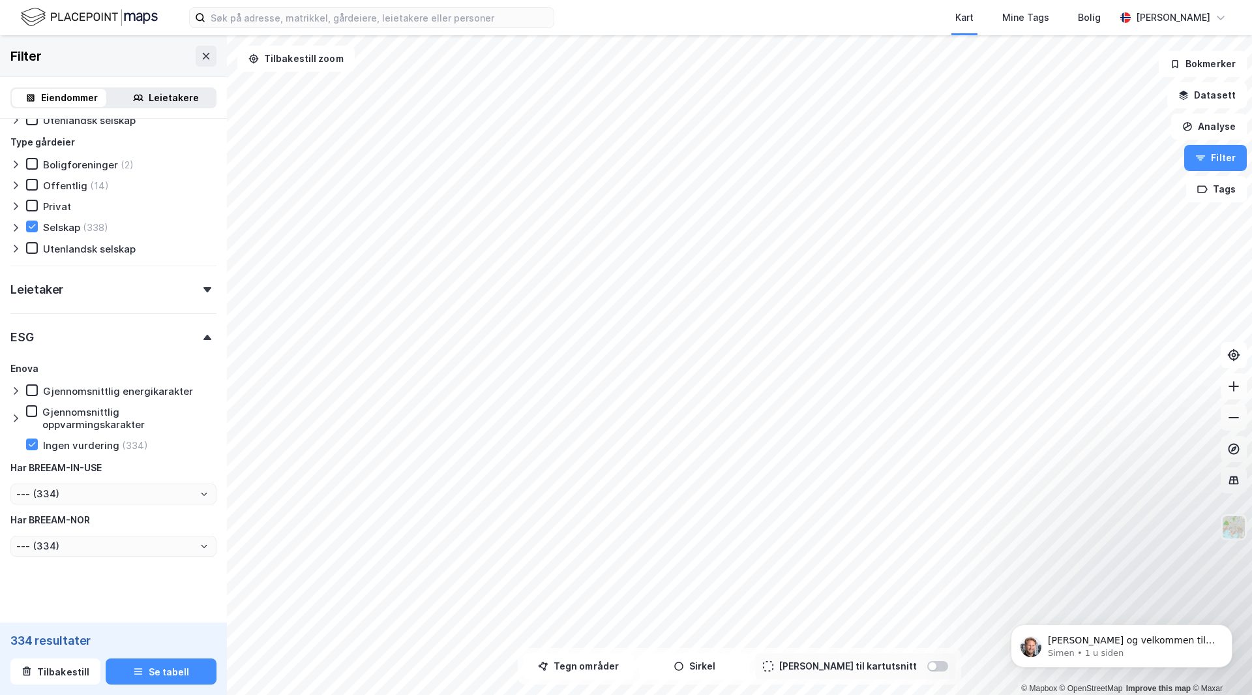
click at [73, 289] on div "Leietaker" at bounding box center [113, 283] width 206 height 37
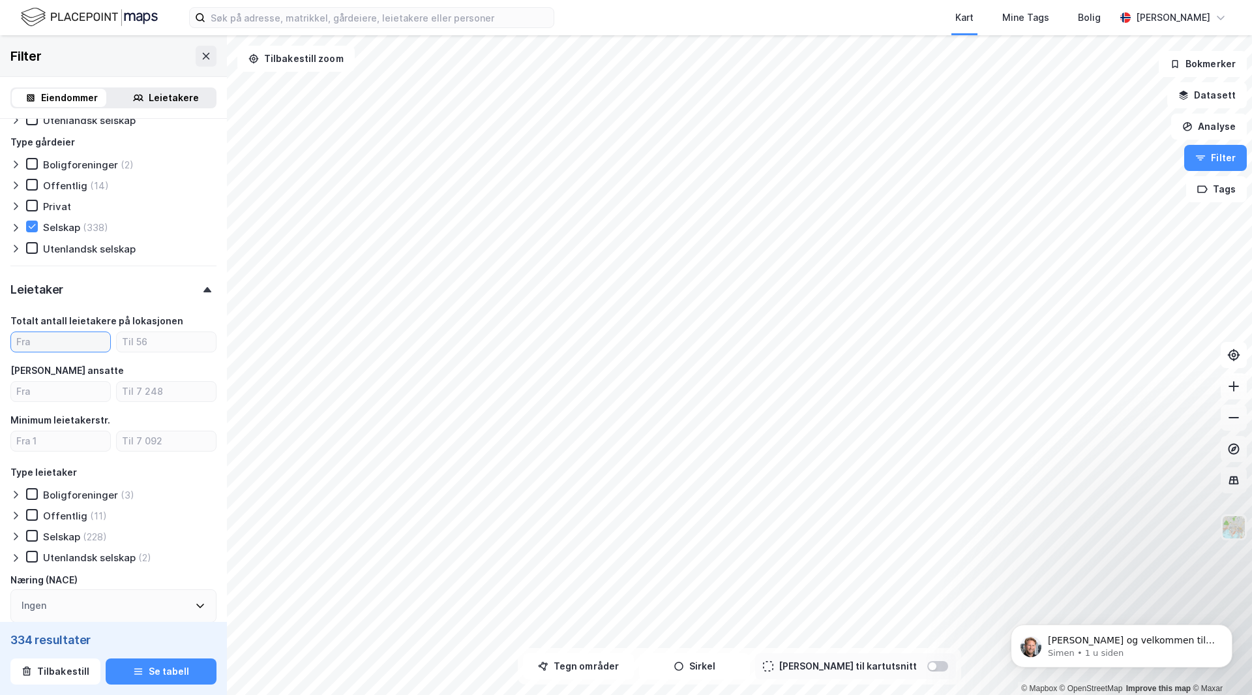
click at [34, 342] on input "number" at bounding box center [60, 342] width 99 height 20
type input "1"
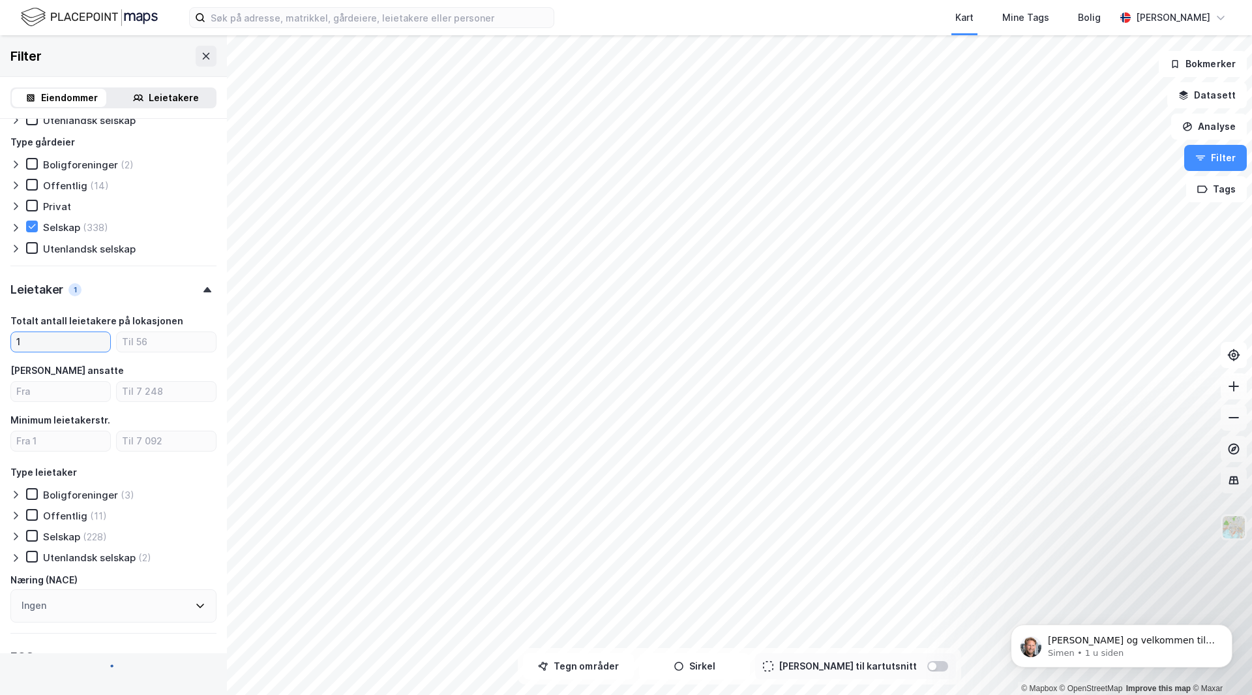
type input "Inkluder (236)"
type input "--- (236)"
type input "Inkluder (334)"
type input "--- (334)"
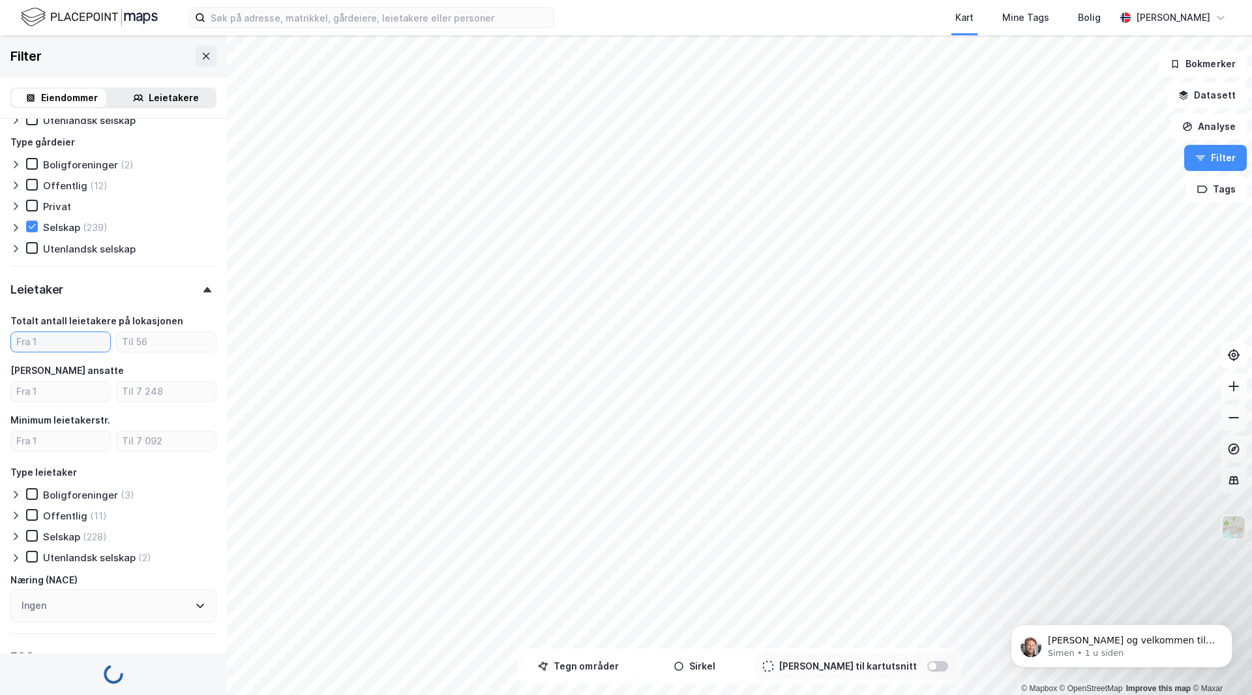
type input "--- (334)"
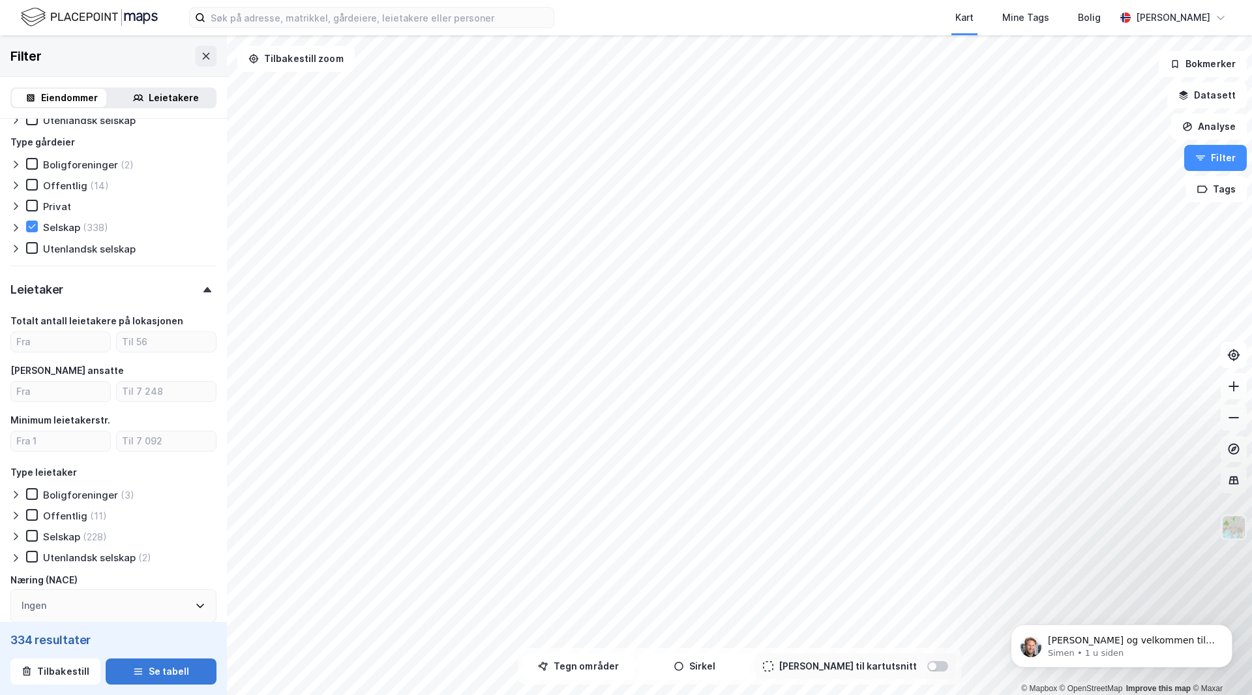
click at [134, 671] on icon "button" at bounding box center [138, 670] width 8 height 1
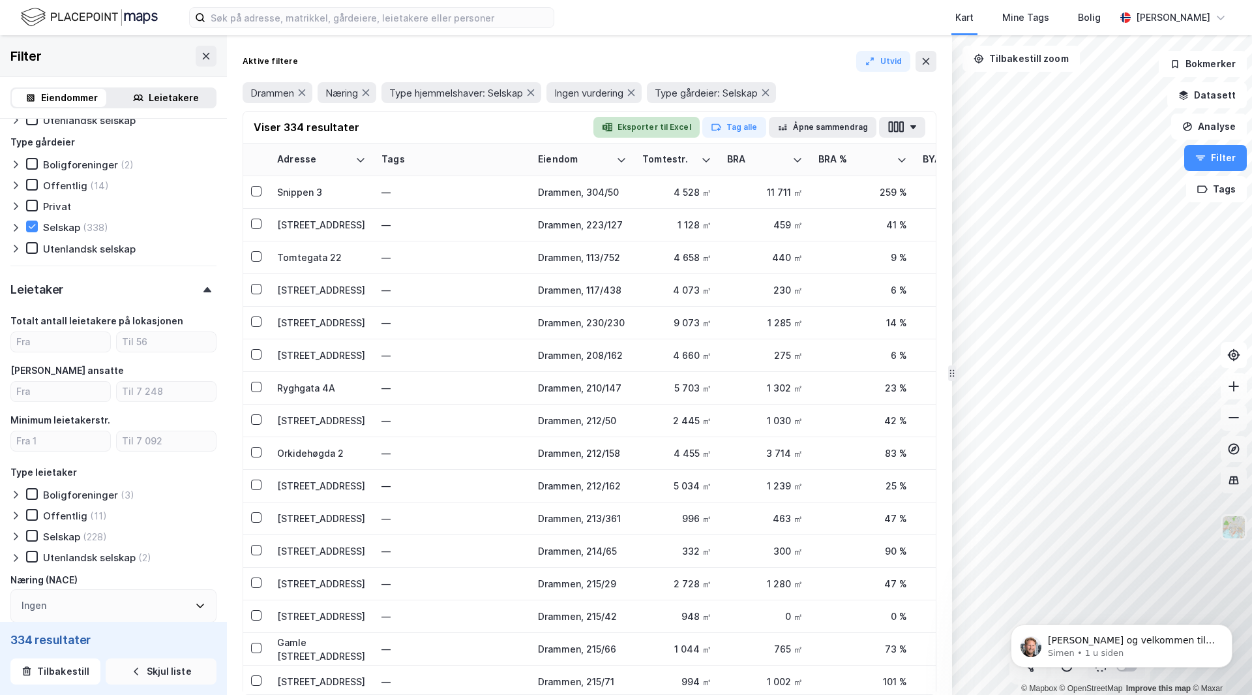
click at [657, 127] on button "Eksporter til Excel" at bounding box center [646, 127] width 106 height 21
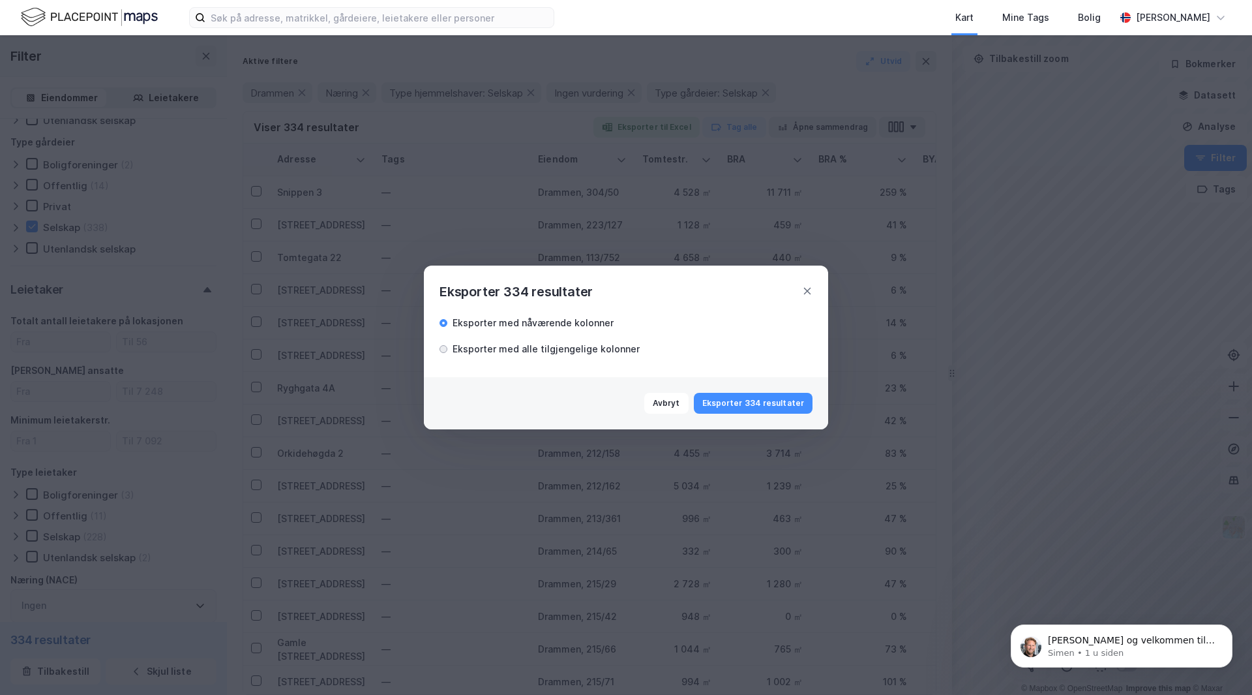
click at [442, 346] on div at bounding box center [444, 349] width 8 height 8
click at [754, 400] on button "Eksporter 334 resultater" at bounding box center [753, 403] width 119 height 21
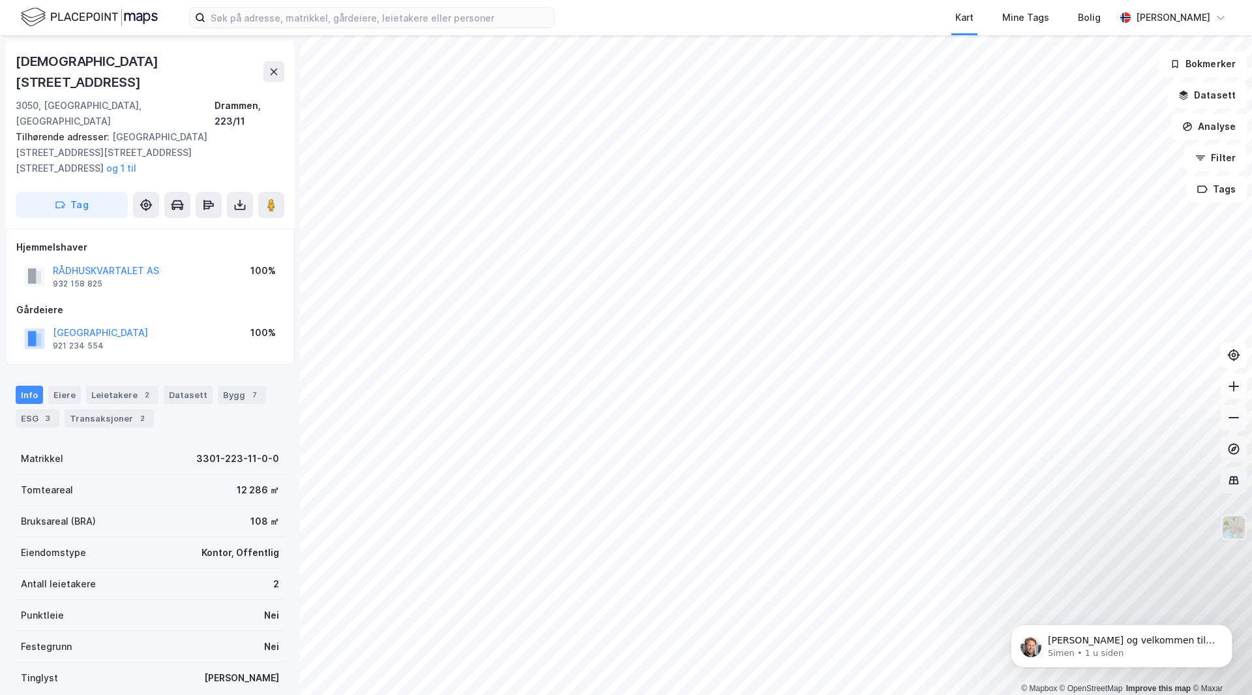
scroll to position [46, 0]
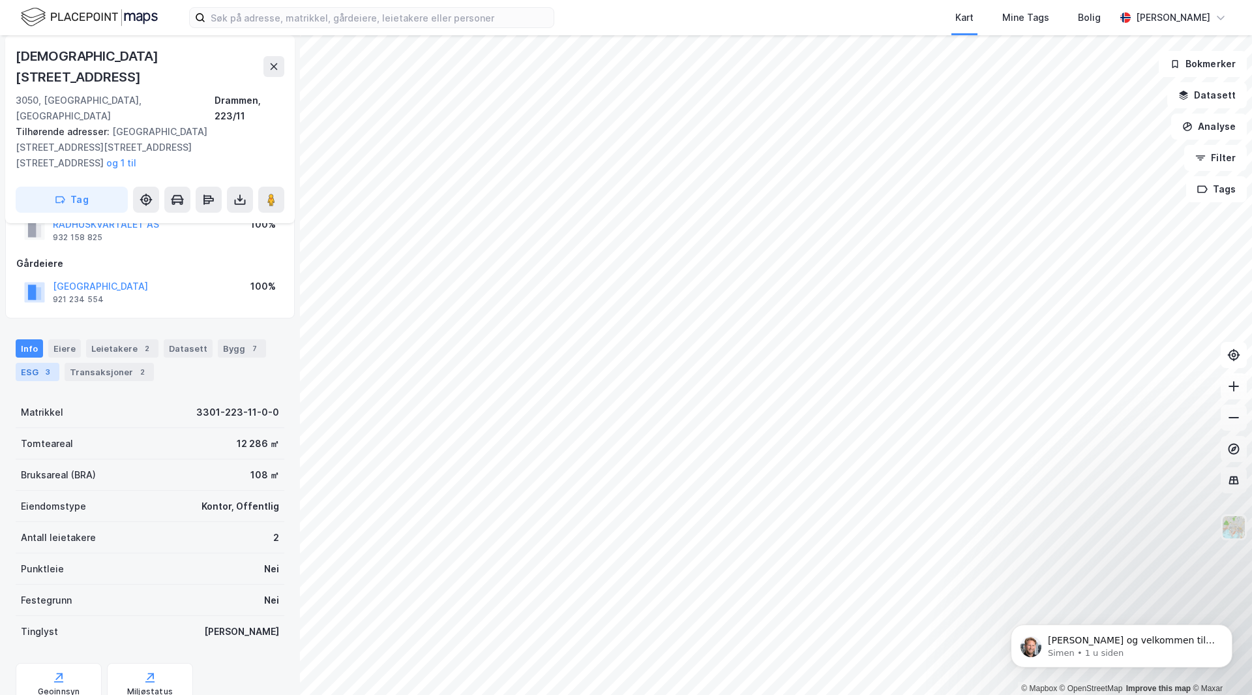
click at [34, 363] on div "ESG 3" at bounding box center [38, 372] width 44 height 18
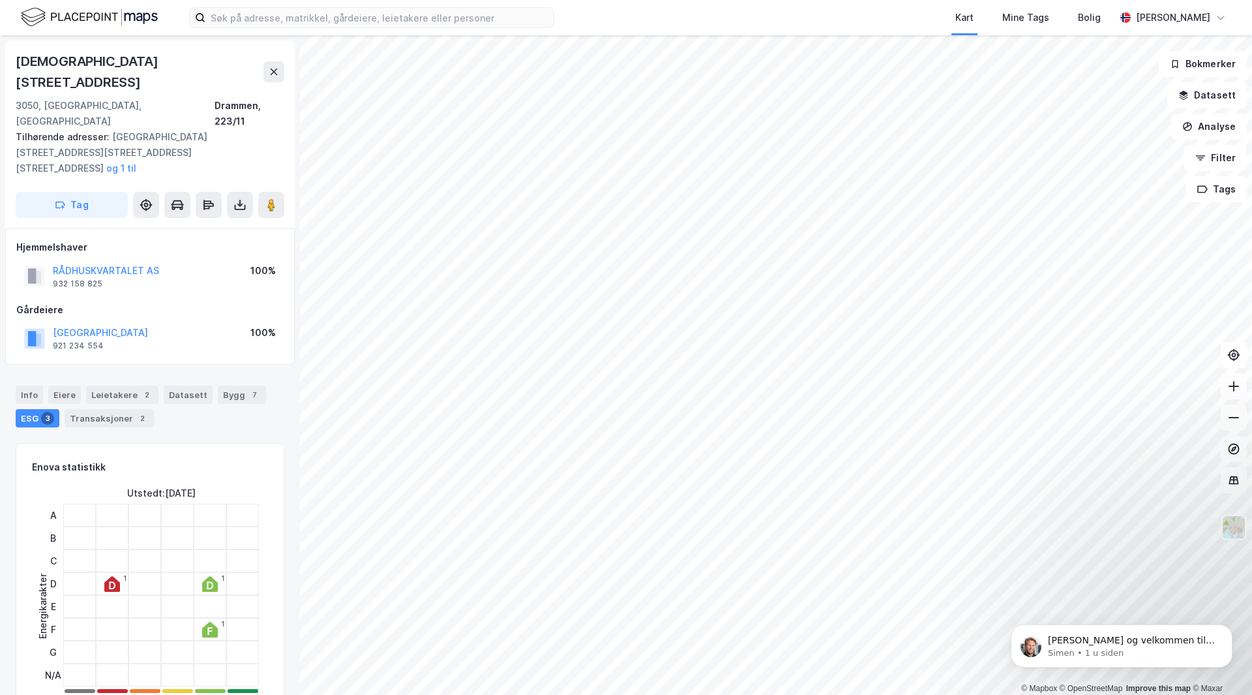
click at [177, 260] on div "RÅDHUSKVARTALET AS 932 158 825 100%" at bounding box center [149, 275] width 267 height 31
click at [0, 0] on button "RÅDHUSKVARTALET AS" at bounding box center [0, 0] width 0 height 0
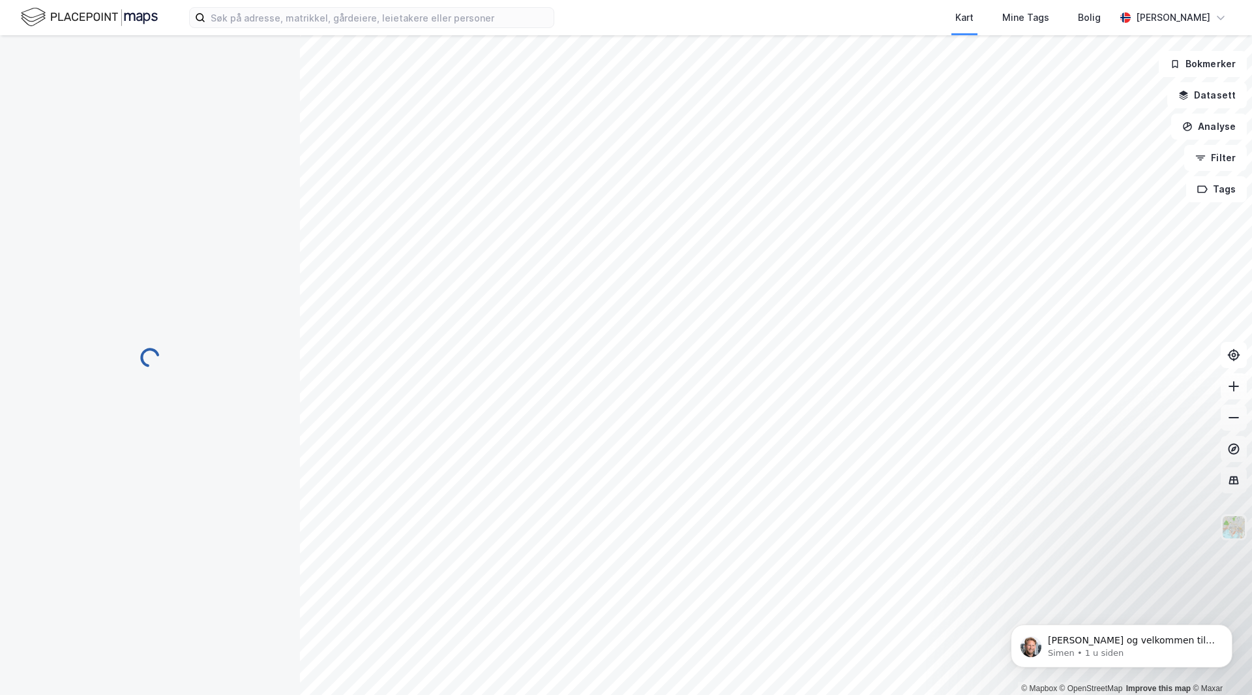
scroll to position [46, 0]
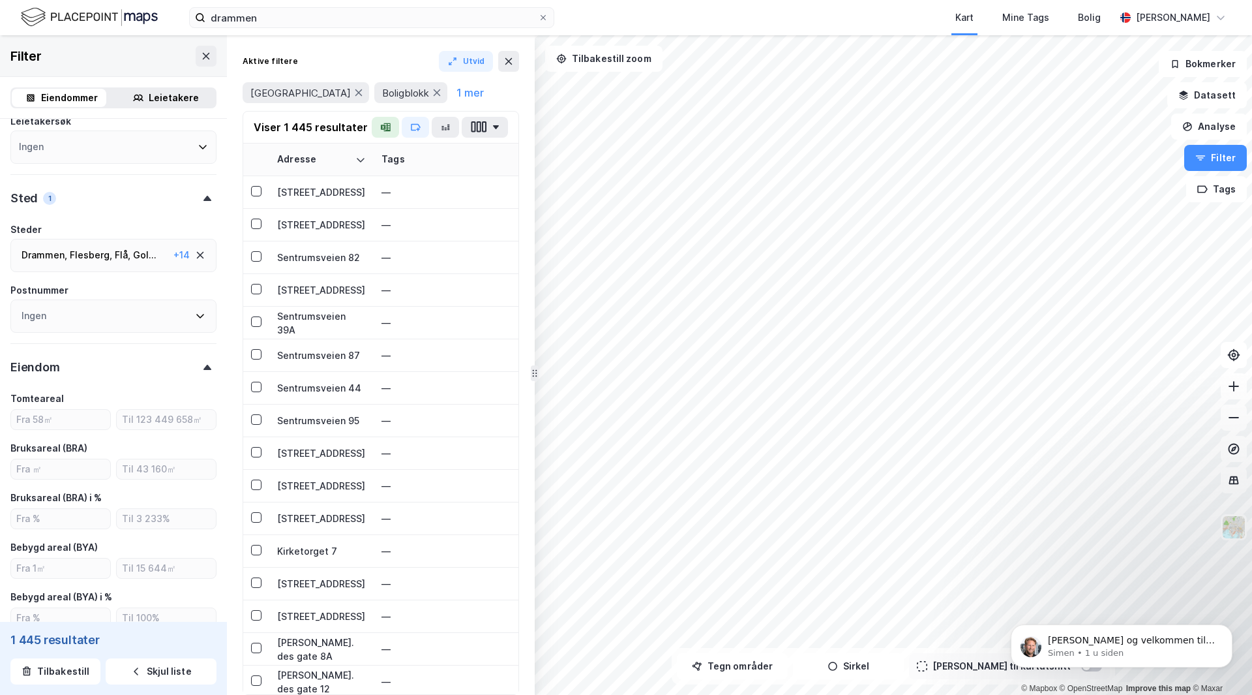
scroll to position [363, 0]
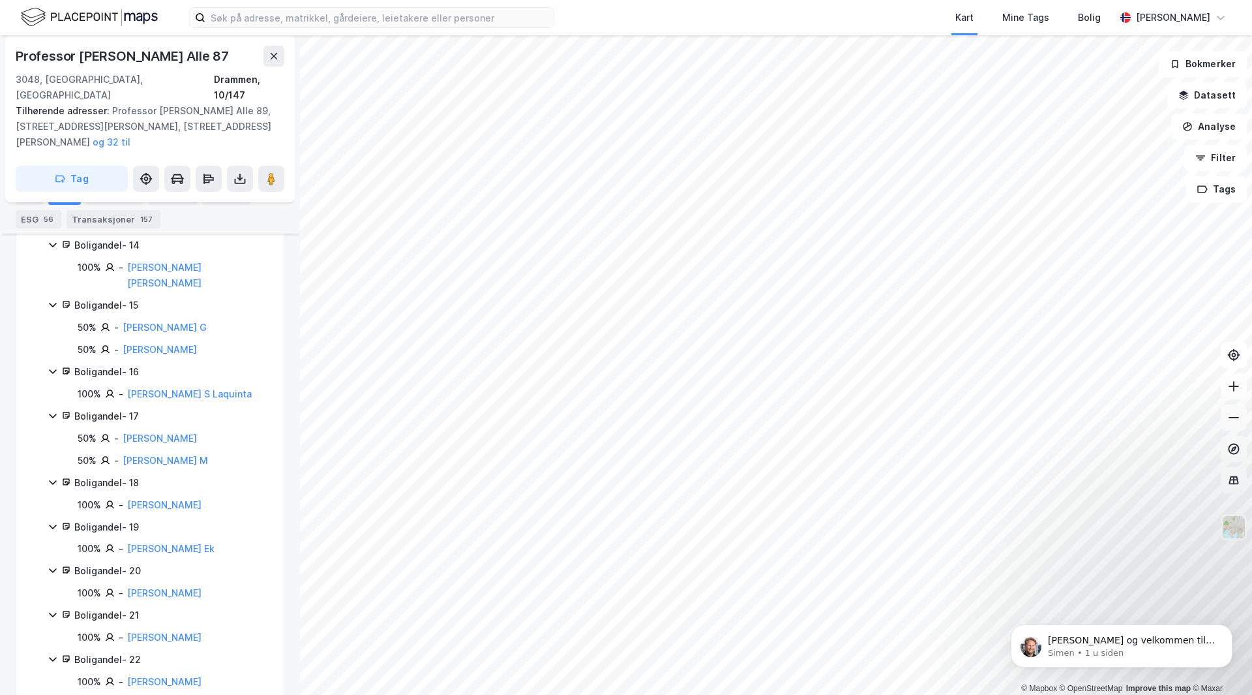
scroll to position [978, 0]
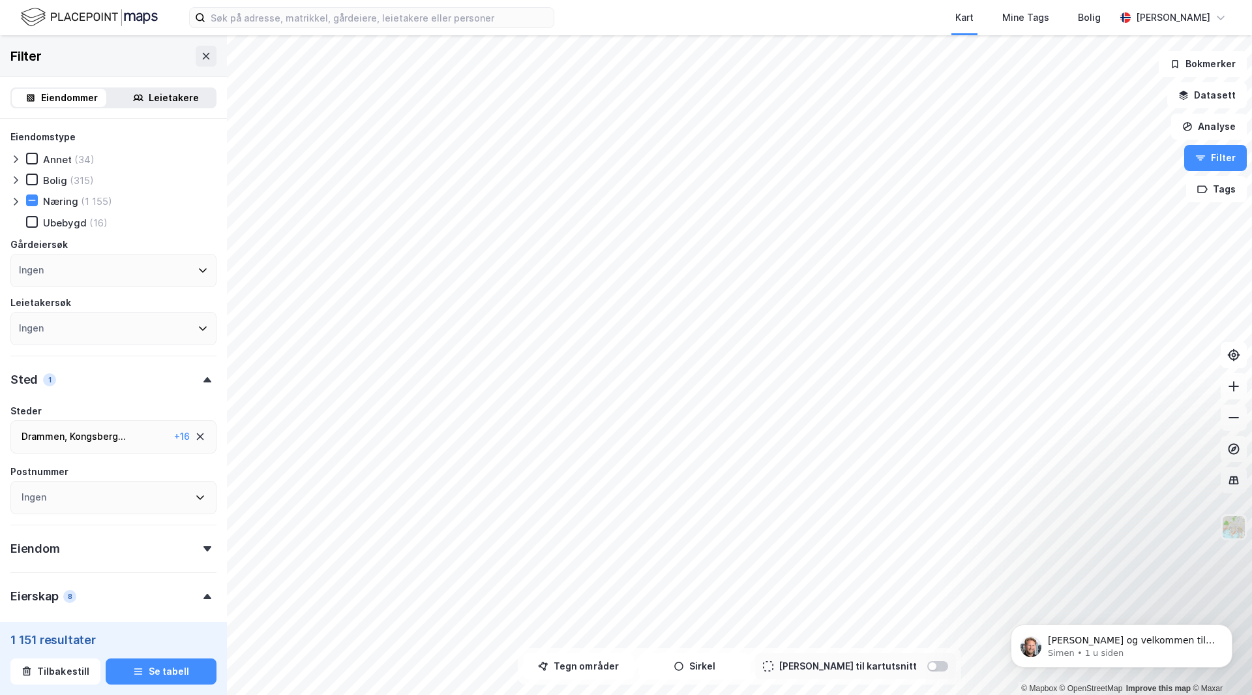
scroll to position [65, 0]
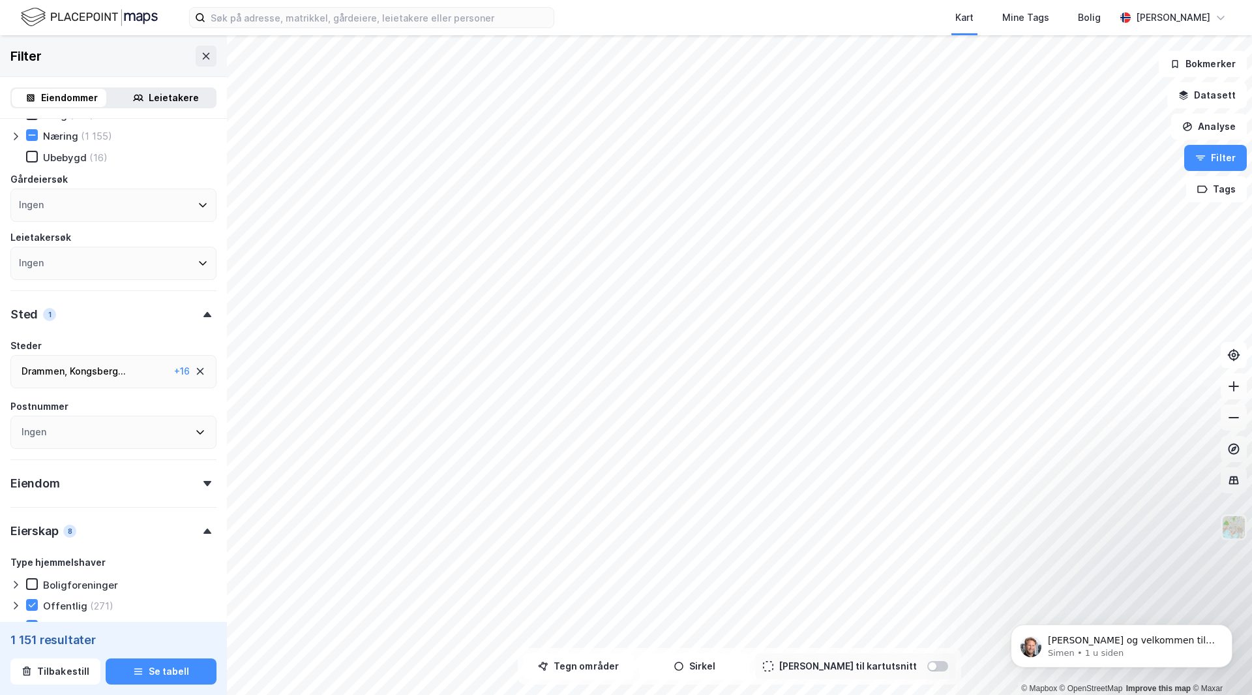
click at [121, 372] on div "Kongsberg ..." at bounding box center [98, 371] width 56 height 16
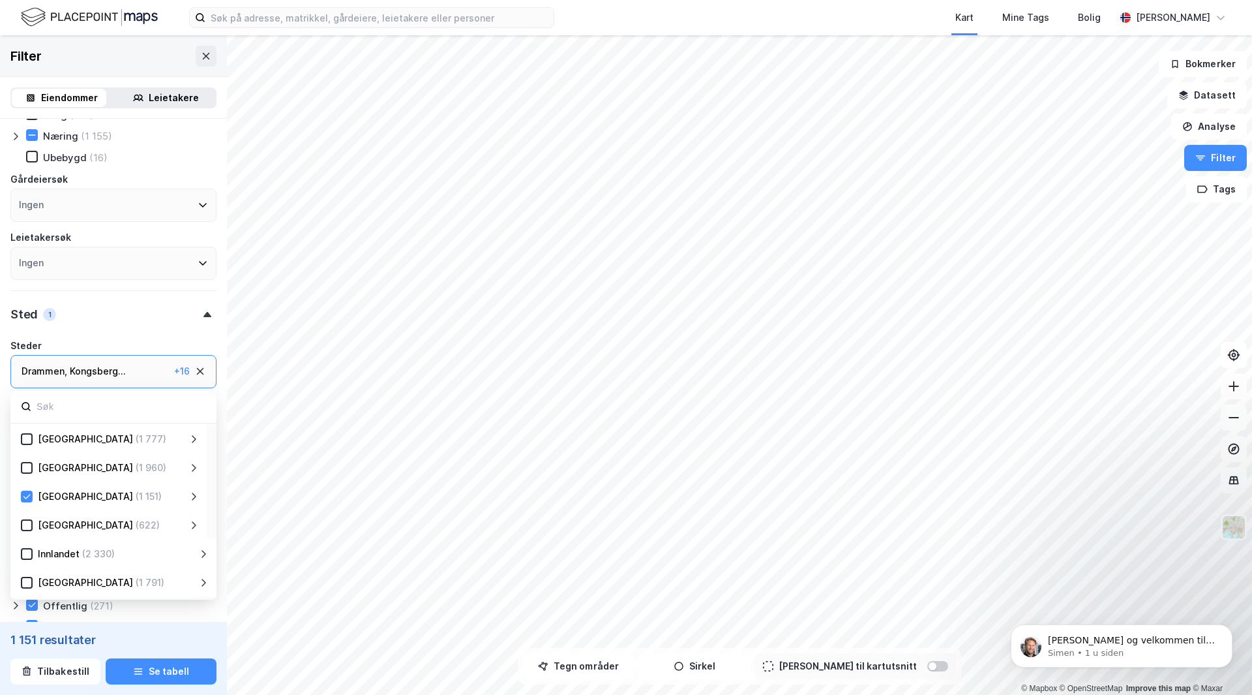
click at [194, 495] on icon at bounding box center [194, 496] width 5 height 8
click at [44, 554] on icon at bounding box center [42, 553] width 7 height 5
click at [46, 584] on icon at bounding box center [42, 582] width 9 height 9
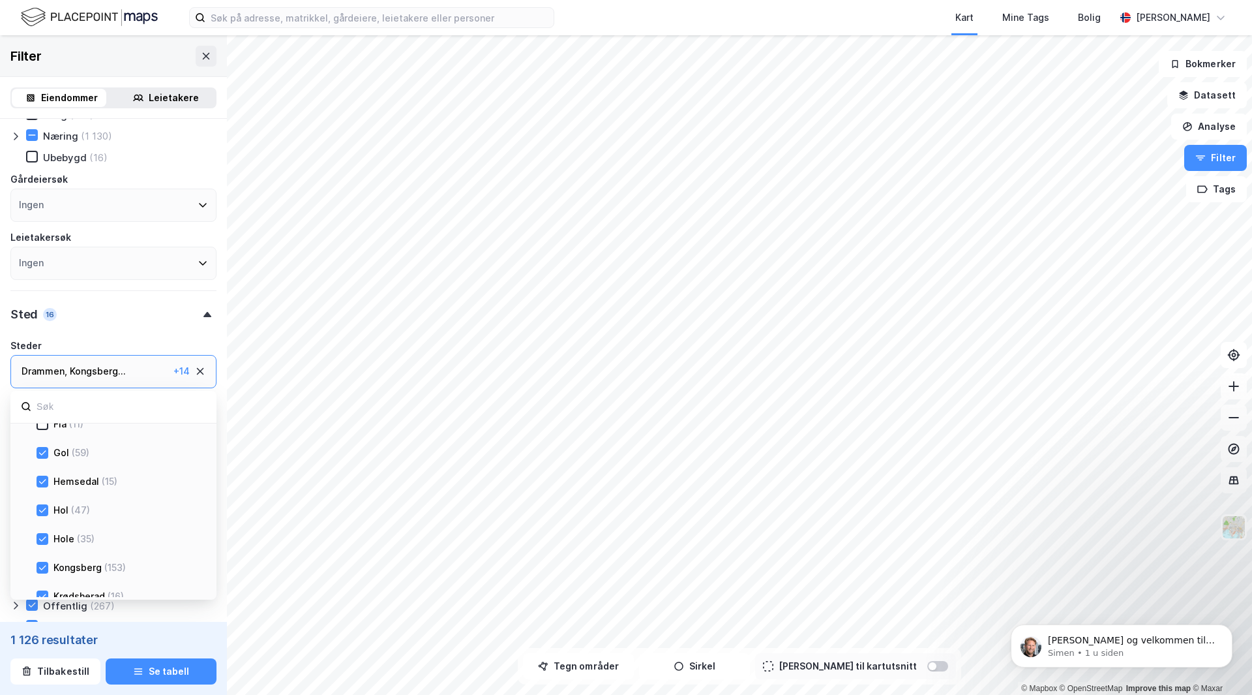
scroll to position [130, 0]
click at [42, 482] on icon at bounding box center [42, 480] width 7 height 5
click at [42, 512] on icon at bounding box center [42, 509] width 9 height 9
click at [46, 541] on icon at bounding box center [42, 537] width 9 height 9
click at [44, 567] on icon at bounding box center [42, 566] width 7 height 5
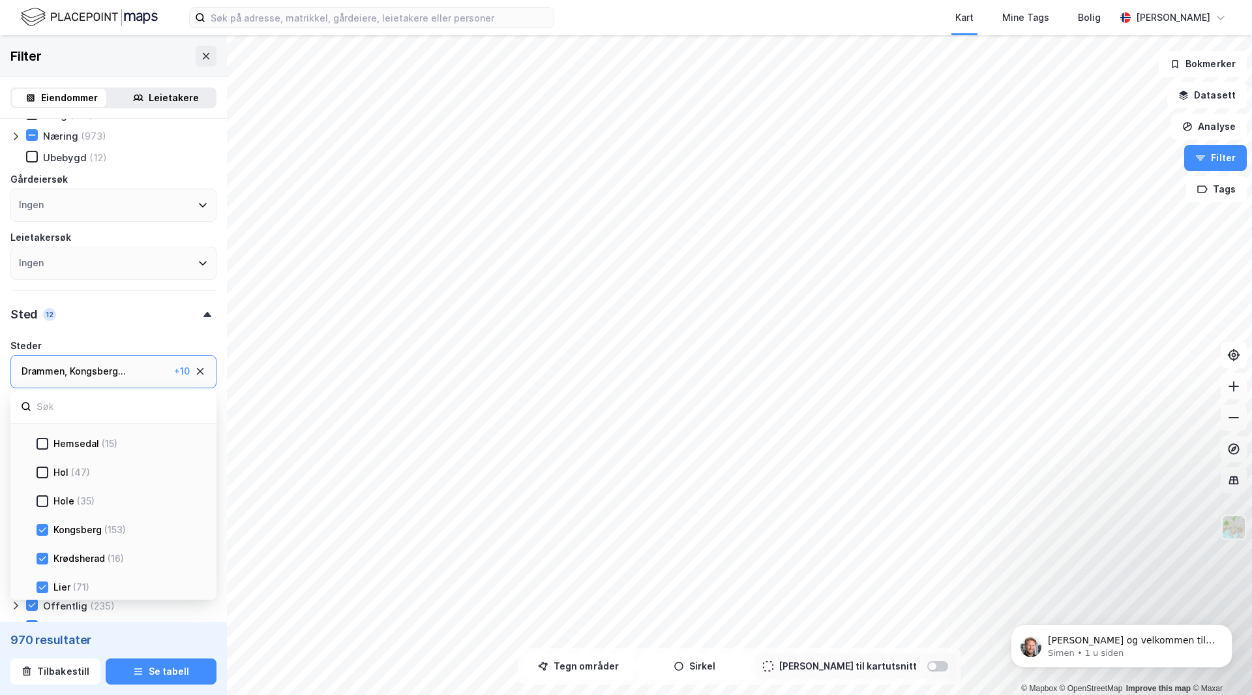
scroll to position [261, 0]
click at [40, 468] on icon at bounding box center [42, 464] width 9 height 9
click at [44, 496] on icon at bounding box center [42, 493] width 9 height 9
click at [43, 523] on icon at bounding box center [42, 522] width 7 height 5
click at [45, 552] on icon at bounding box center [42, 551] width 9 height 9
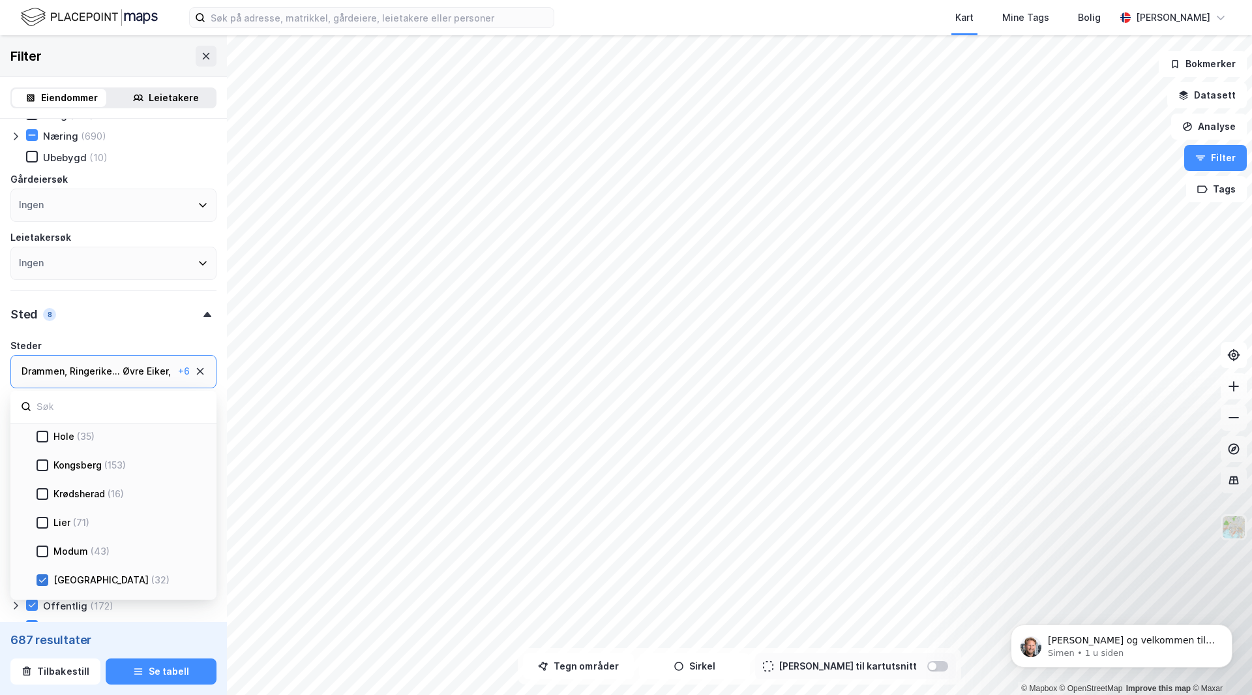
click at [42, 577] on icon at bounding box center [42, 579] width 9 height 9
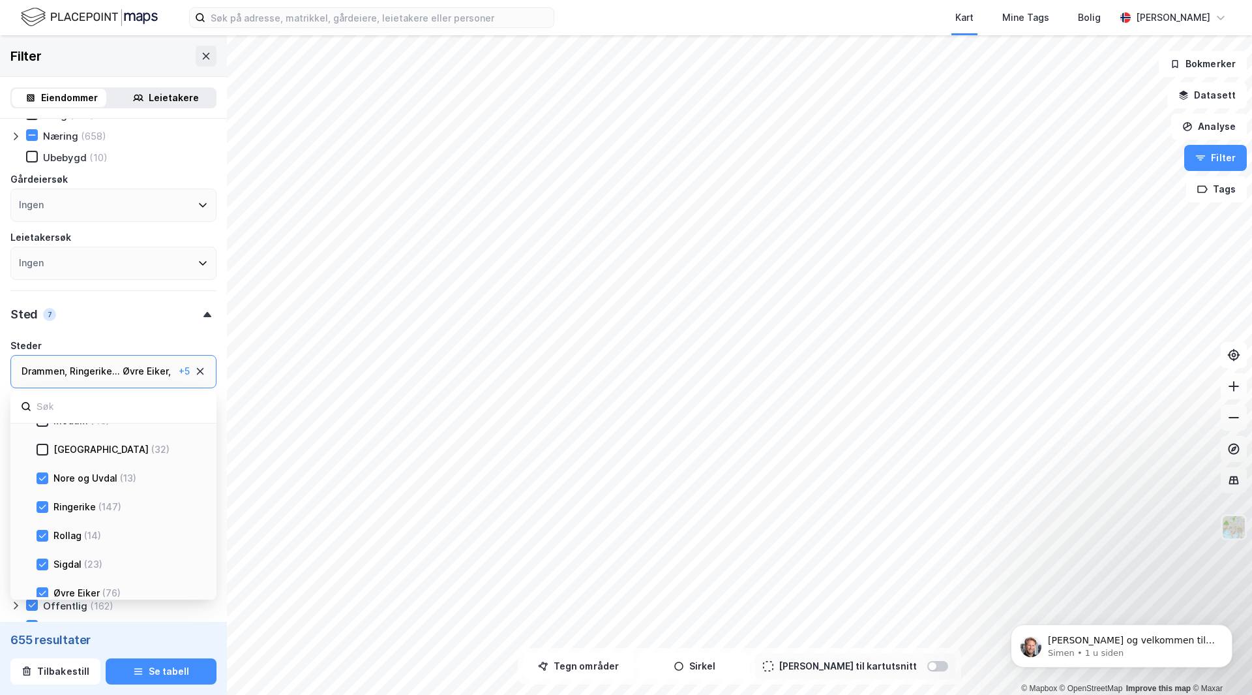
drag, startPoint x: 40, startPoint y: 479, endPoint x: 38, endPoint y: 486, distance: 6.7
click at [40, 479] on icon at bounding box center [42, 477] width 9 height 9
click at [42, 507] on icon at bounding box center [42, 506] width 9 height 9
click at [46, 534] on icon at bounding box center [42, 535] width 9 height 9
click at [47, 567] on div at bounding box center [43, 564] width 12 height 12
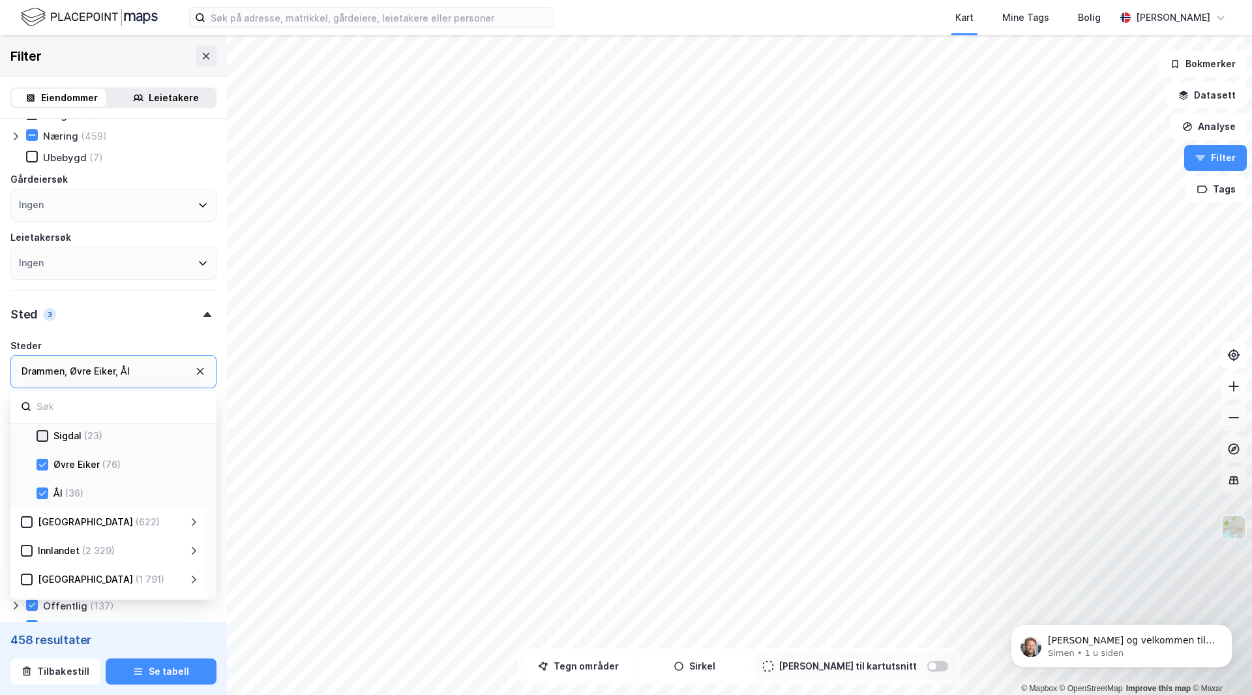
scroll to position [522, 0]
click at [45, 462] on icon at bounding box center [42, 462] width 9 height 9
click at [44, 492] on icon at bounding box center [42, 491] width 9 height 9
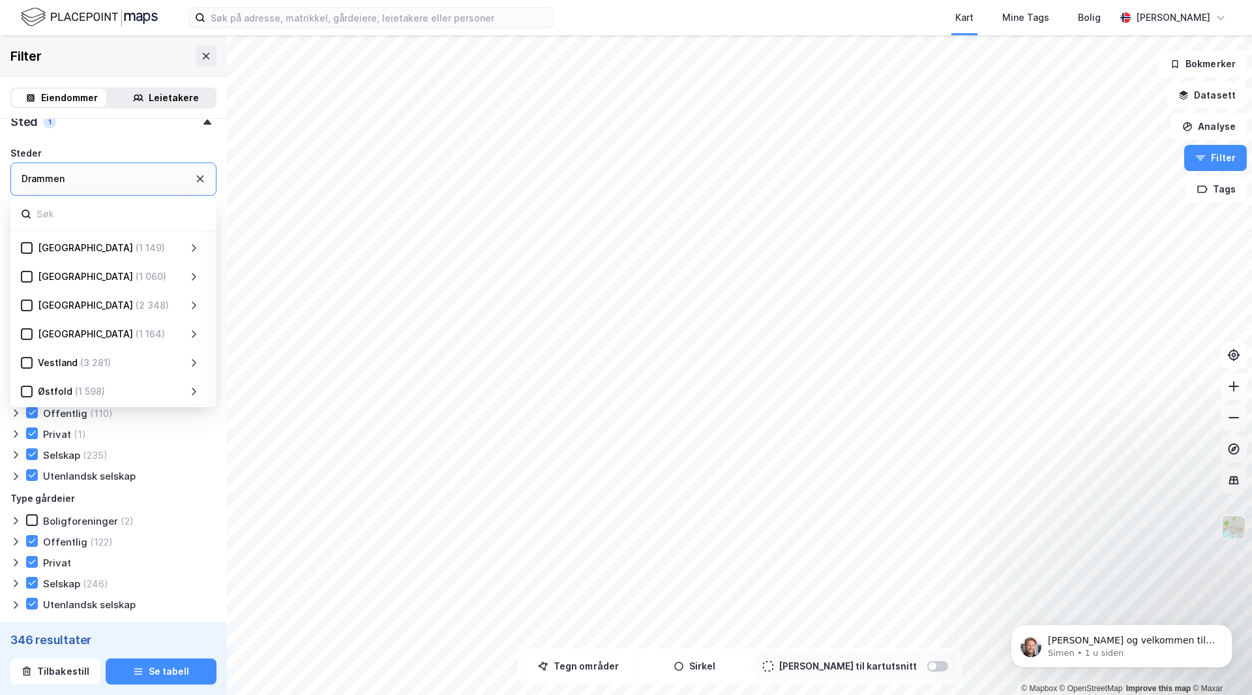
scroll to position [261, 0]
click at [192, 475] on div "Utenlandsk selskap" at bounding box center [113, 472] width 206 height 13
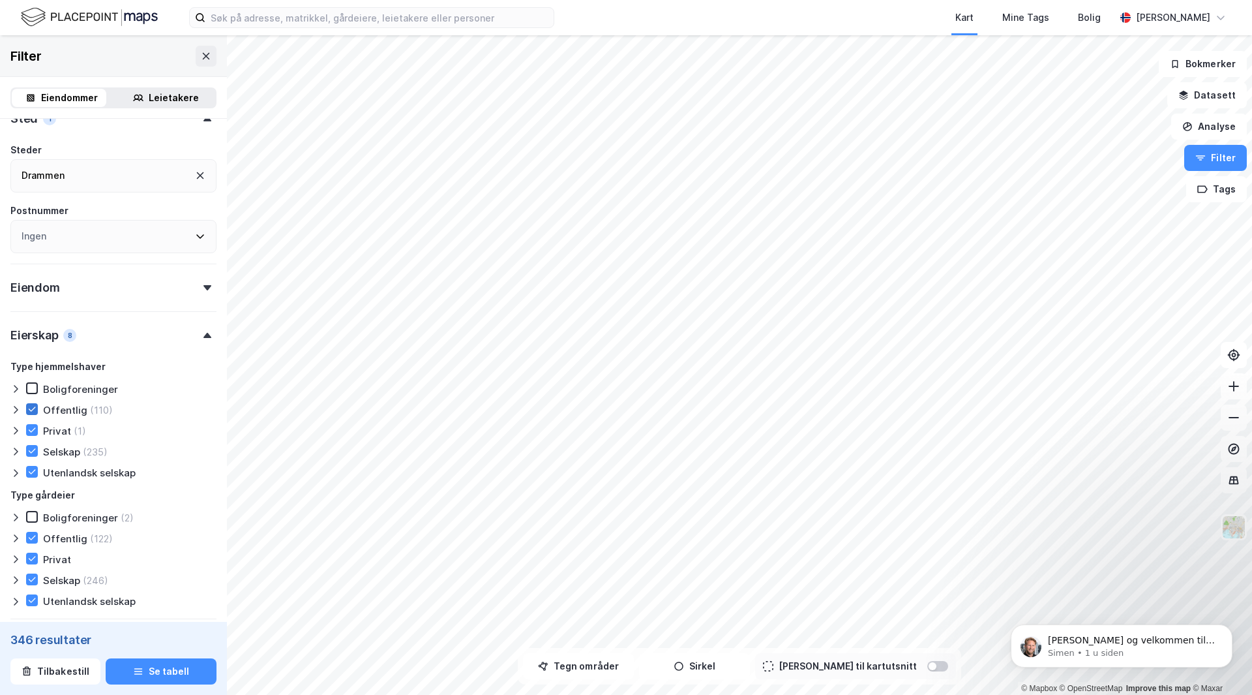
click at [27, 408] on icon at bounding box center [31, 408] width 9 height 9
click at [31, 430] on icon at bounding box center [31, 429] width 9 height 9
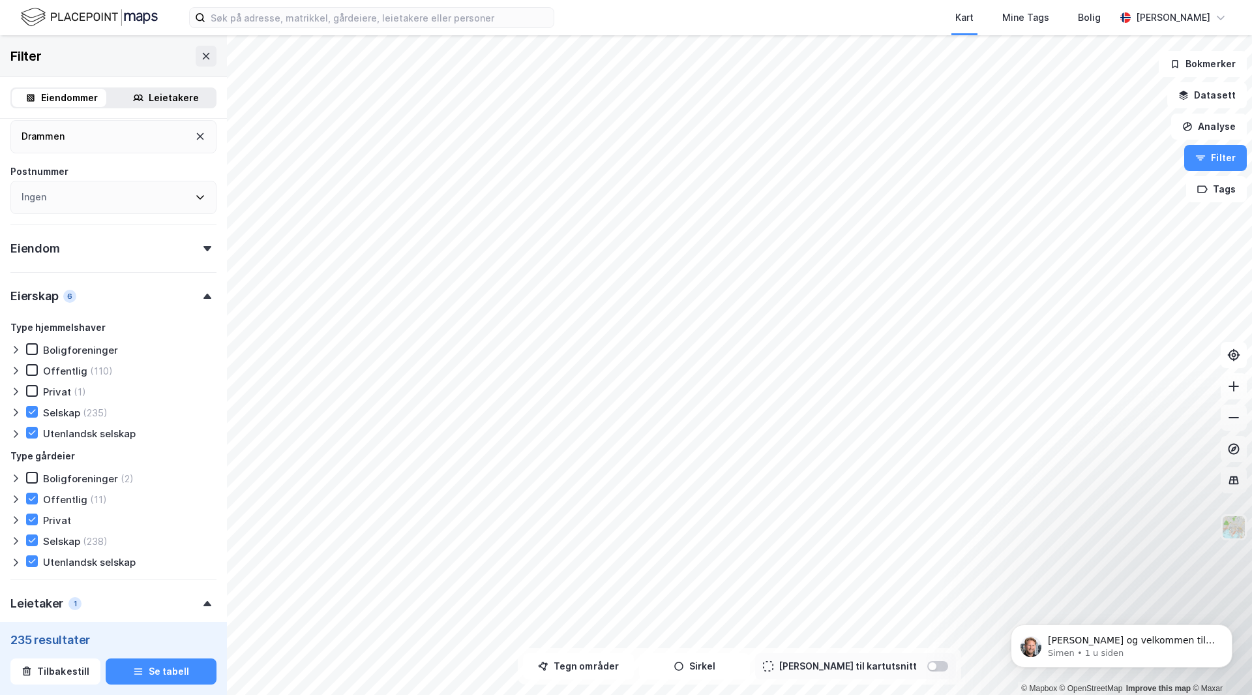
scroll to position [326, 0]
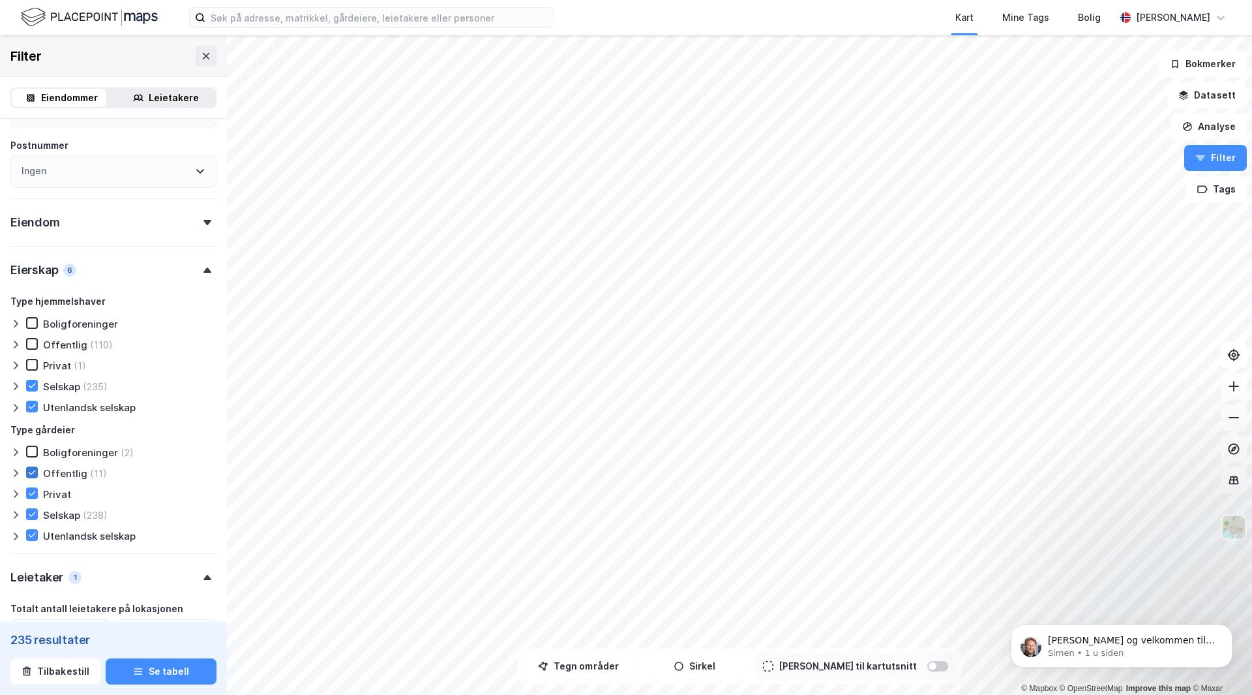
click at [35, 473] on icon at bounding box center [31, 472] width 9 height 9
click at [30, 499] on div at bounding box center [32, 493] width 12 height 12
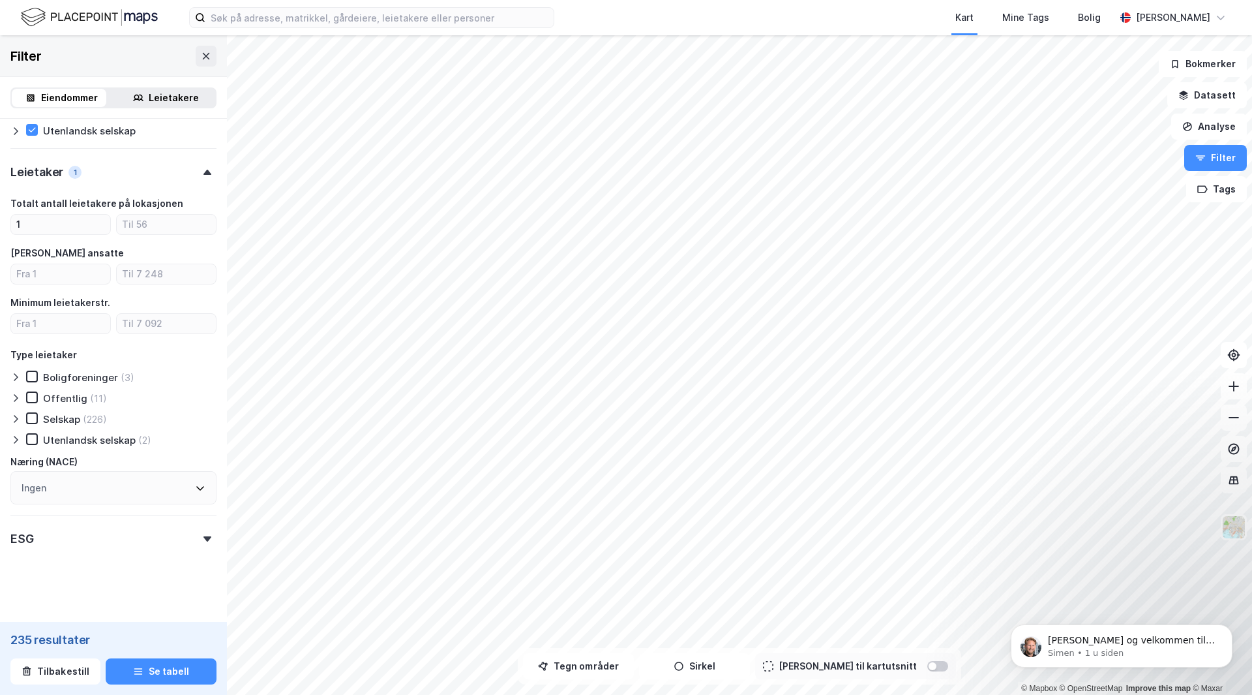
scroll to position [737, 0]
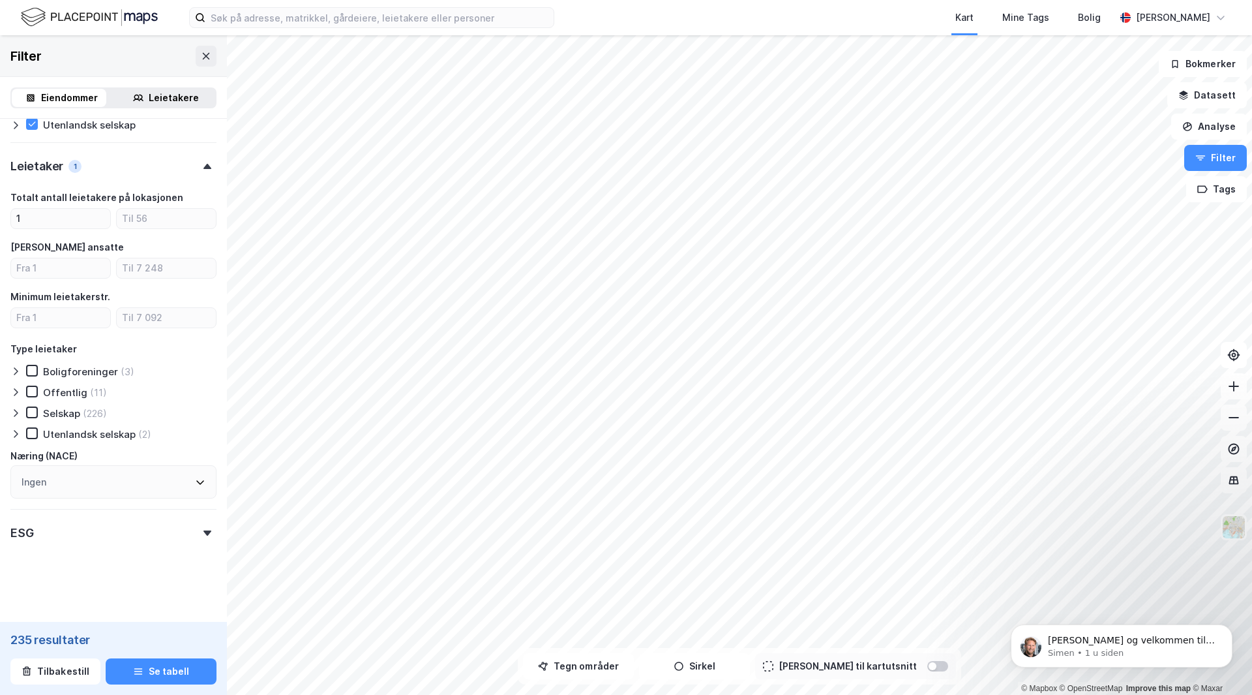
click at [195, 483] on icon at bounding box center [200, 482] width 10 height 10
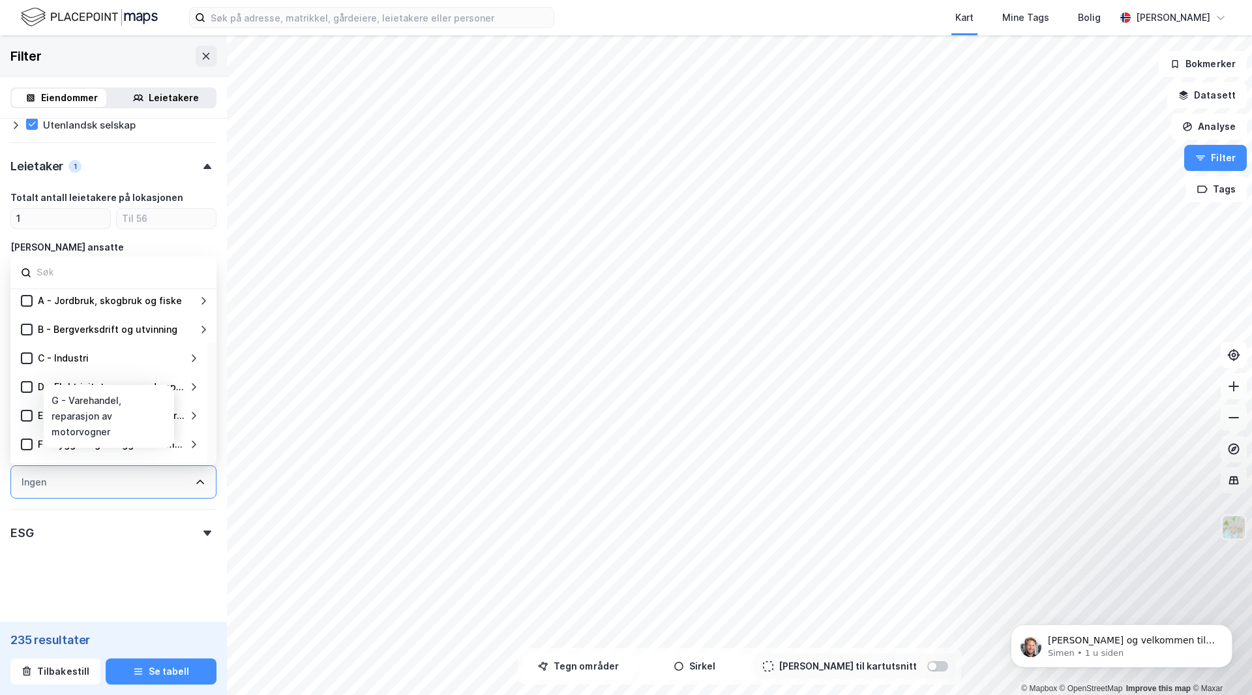
scroll to position [0, 0]
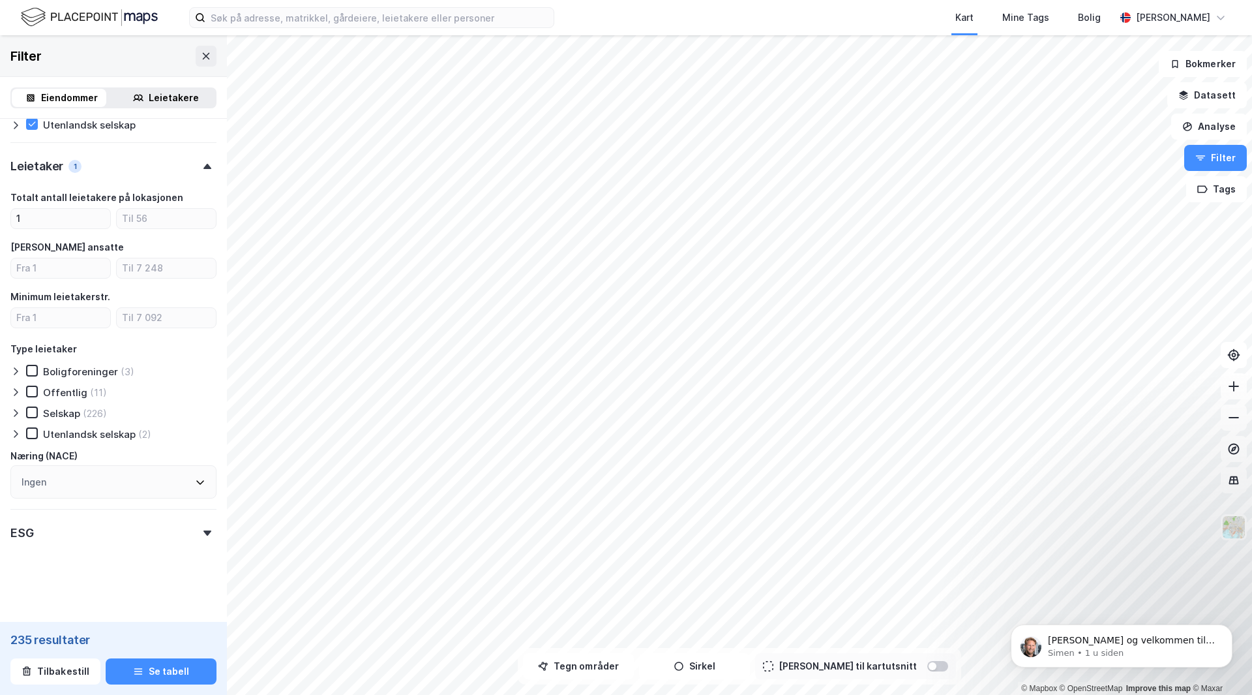
click at [203, 533] on icon at bounding box center [207, 532] width 8 height 5
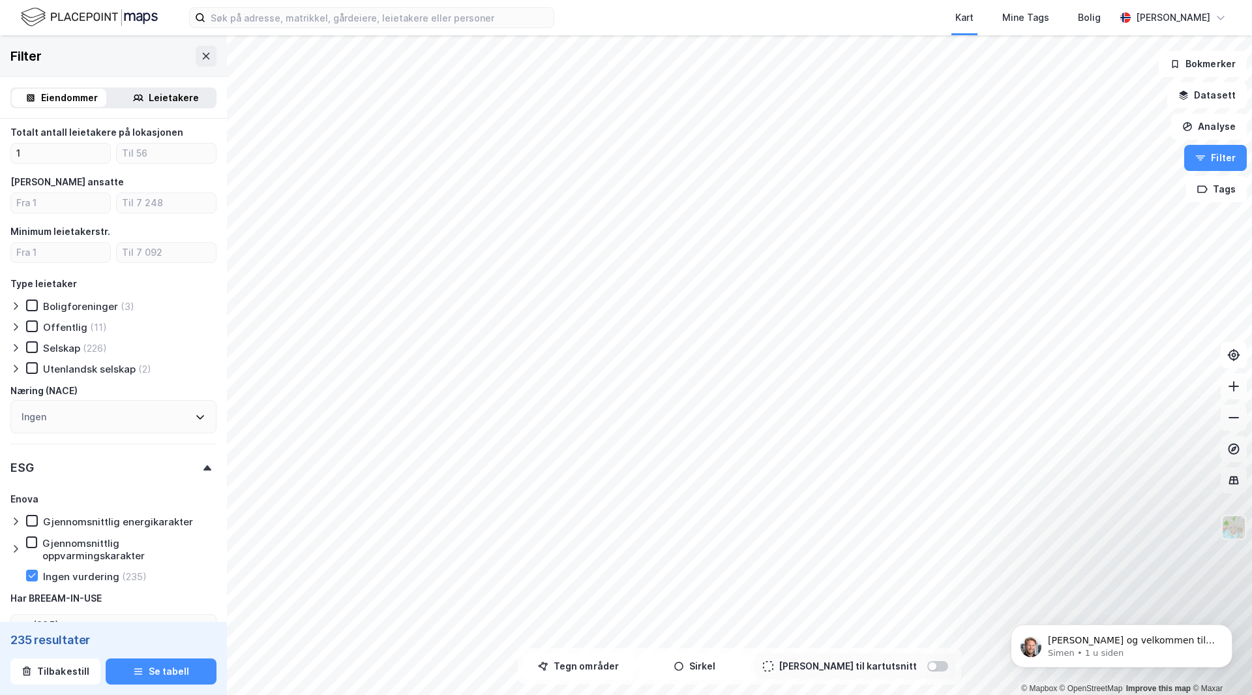
scroll to position [867, 0]
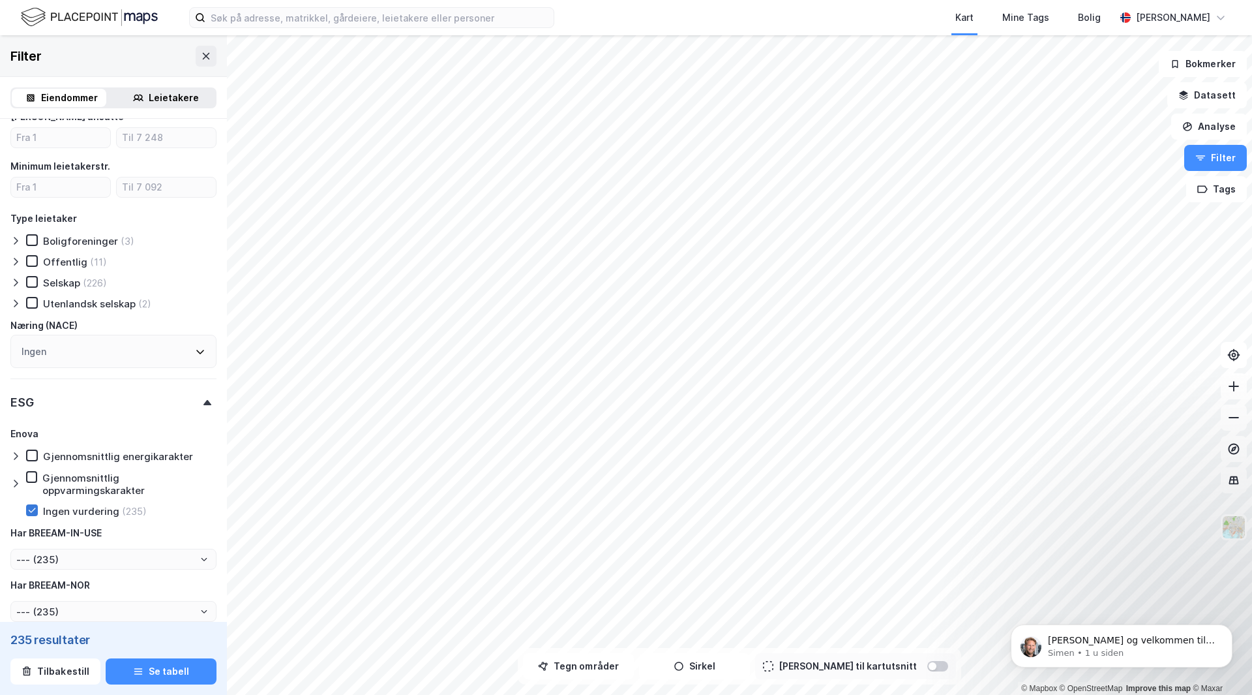
click at [31, 511] on icon at bounding box center [31, 509] width 9 height 9
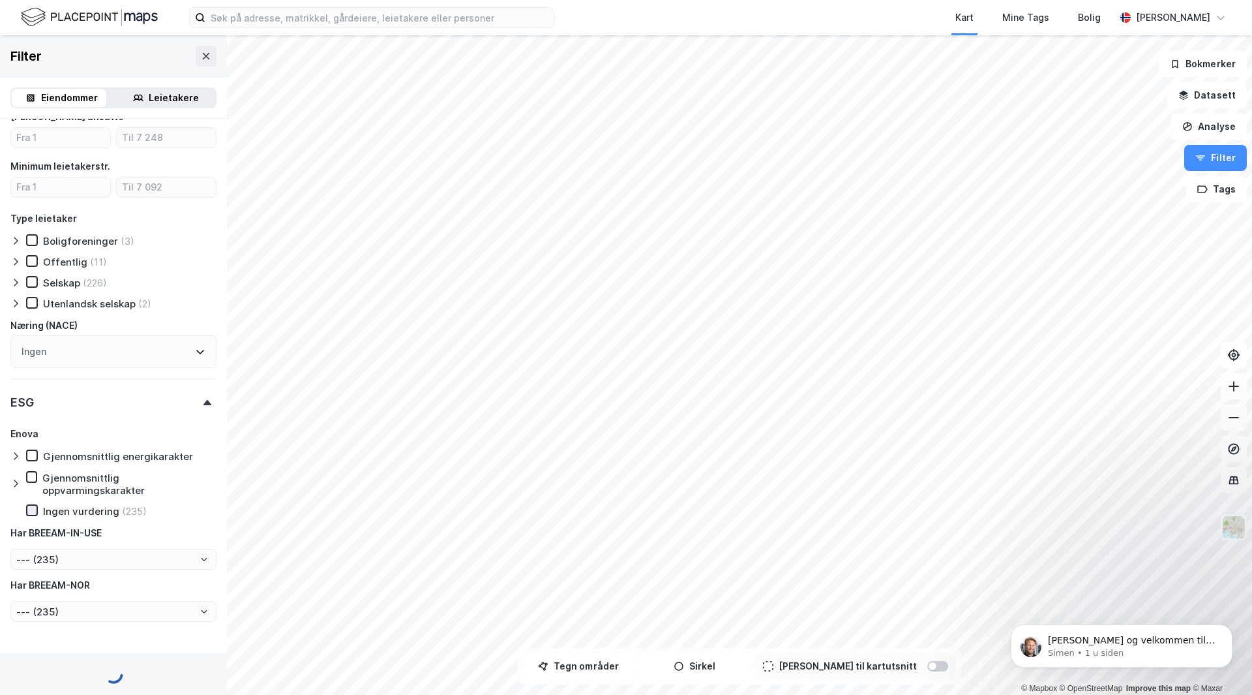
type input "--- (482)"
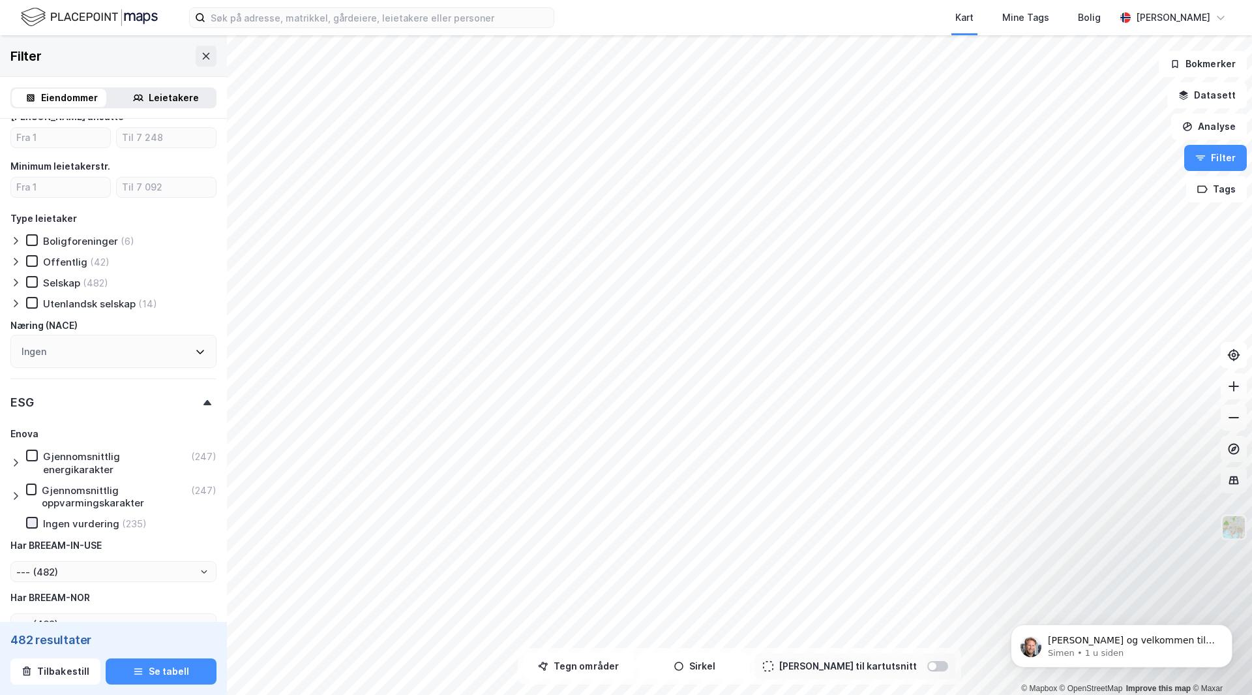
click at [35, 524] on icon at bounding box center [31, 522] width 9 height 9
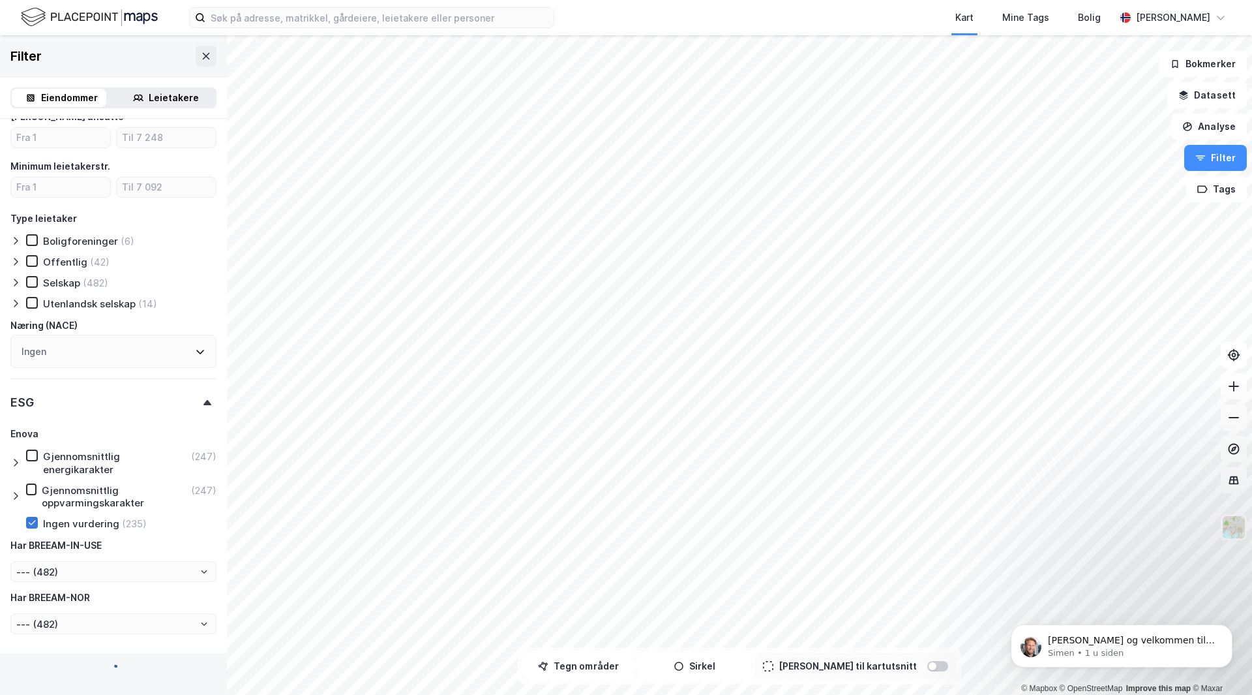
type input "--- (235)"
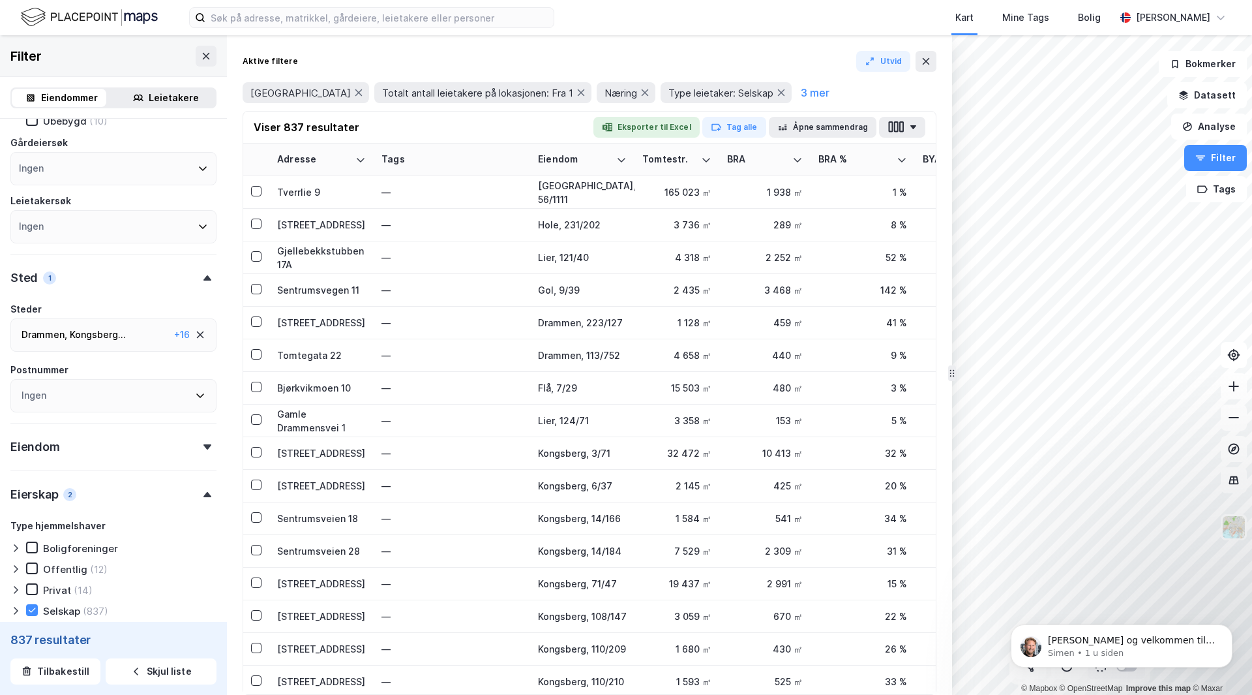
scroll to position [130, 0]
